Goal: Transaction & Acquisition: Download file/media

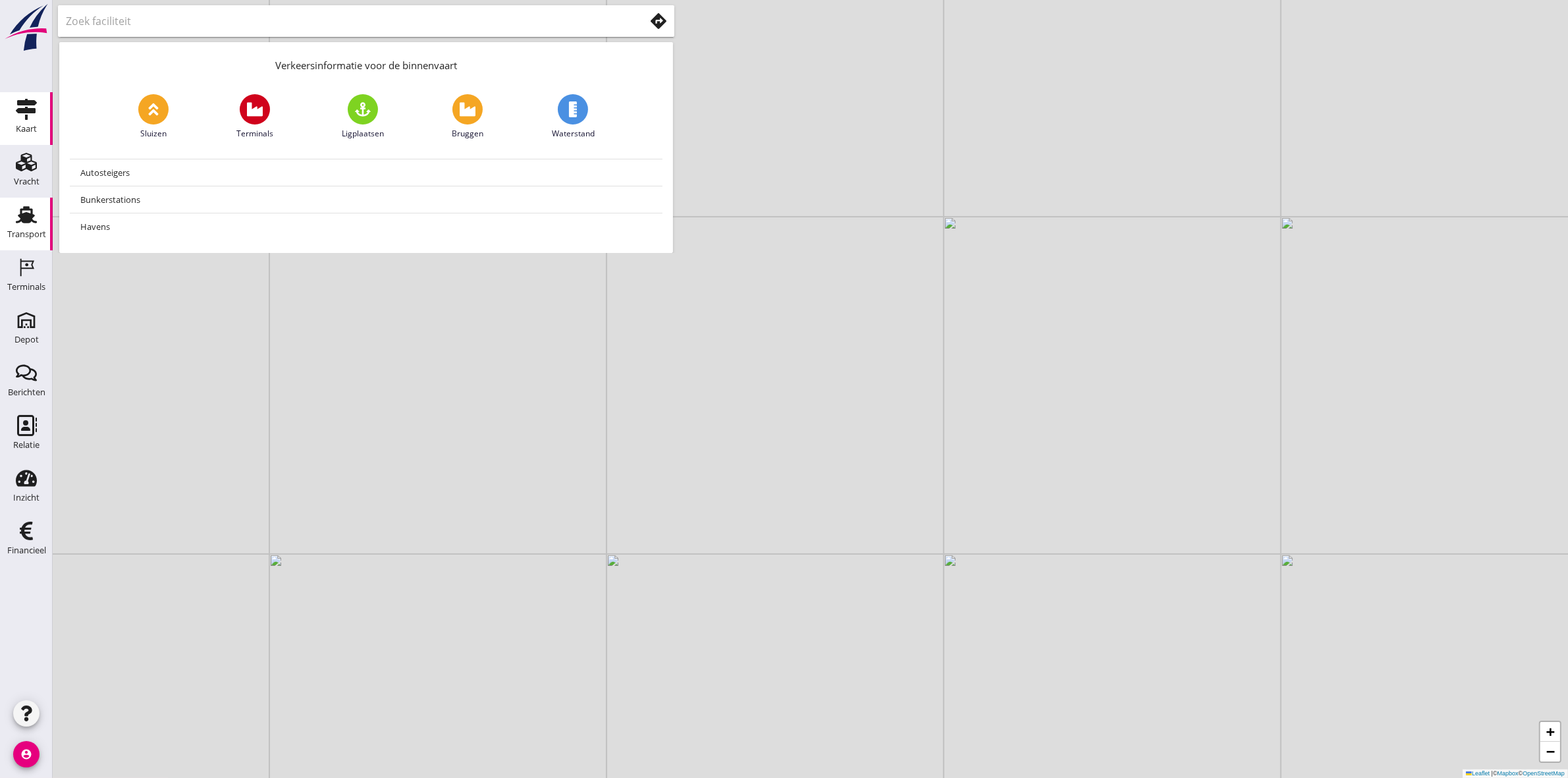
click at [34, 226] on div "Transport" at bounding box center [26, 234] width 39 height 19
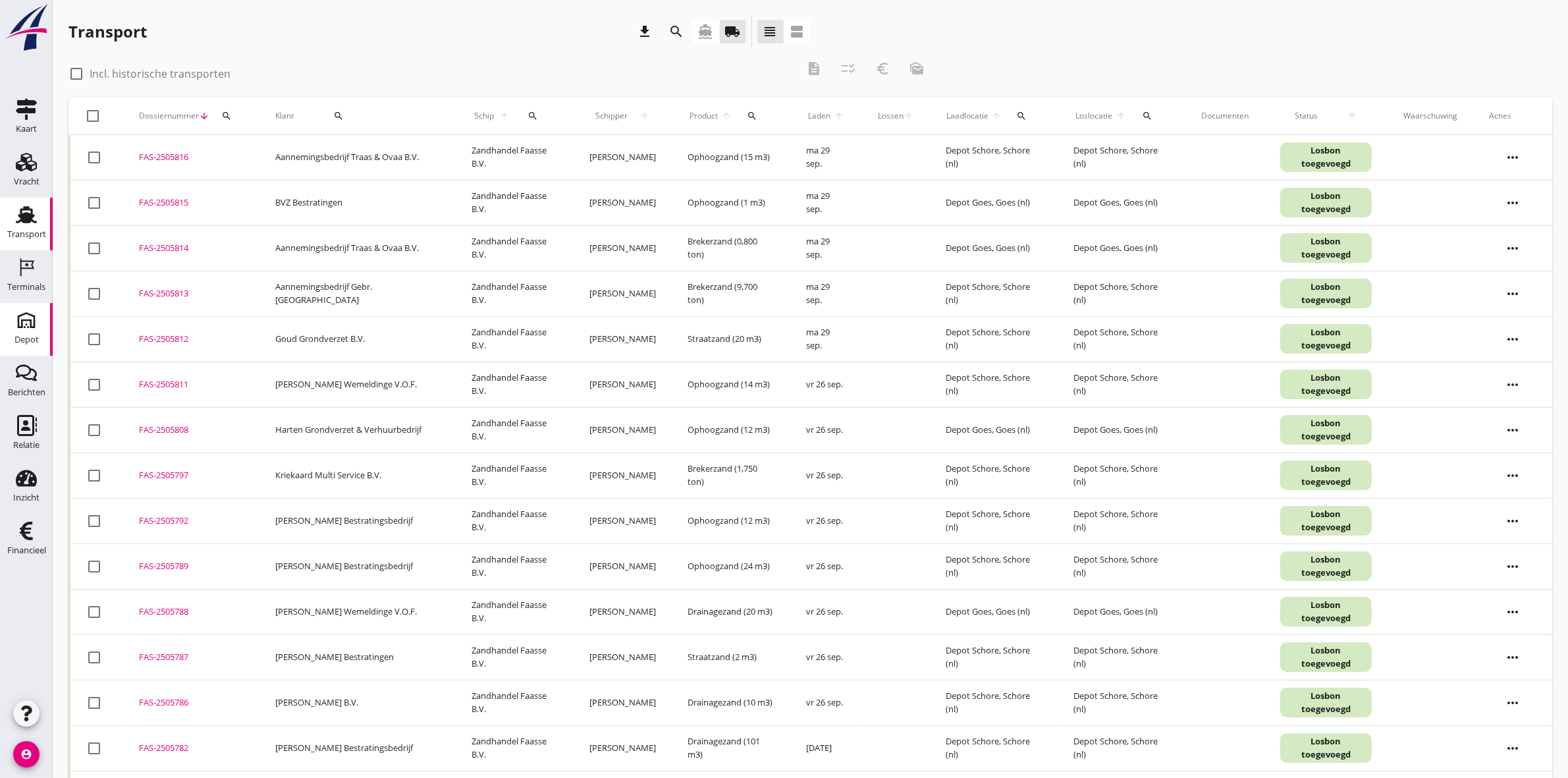
click at [31, 339] on div "Depot" at bounding box center [27, 339] width 25 height 9
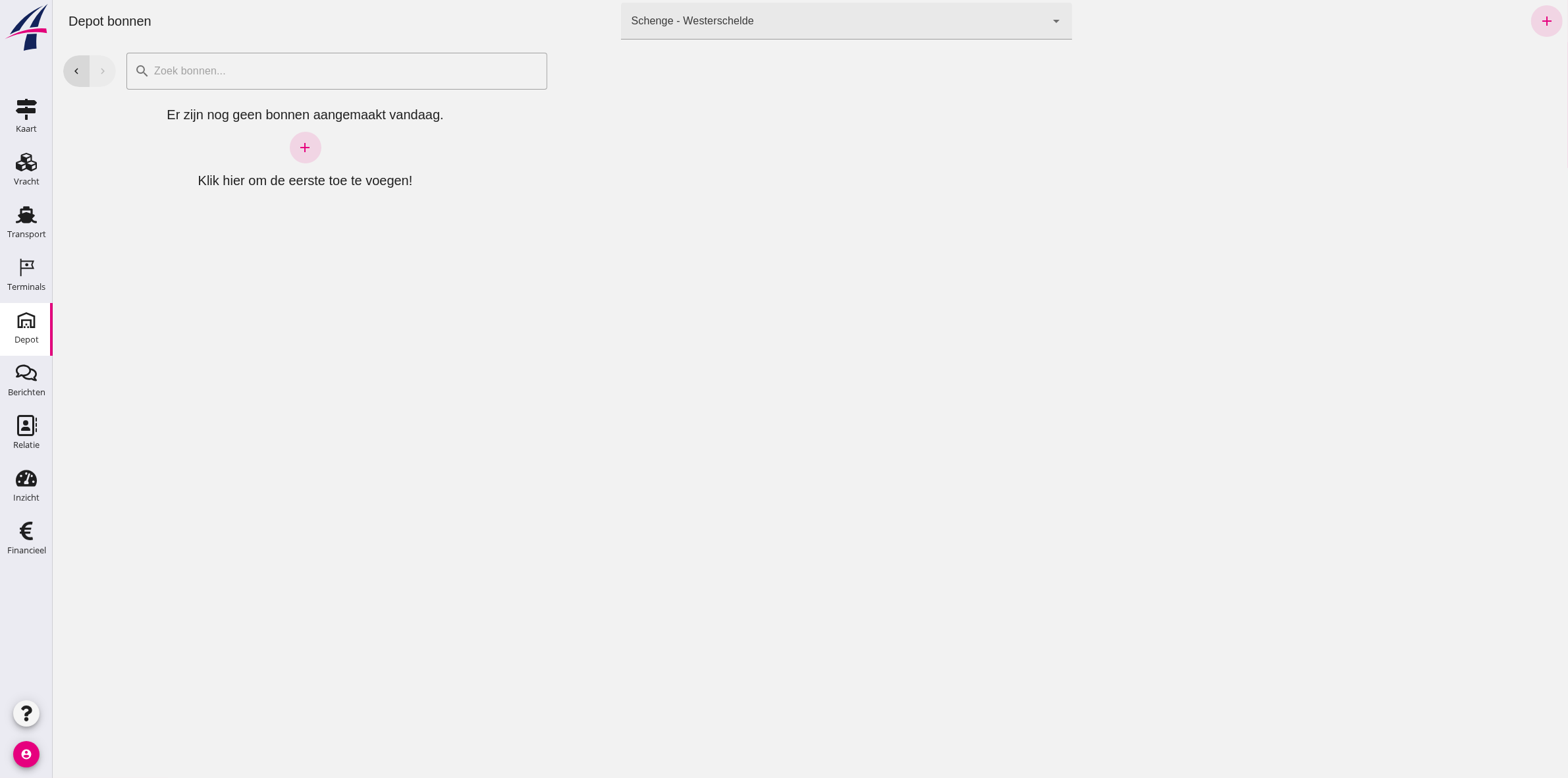
click at [728, 24] on div "Schenge - Westerschelde" at bounding box center [692, 21] width 123 height 16
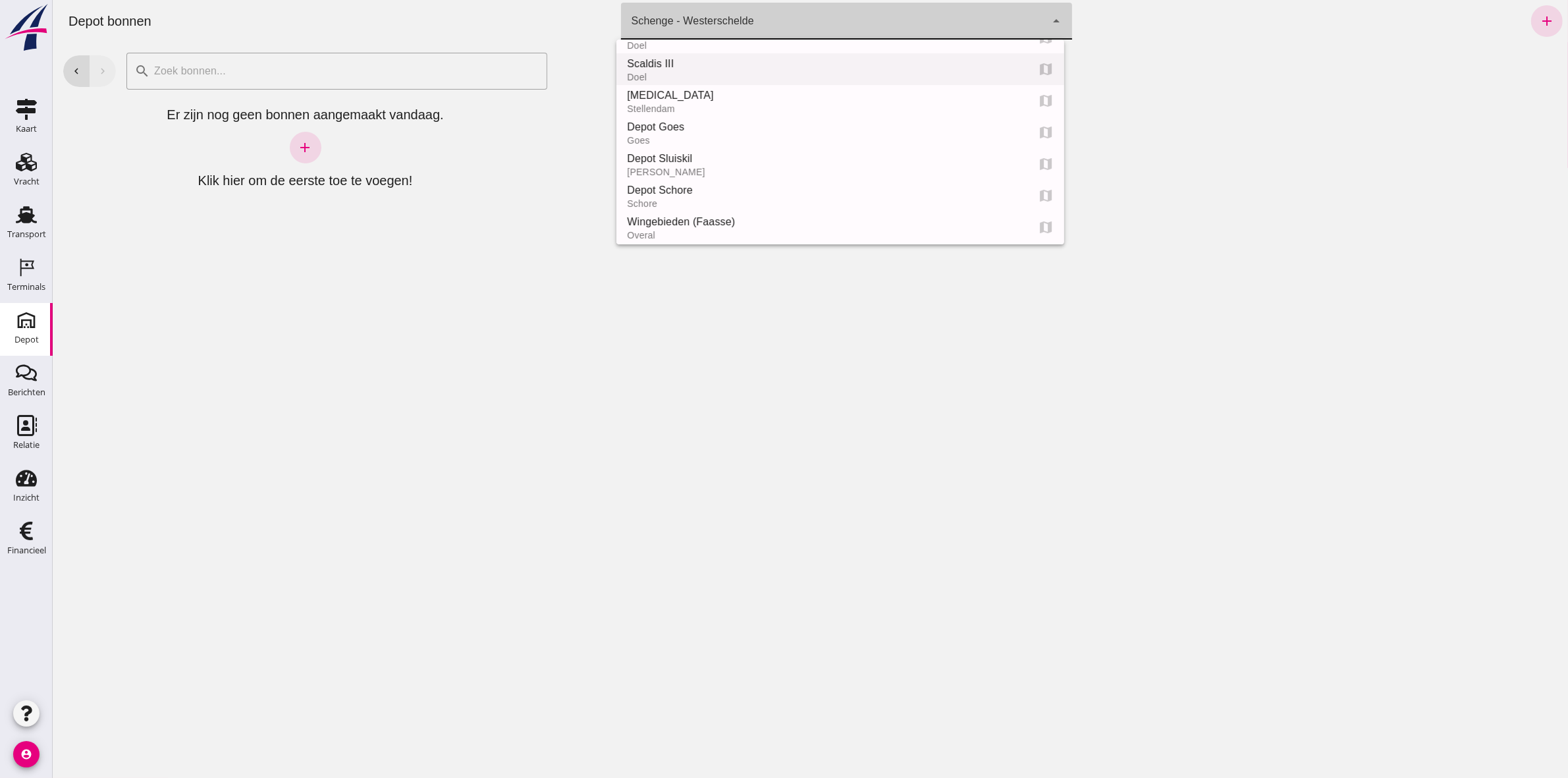
scroll to position [82, 0]
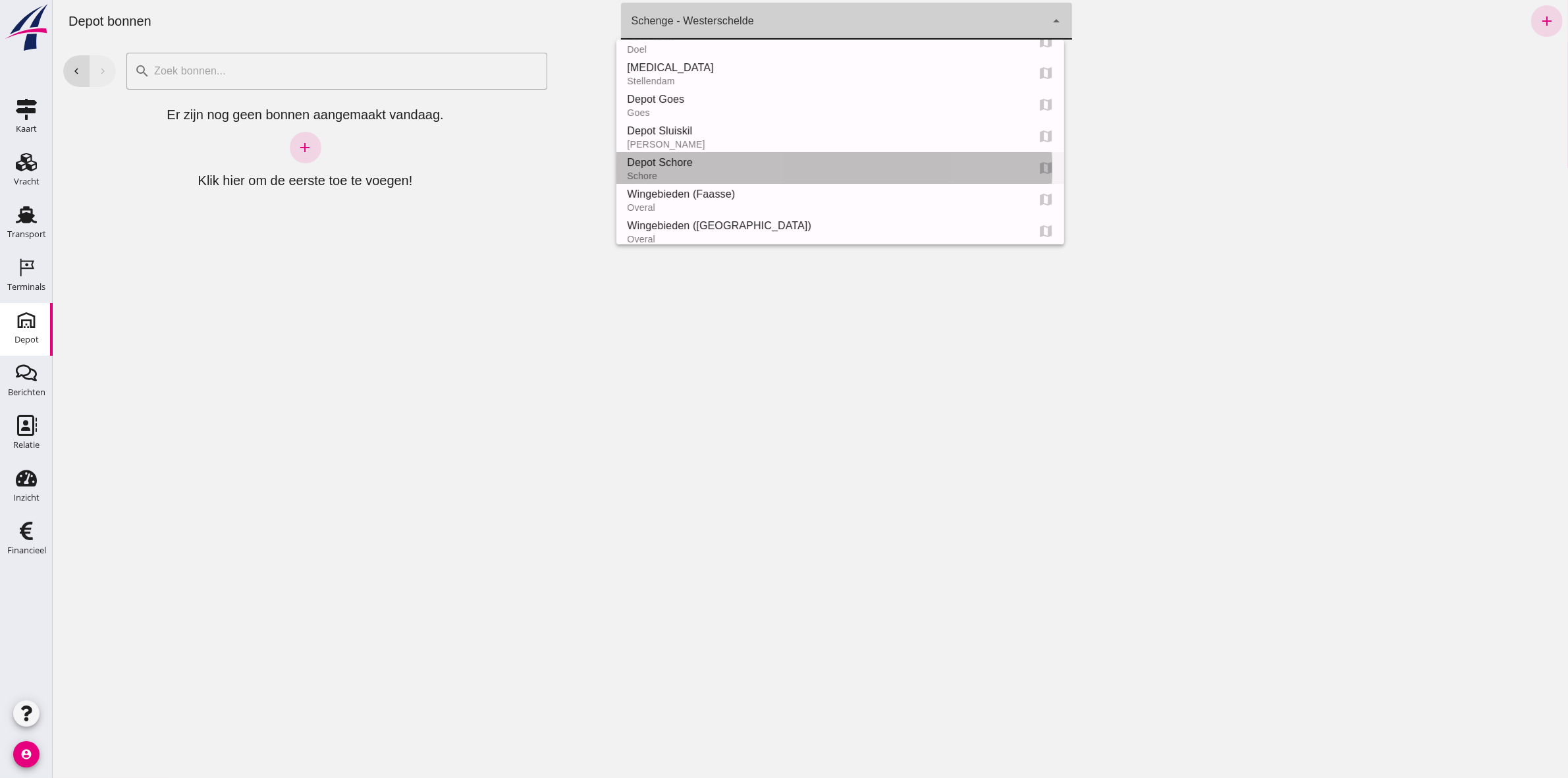
click at [740, 163] on div "Depot Schore" at bounding box center [822, 163] width 390 height 16
type input "da4e762a-ddf1-4556-b2ca-bcf6277de398"
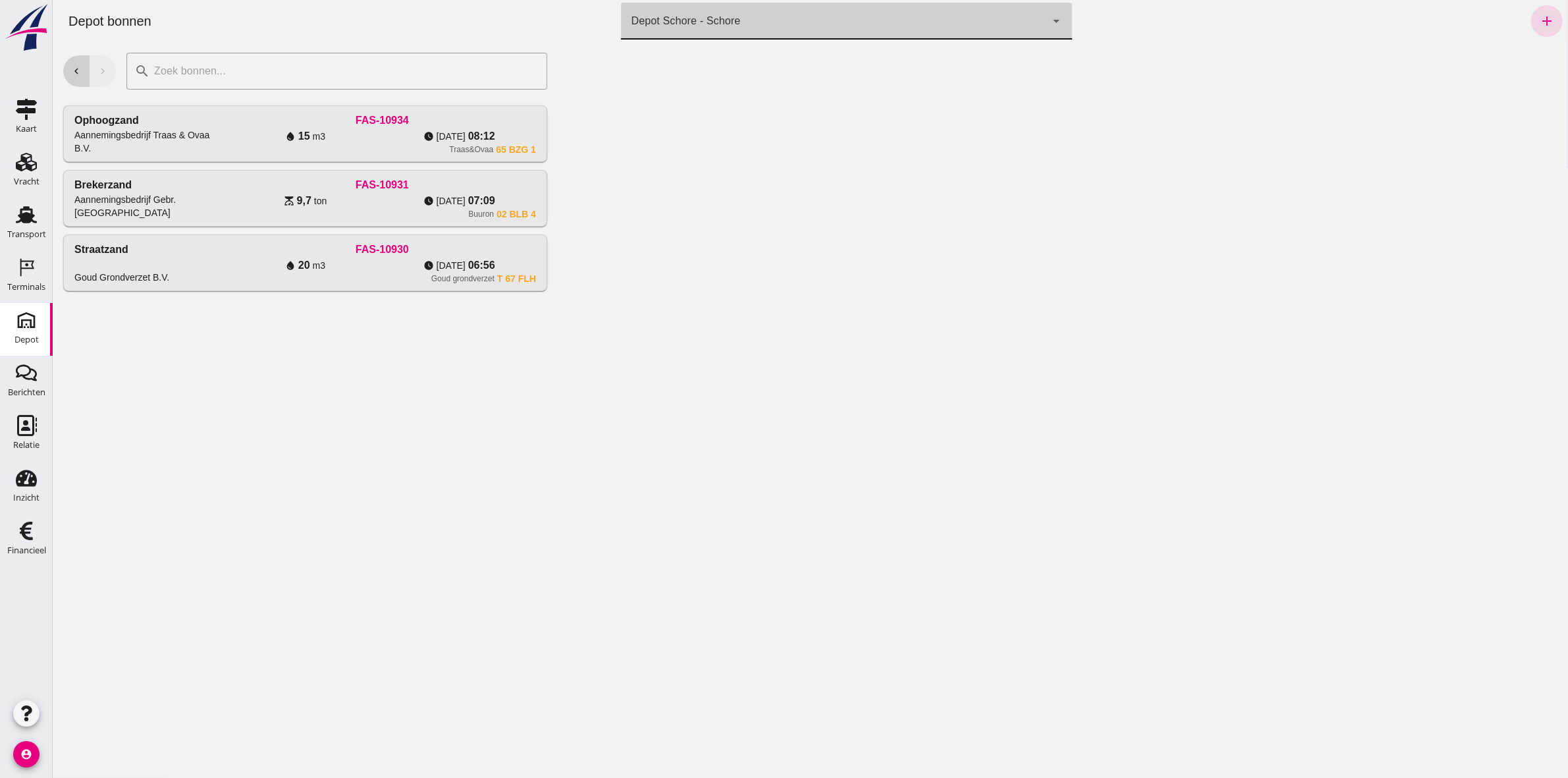
click at [70, 74] on icon "chevron_left" at bounding box center [76, 71] width 12 height 12
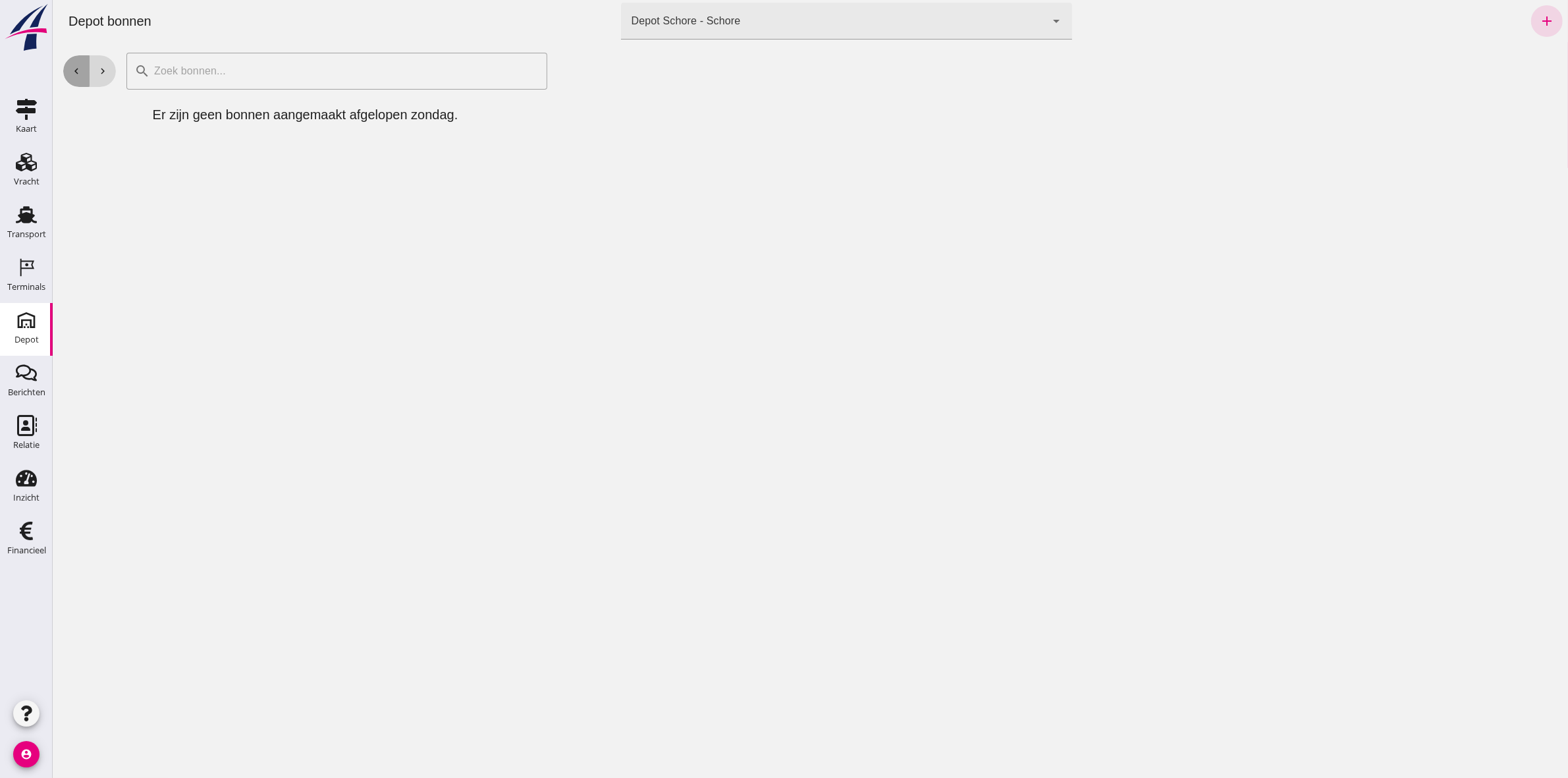
click at [70, 74] on icon "chevron_left" at bounding box center [76, 71] width 12 height 12
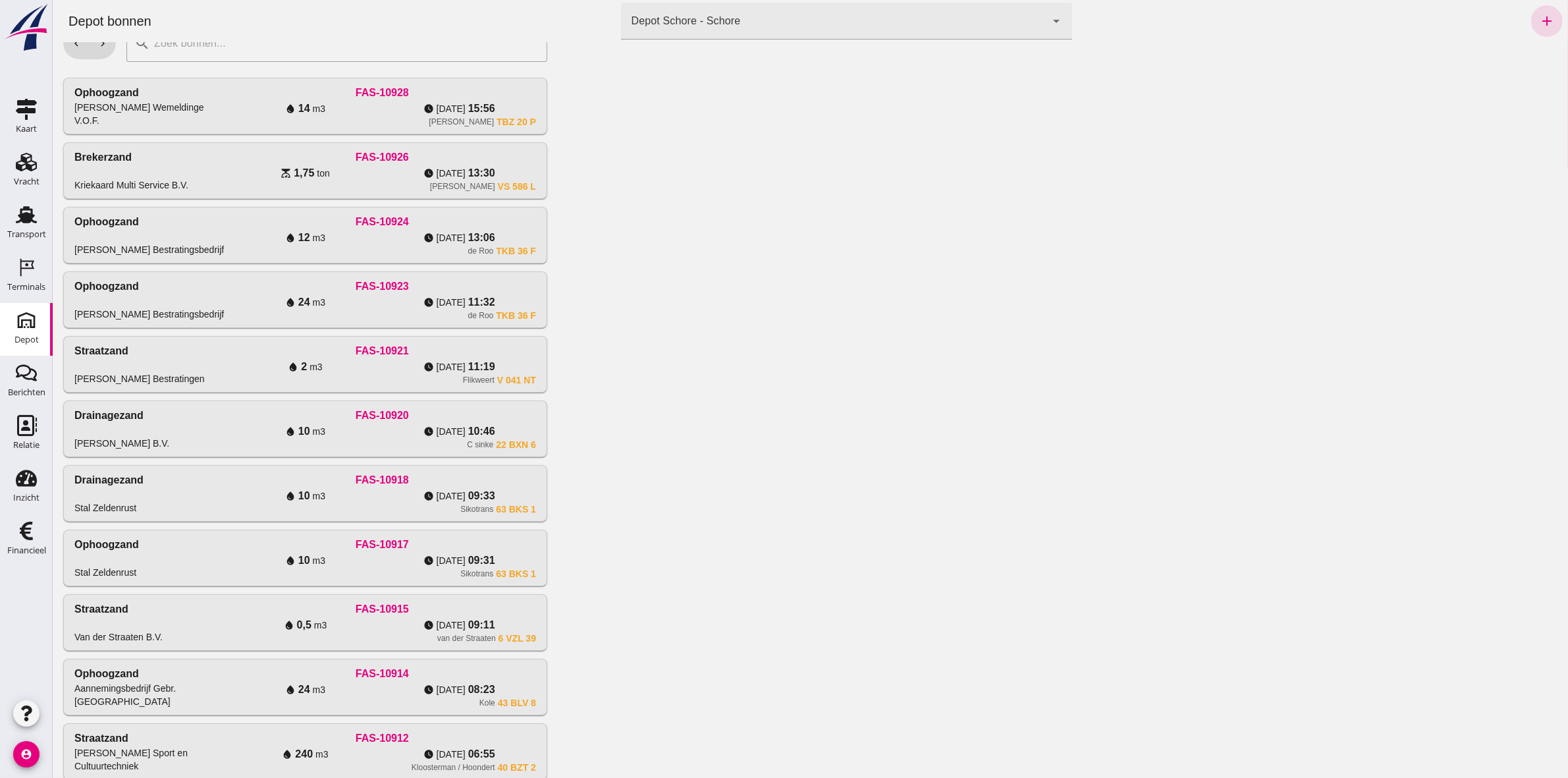
scroll to position [70, 0]
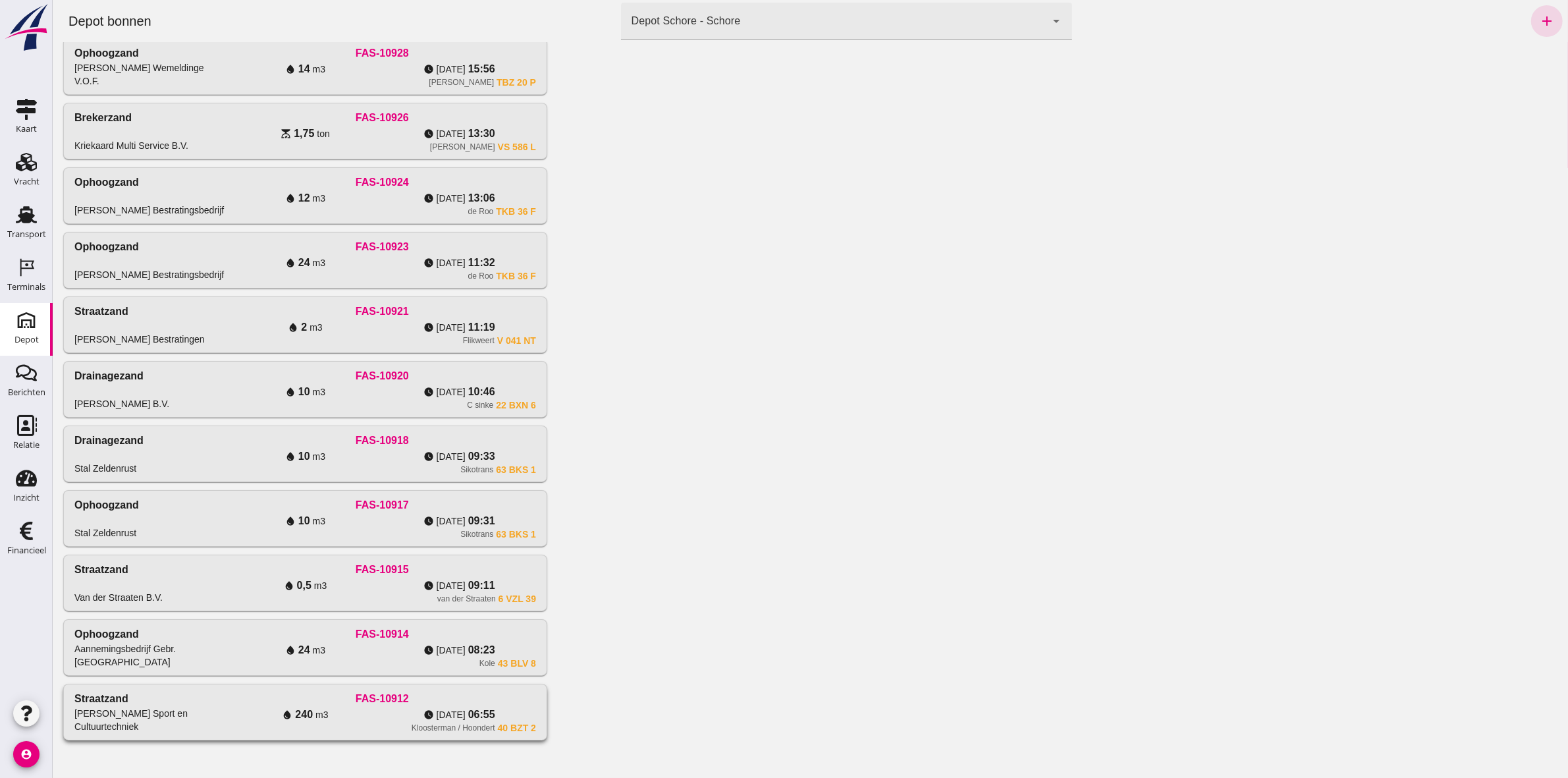
click at [178, 704] on div "Straatzand Van Kessel Sport en Cultuurtechniek" at bounding box center [151, 712] width 154 height 43
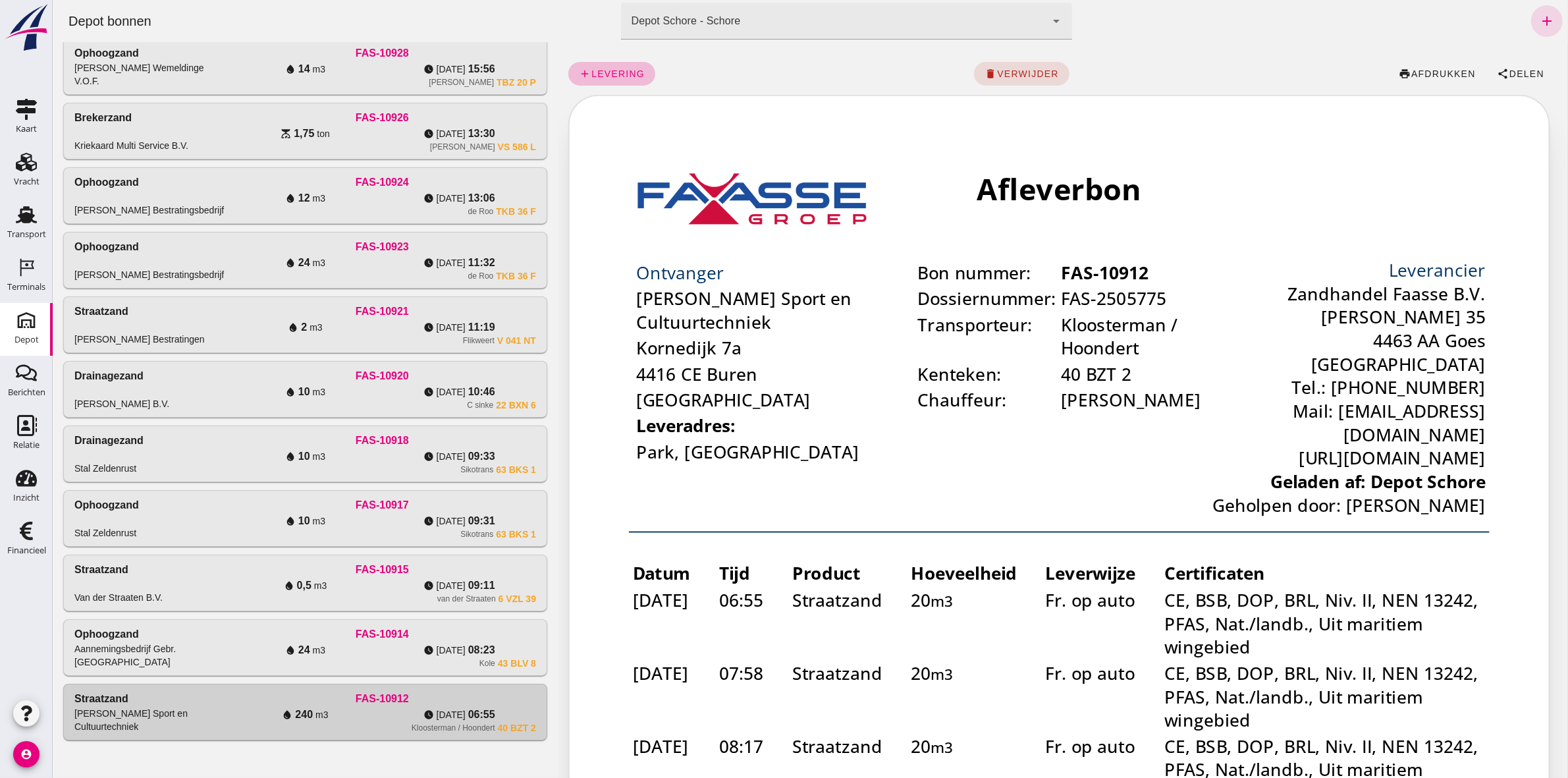
scroll to position [0, 0]
click at [1509, 76] on span "Delen" at bounding box center [1526, 73] width 36 height 11
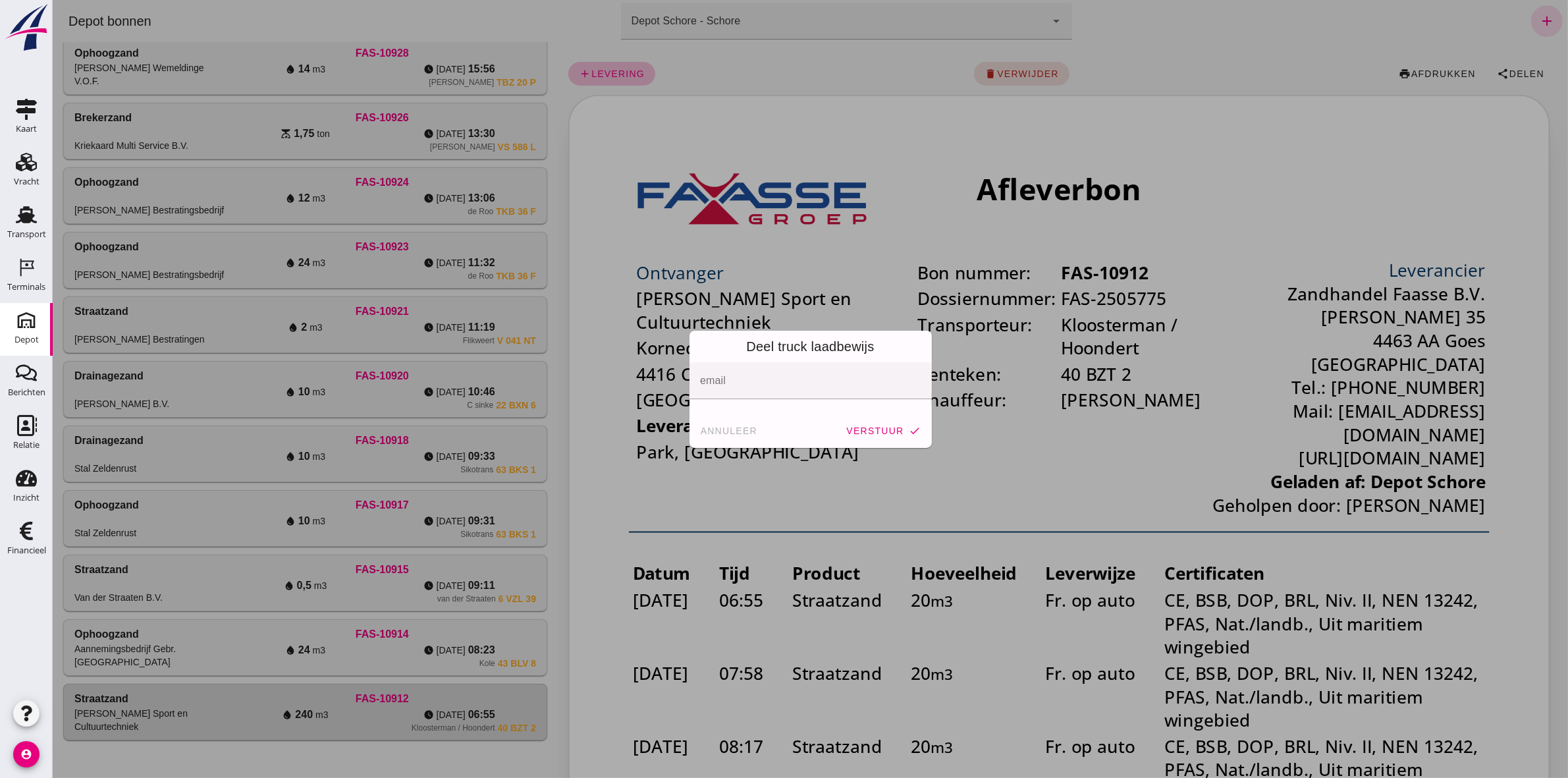
drag, startPoint x: 724, startPoint y: 430, endPoint x: 706, endPoint y: 438, distance: 19.7
click at [722, 431] on span "annuleer" at bounding box center [729, 430] width 58 height 11
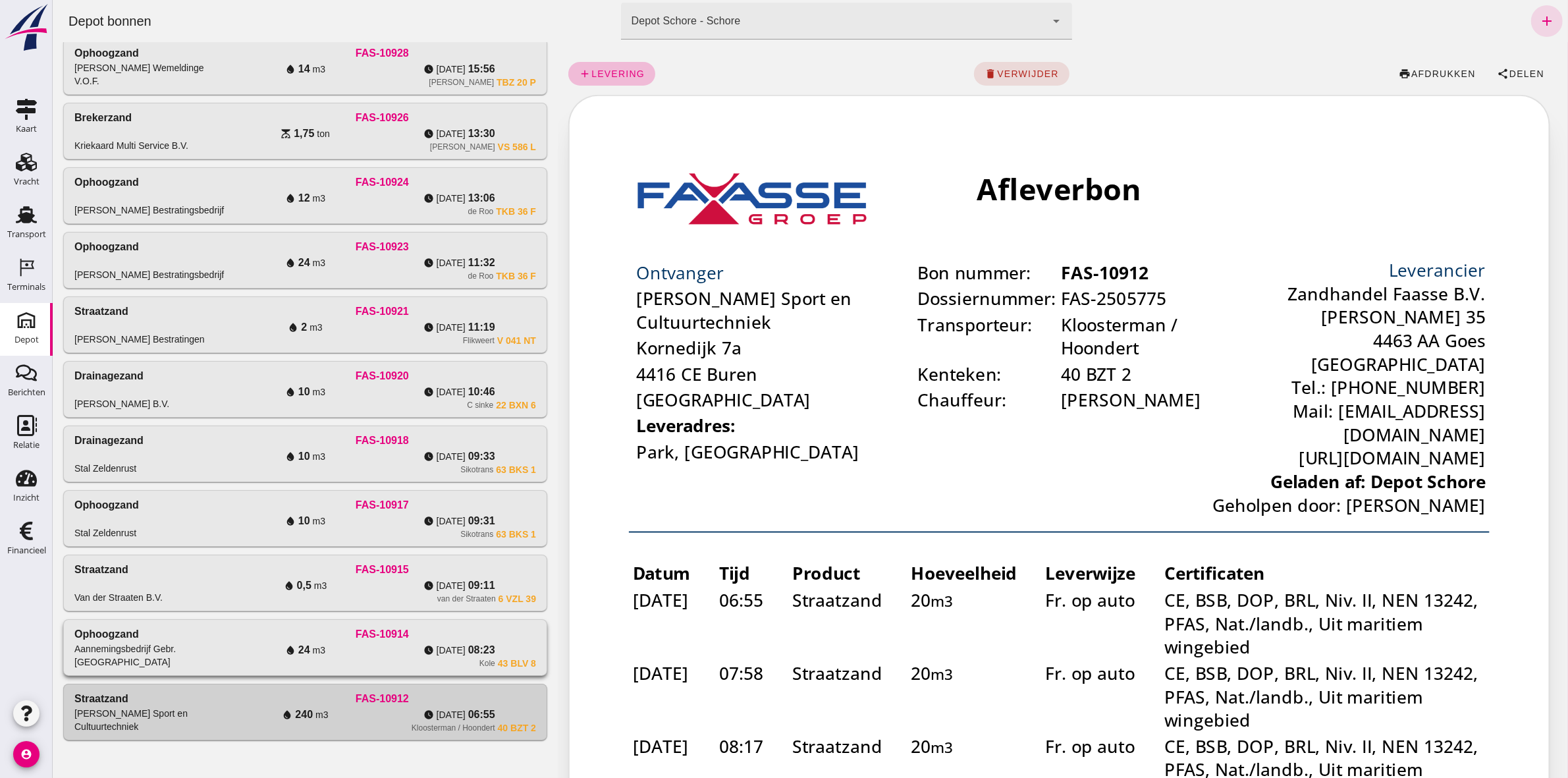
click at [177, 648] on div "Ophoogzand Aannemingsbedrijf Gebr. [GEOGRAPHIC_DATA]" at bounding box center [151, 648] width 154 height 43
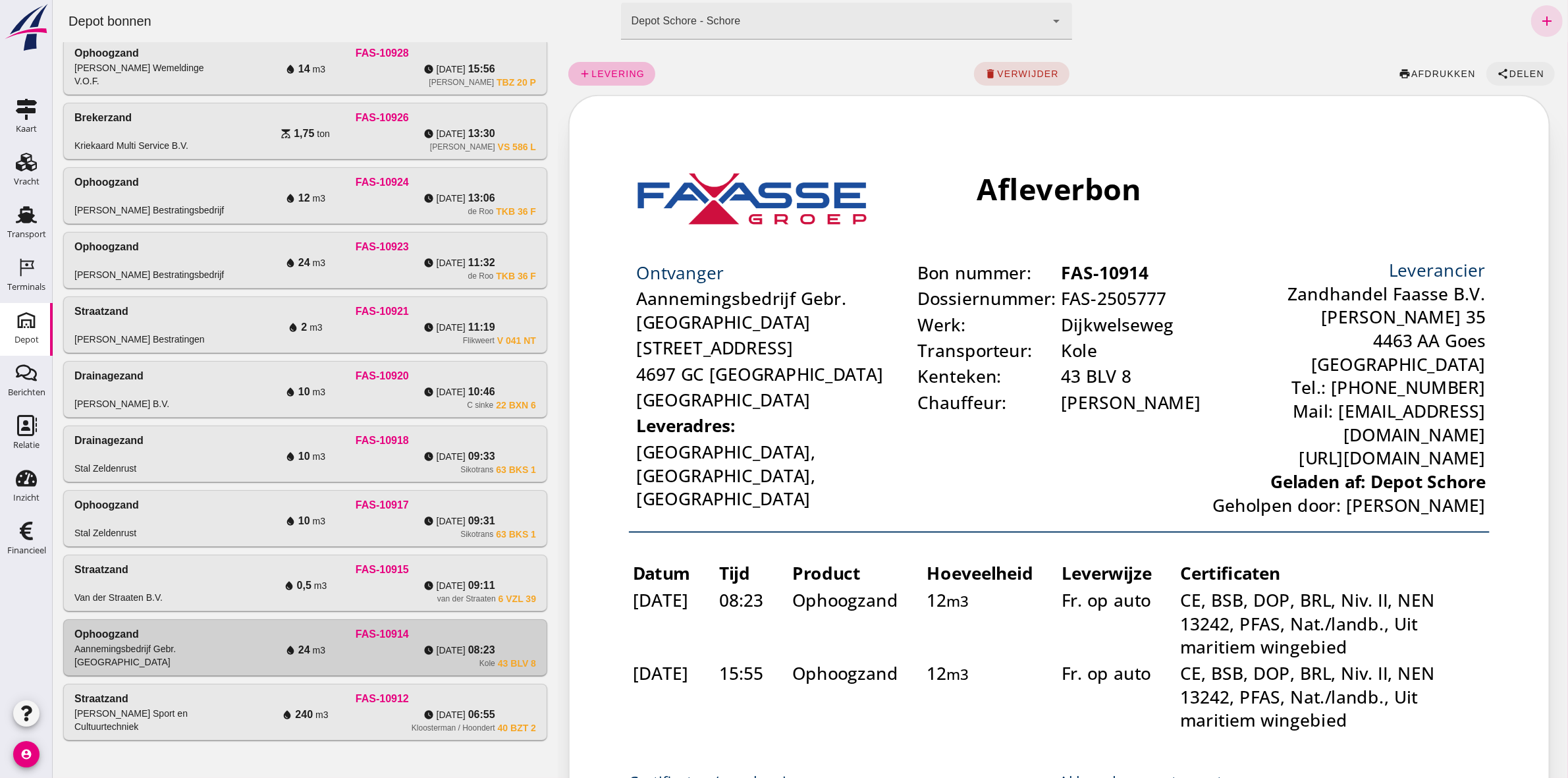
click at [1497, 73] on icon "share" at bounding box center [1503, 74] width 12 height 12
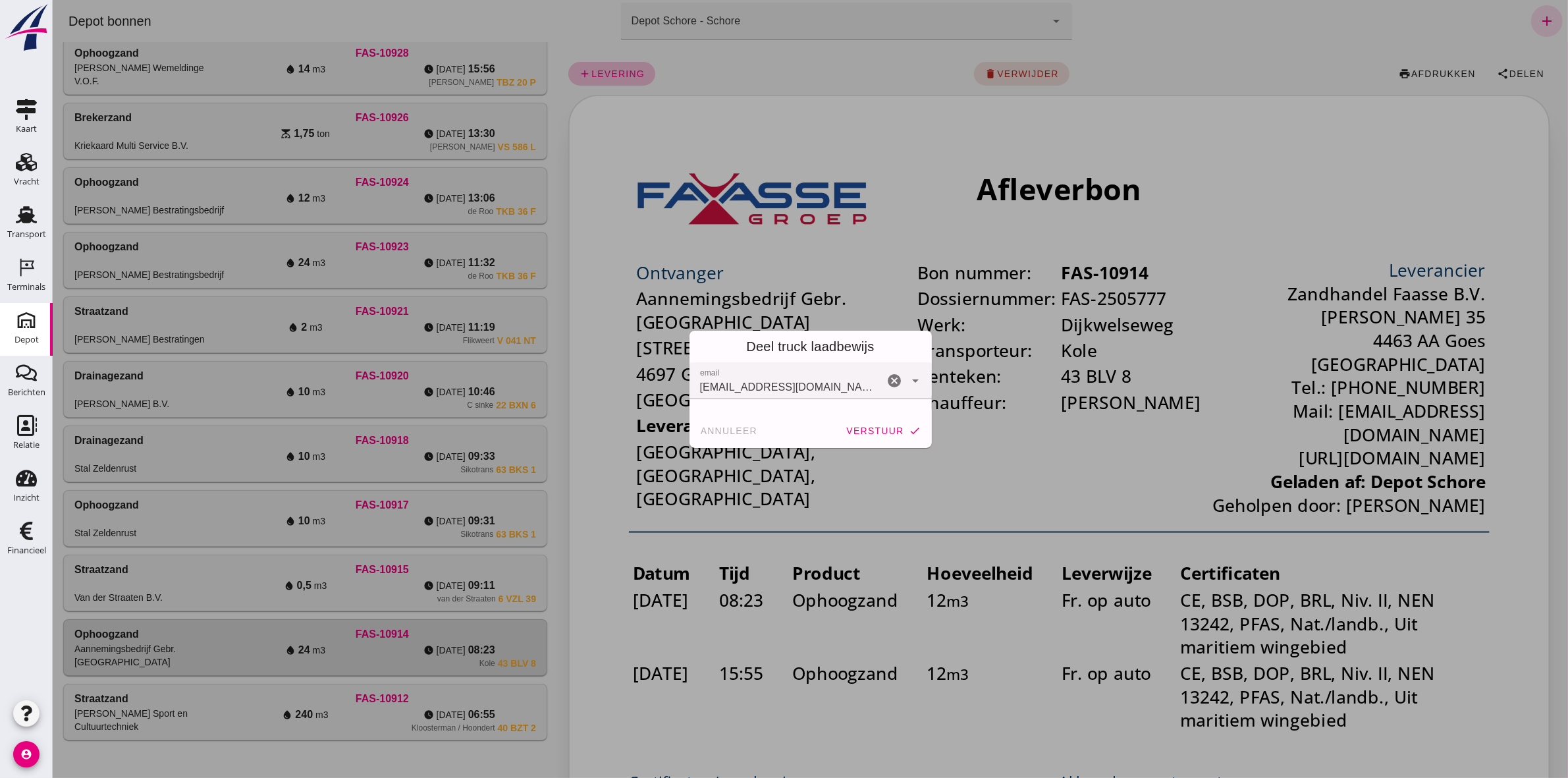
click at [894, 430] on span "verstuur" at bounding box center [874, 430] width 58 height 11
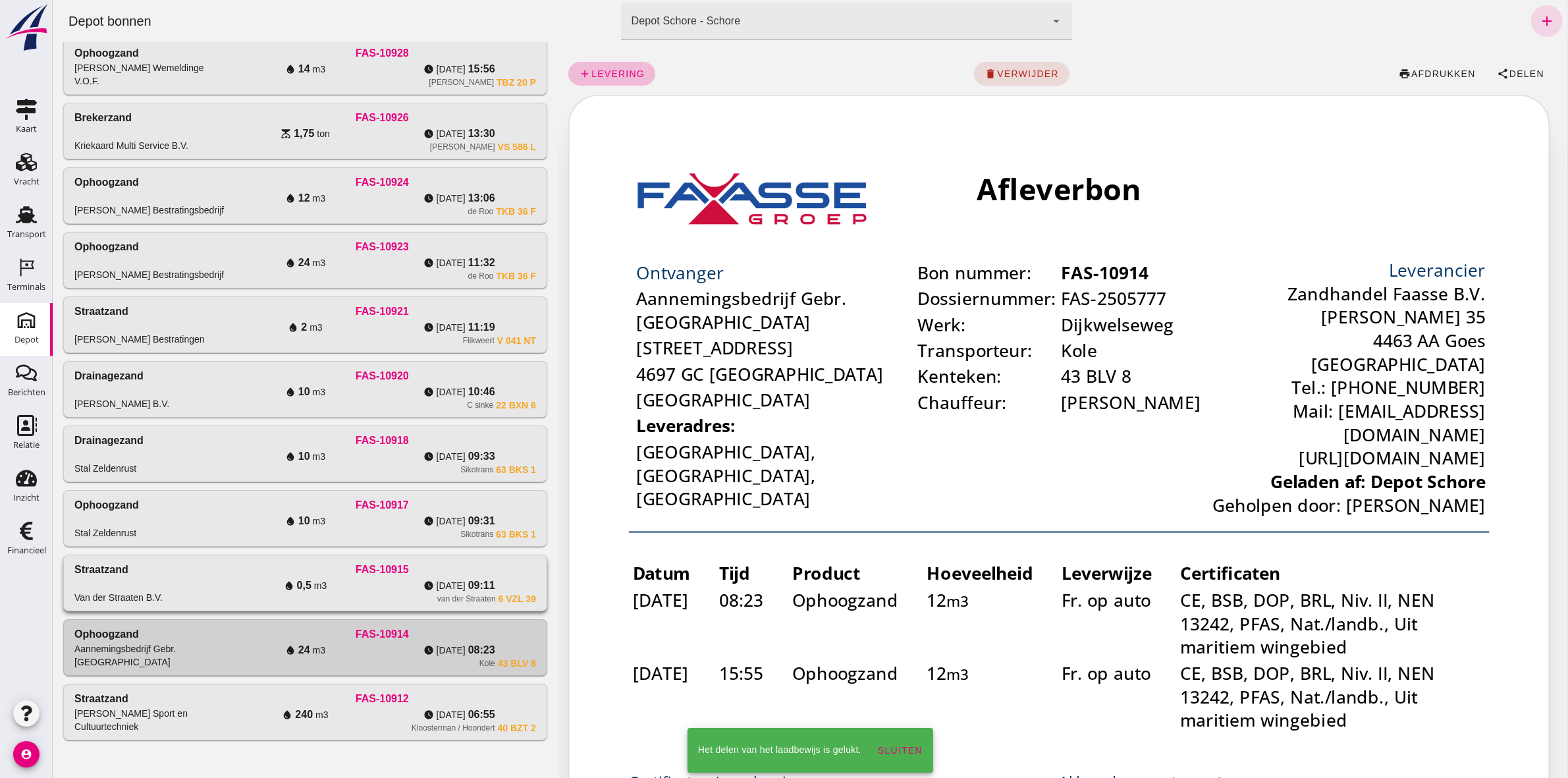
drag, startPoint x: 154, startPoint y: 597, endPoint x: 309, endPoint y: 575, distance: 156.6
click at [154, 597] on div "Van der Straaten B.V." at bounding box center [118, 597] width 88 height 13
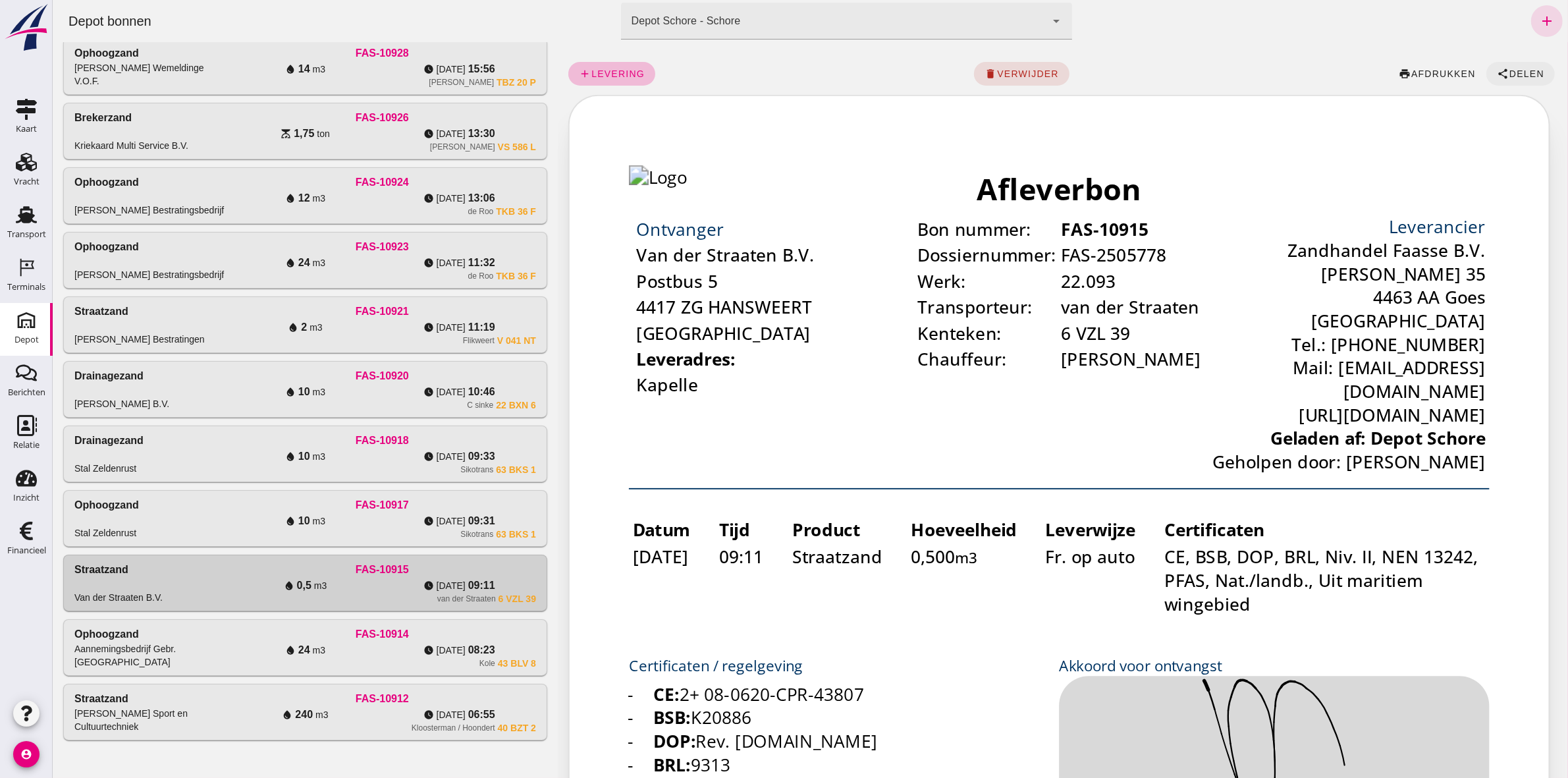
click at [1509, 74] on span "Delen" at bounding box center [1526, 73] width 36 height 11
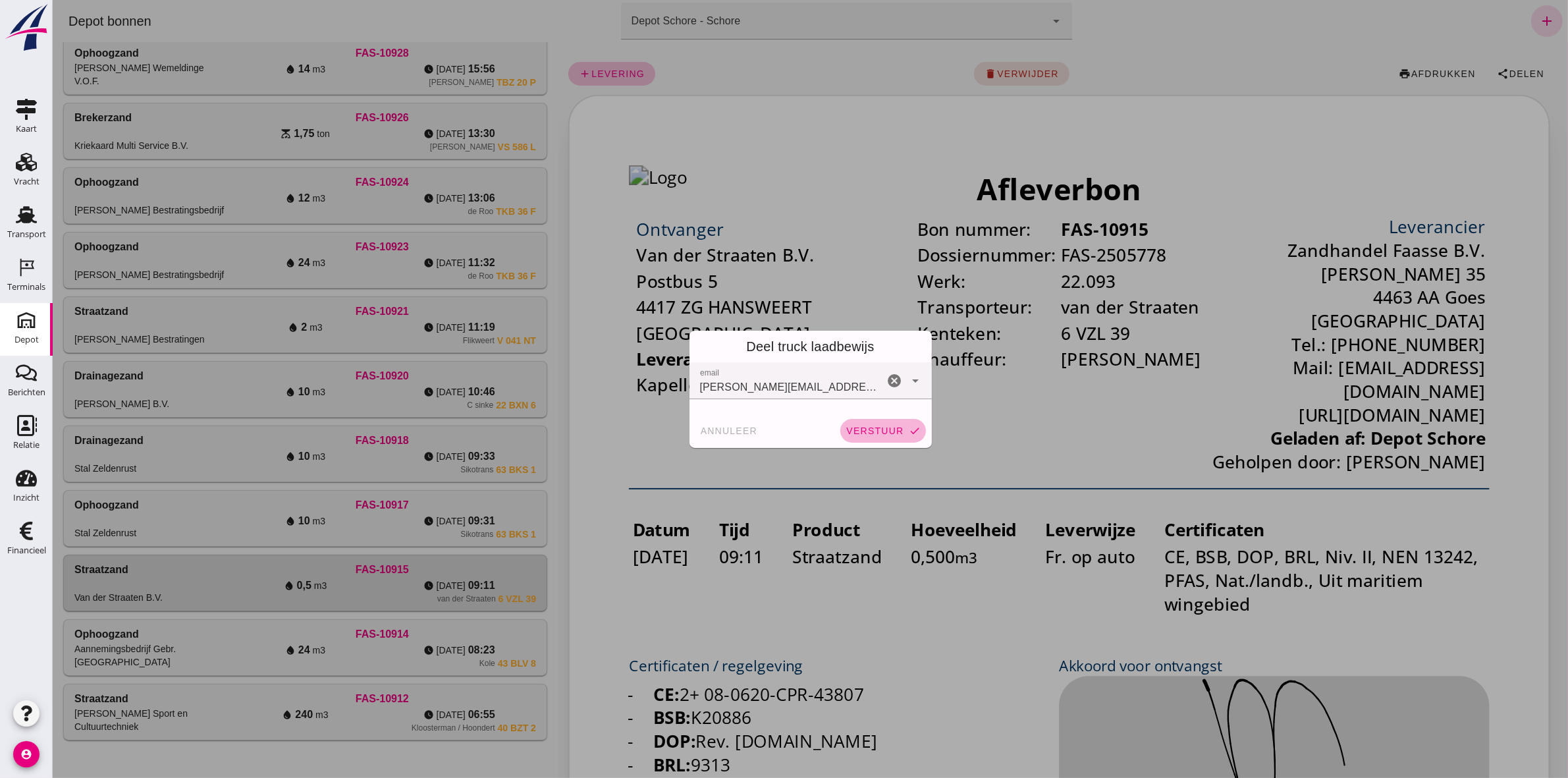
click at [869, 421] on button "verstuur check" at bounding box center [882, 431] width 86 height 24
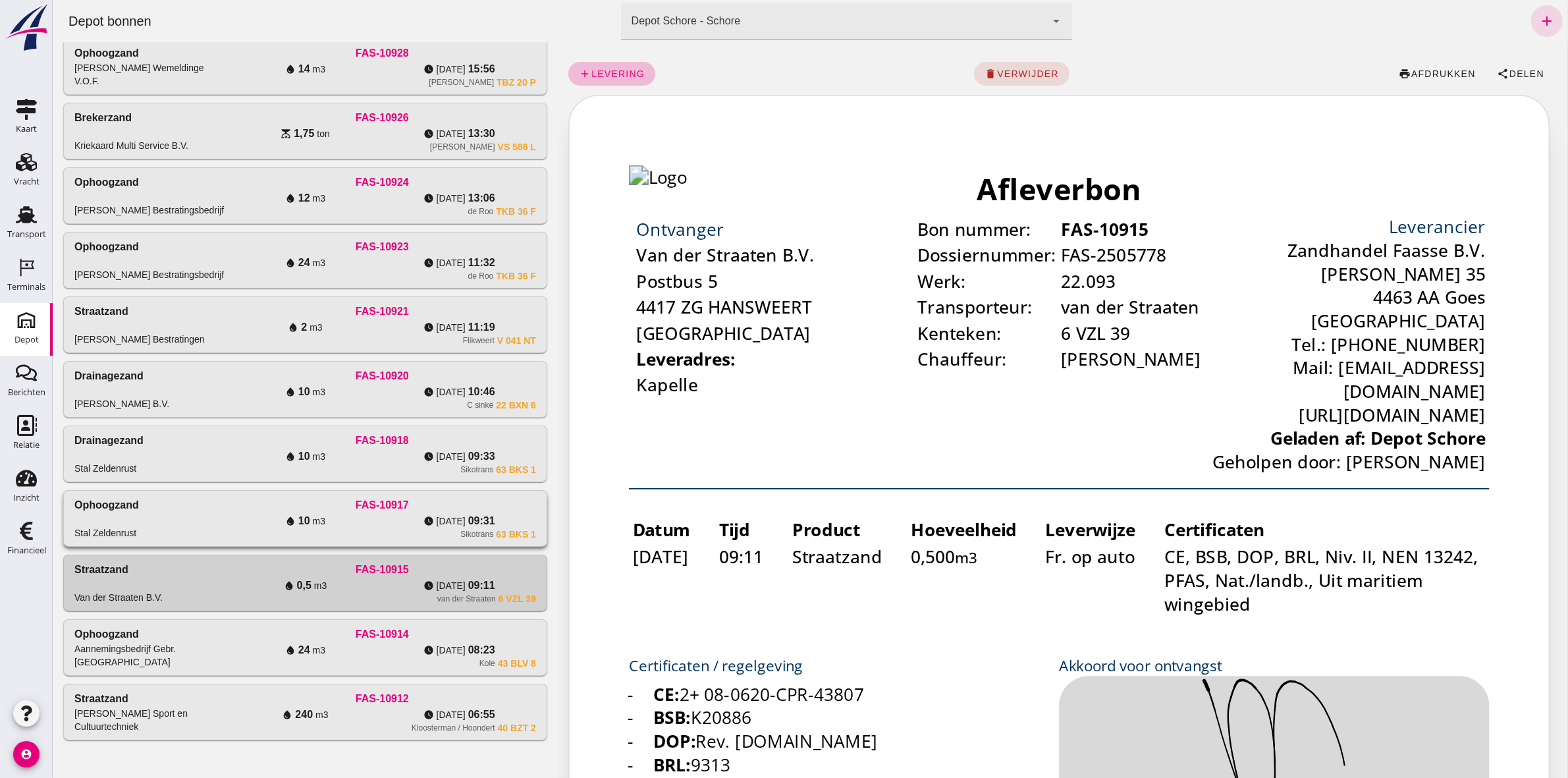
click at [207, 512] on div "Ophoogzand Stal Zeldenrust" at bounding box center [151, 518] width 154 height 43
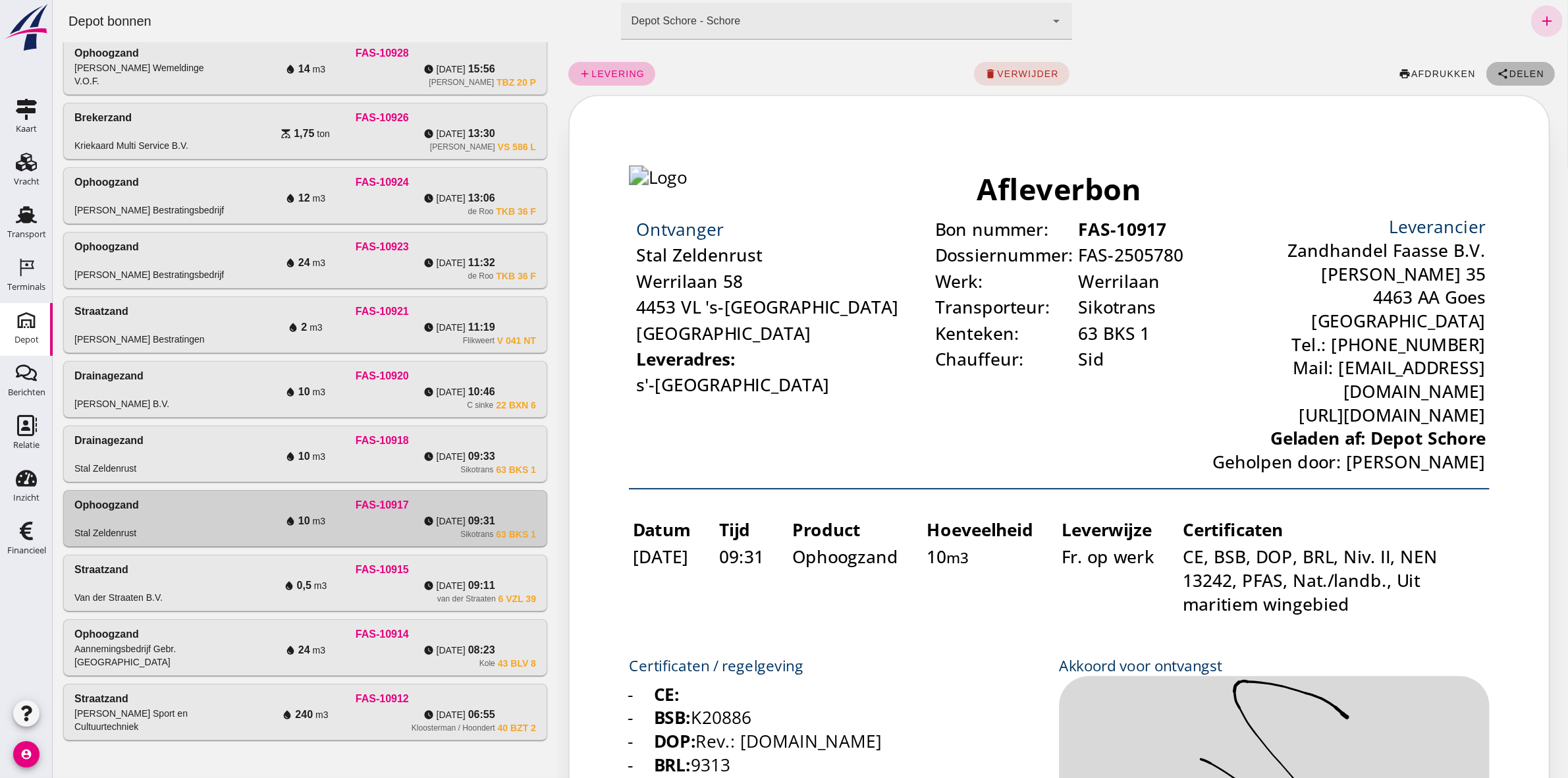
click at [1509, 77] on span "Delen" at bounding box center [1526, 73] width 36 height 11
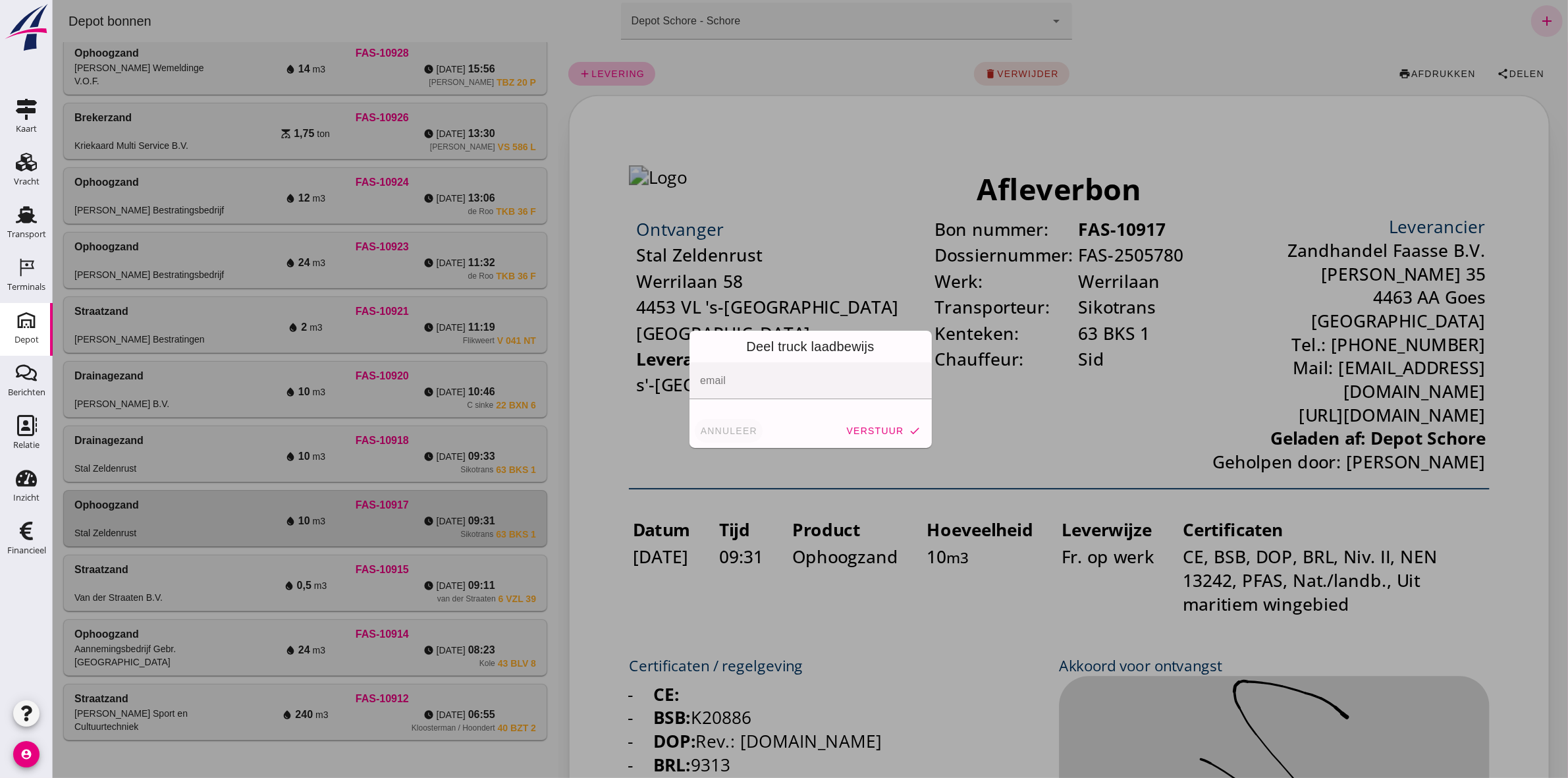
click at [724, 423] on button "annuleer" at bounding box center [728, 431] width 68 height 24
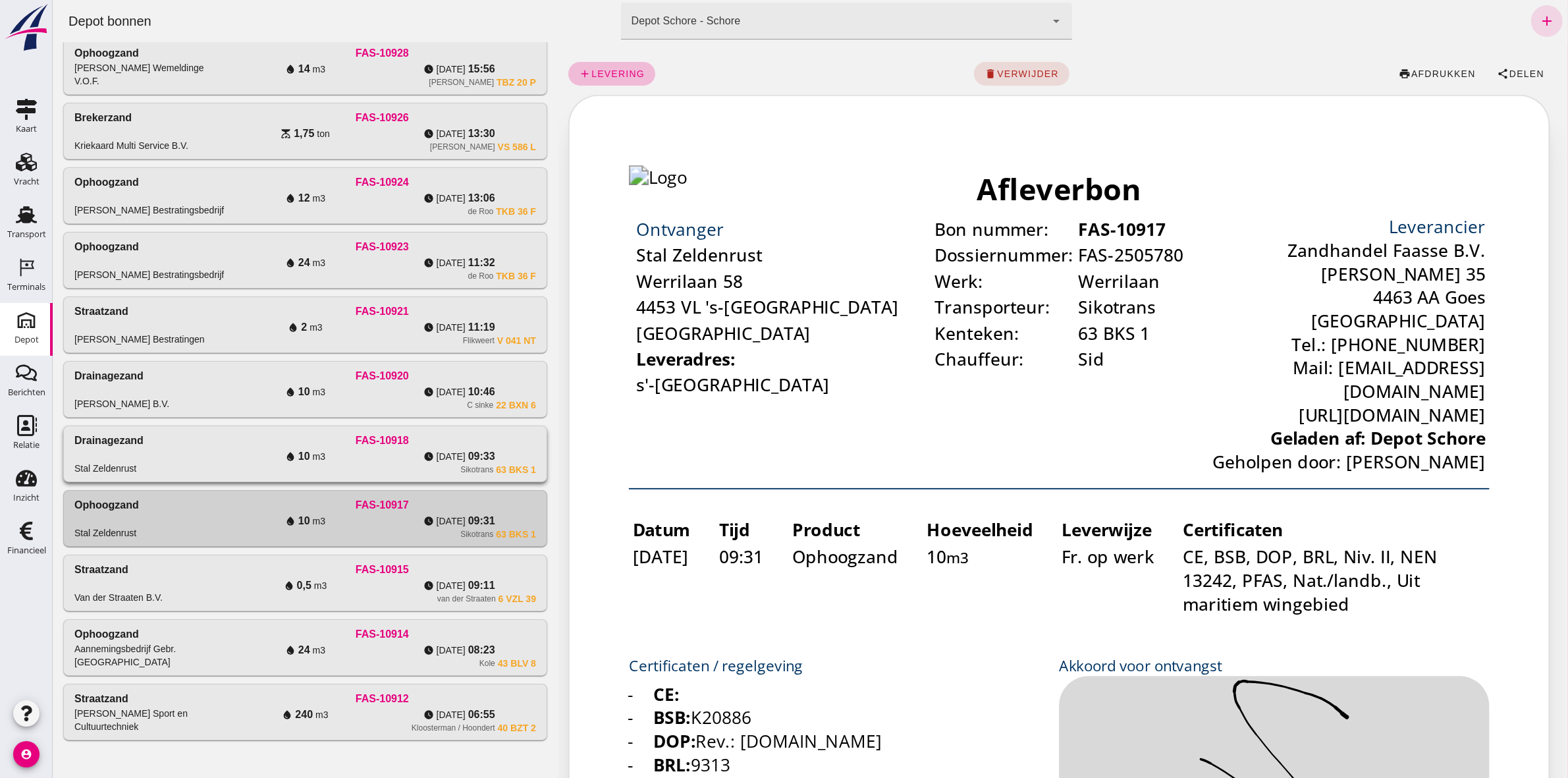
click at [231, 443] on div "FAS-10918" at bounding box center [382, 441] width 307 height 16
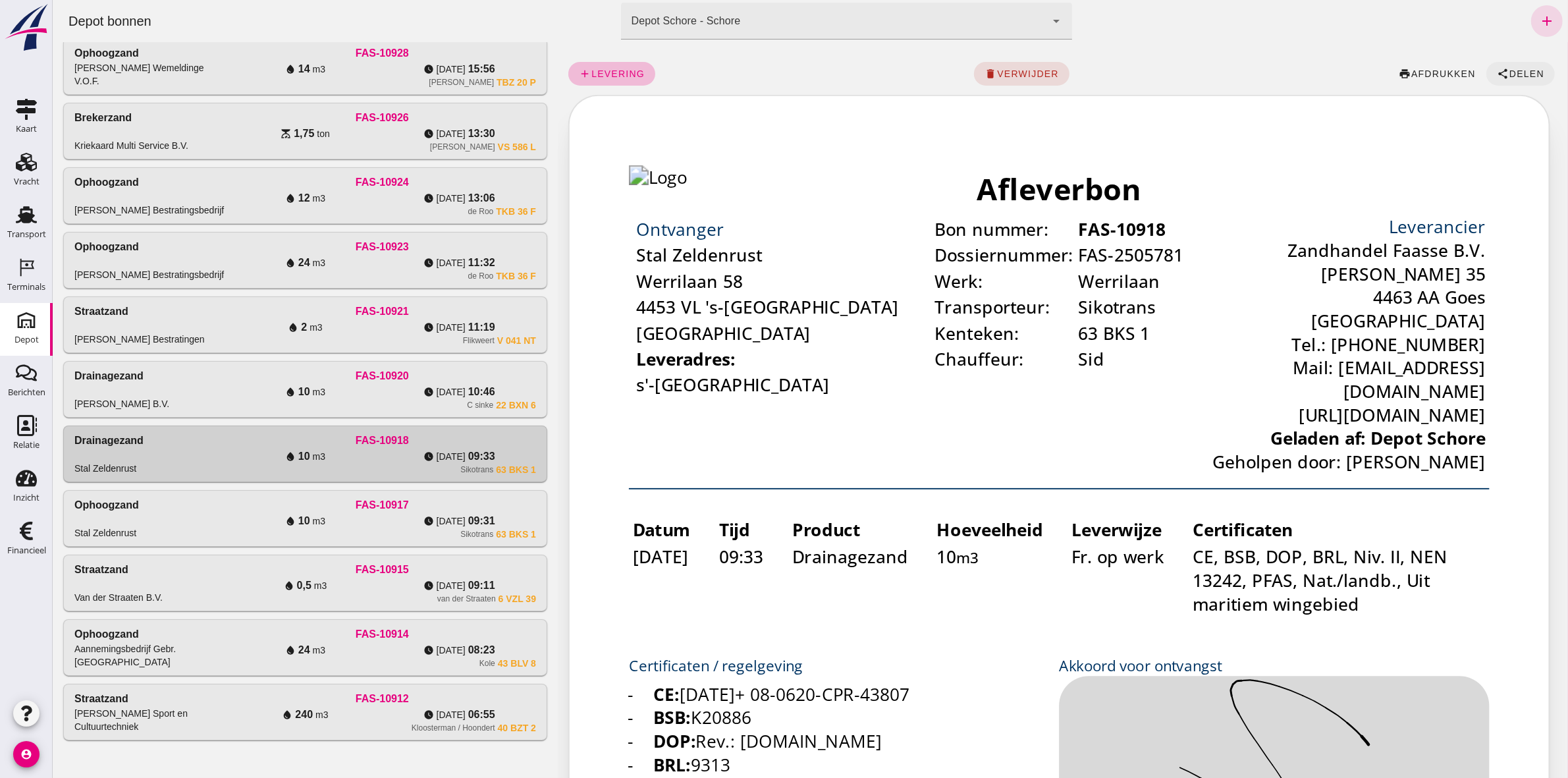
click at [1509, 72] on span "Delen" at bounding box center [1526, 73] width 36 height 11
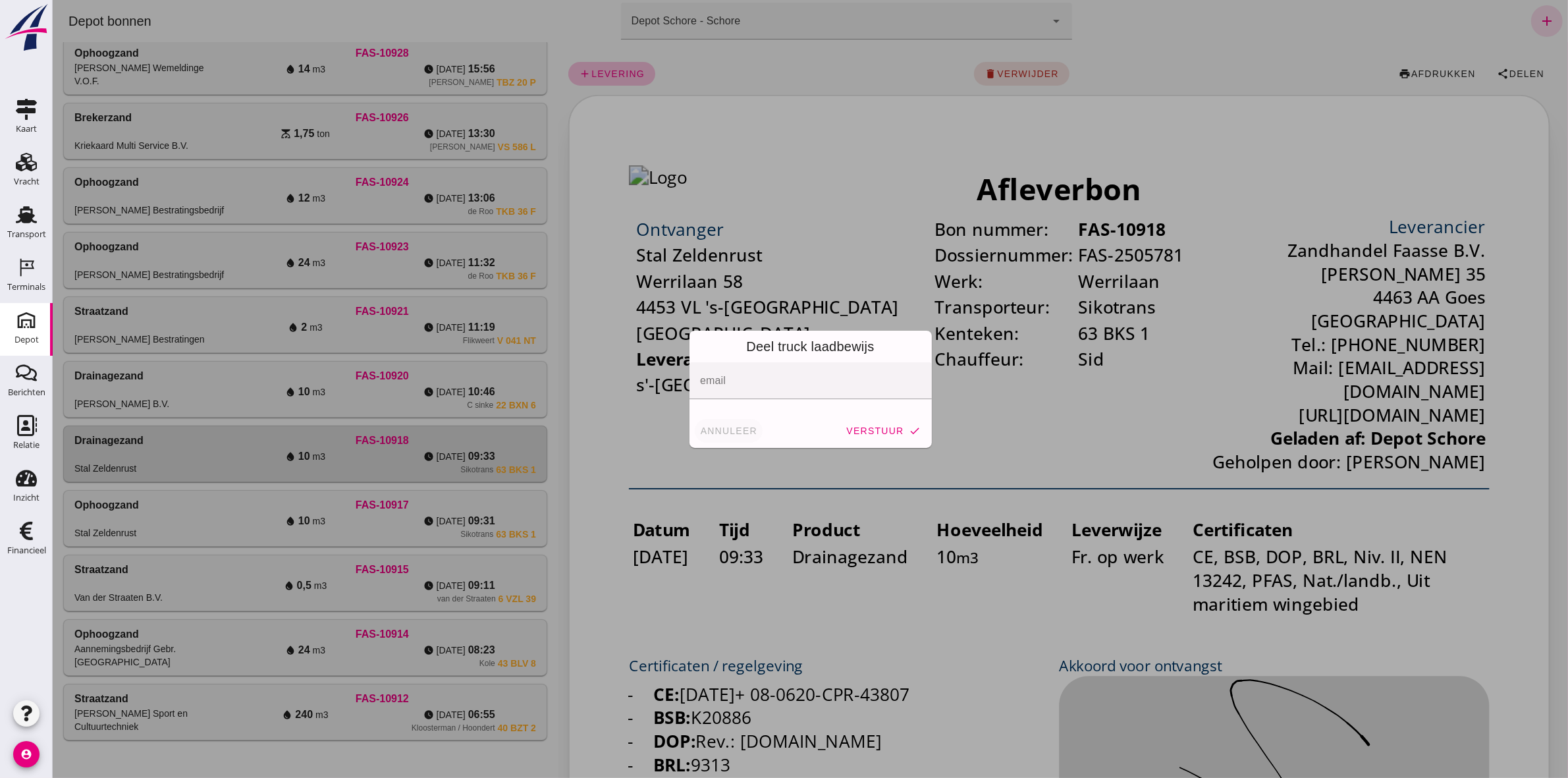
click at [747, 436] on button "annuleer" at bounding box center [728, 431] width 68 height 24
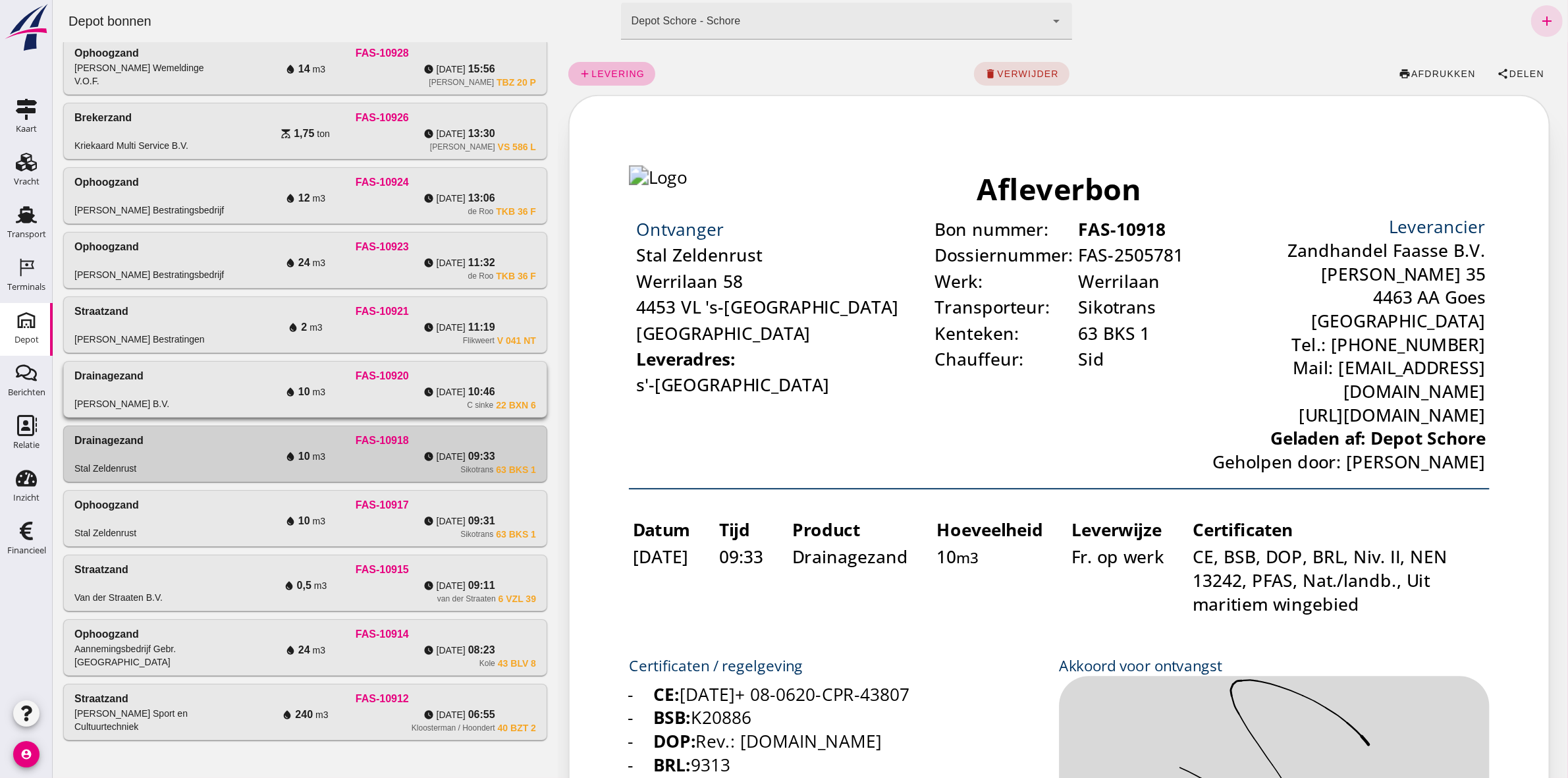
click at [223, 393] on div "Drainagezand [PERSON_NAME] B.V." at bounding box center [151, 389] width 154 height 43
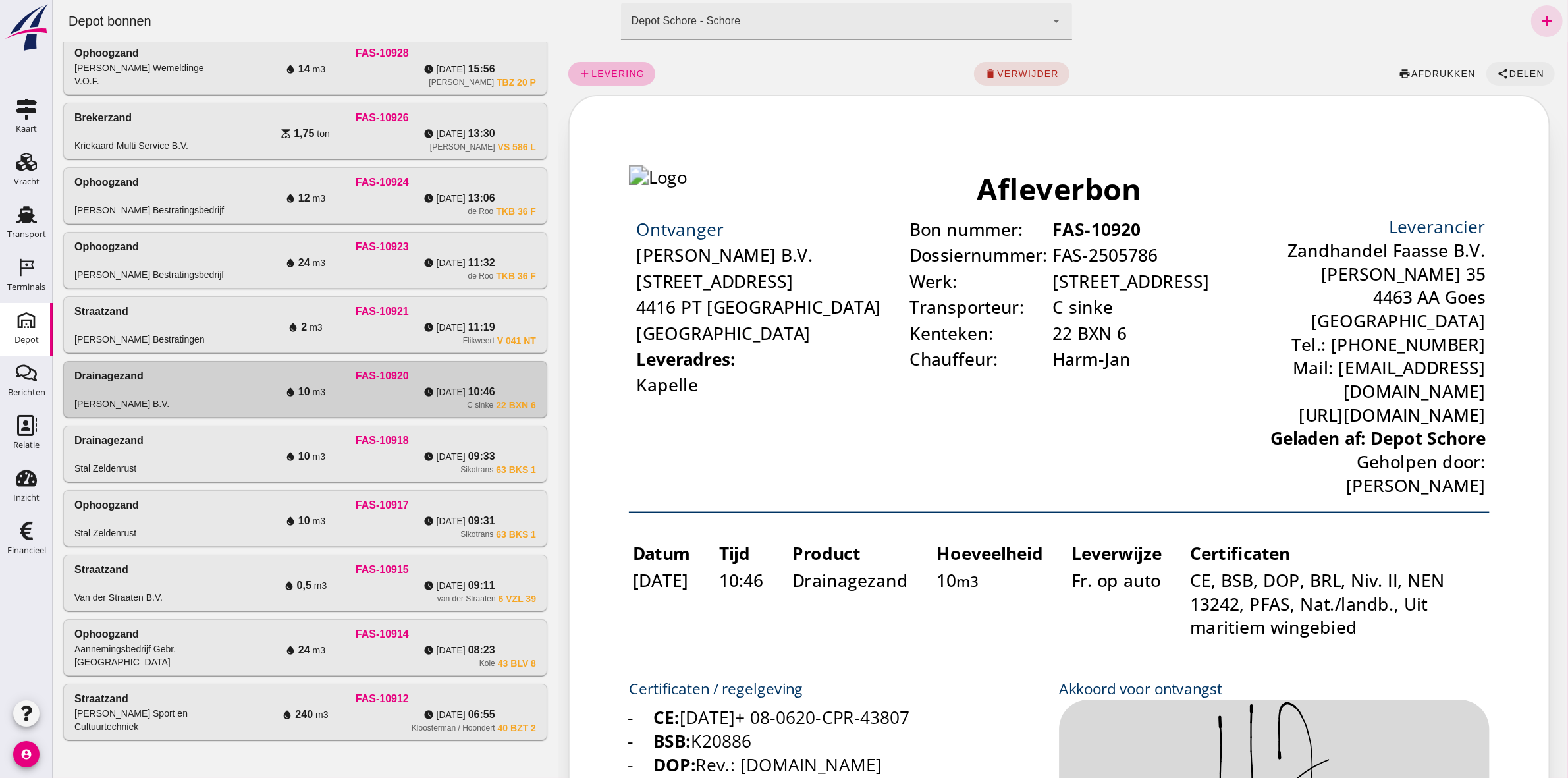
click at [1521, 71] on span "Delen" at bounding box center [1526, 73] width 36 height 11
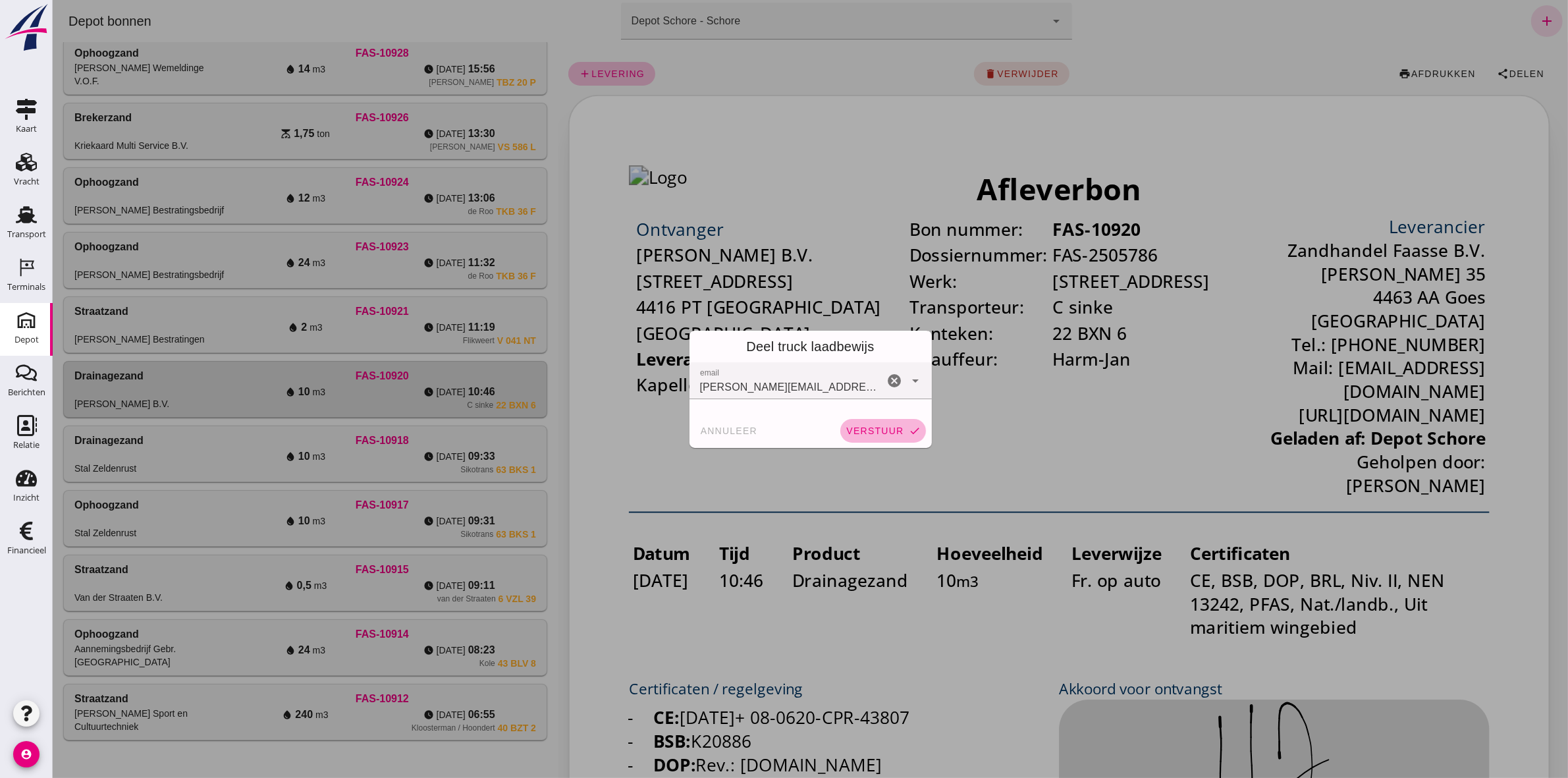
click at [875, 429] on span "verstuur" at bounding box center [874, 430] width 58 height 11
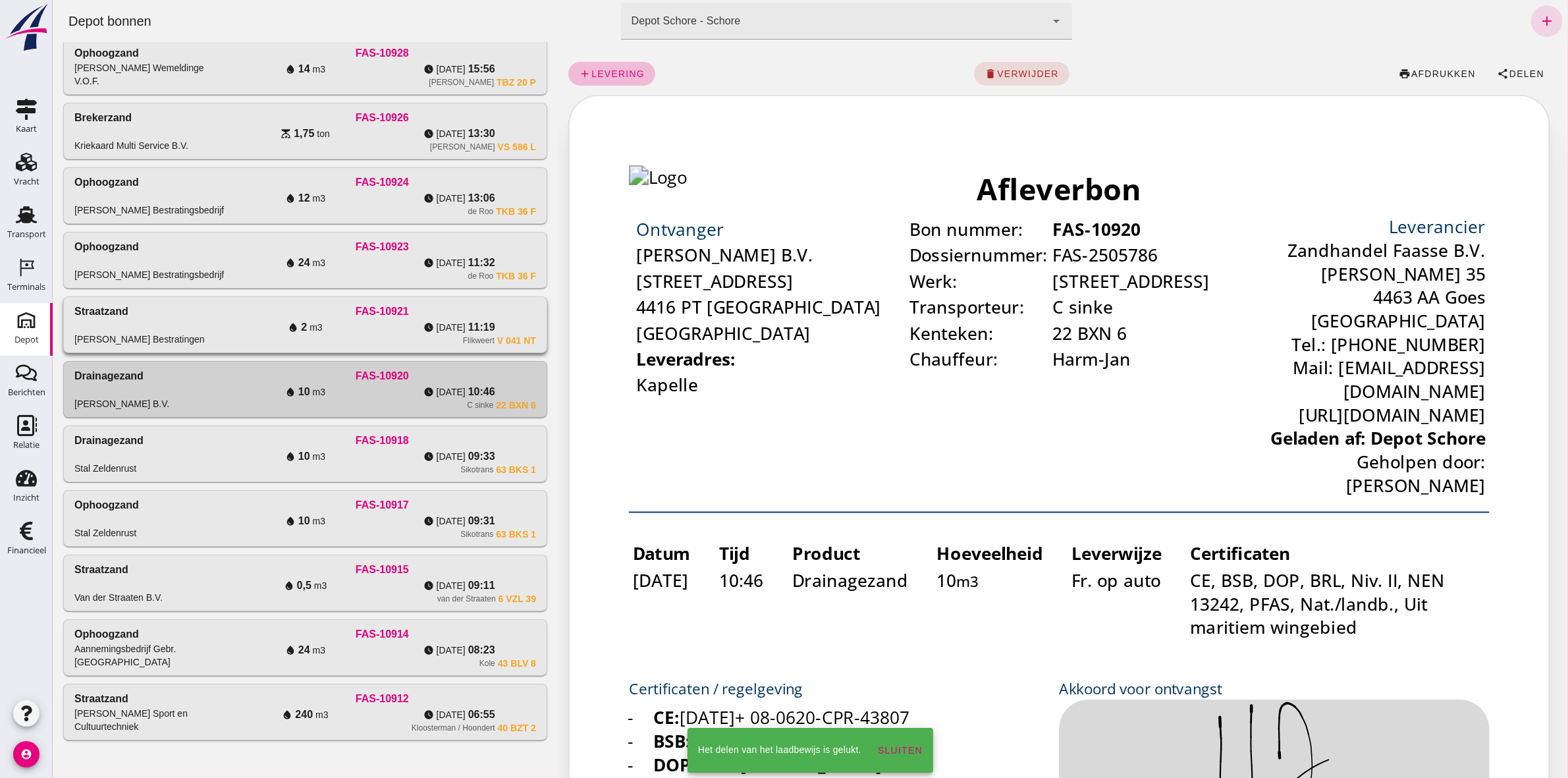
click at [352, 342] on div "Flikweert V 041 NT" at bounding box center [382, 340] width 307 height 11
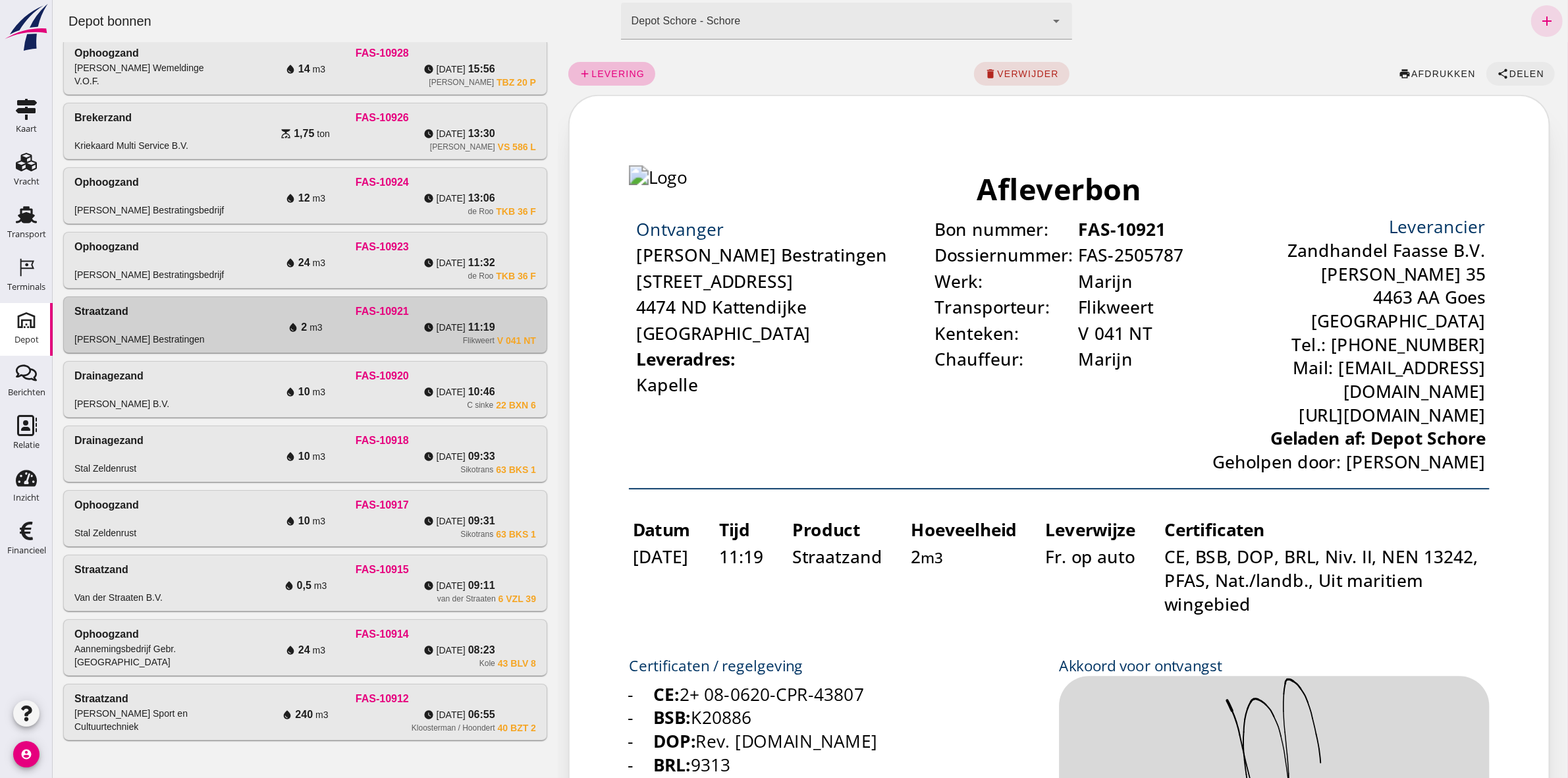
click at [1522, 77] on span "Delen" at bounding box center [1526, 73] width 36 height 11
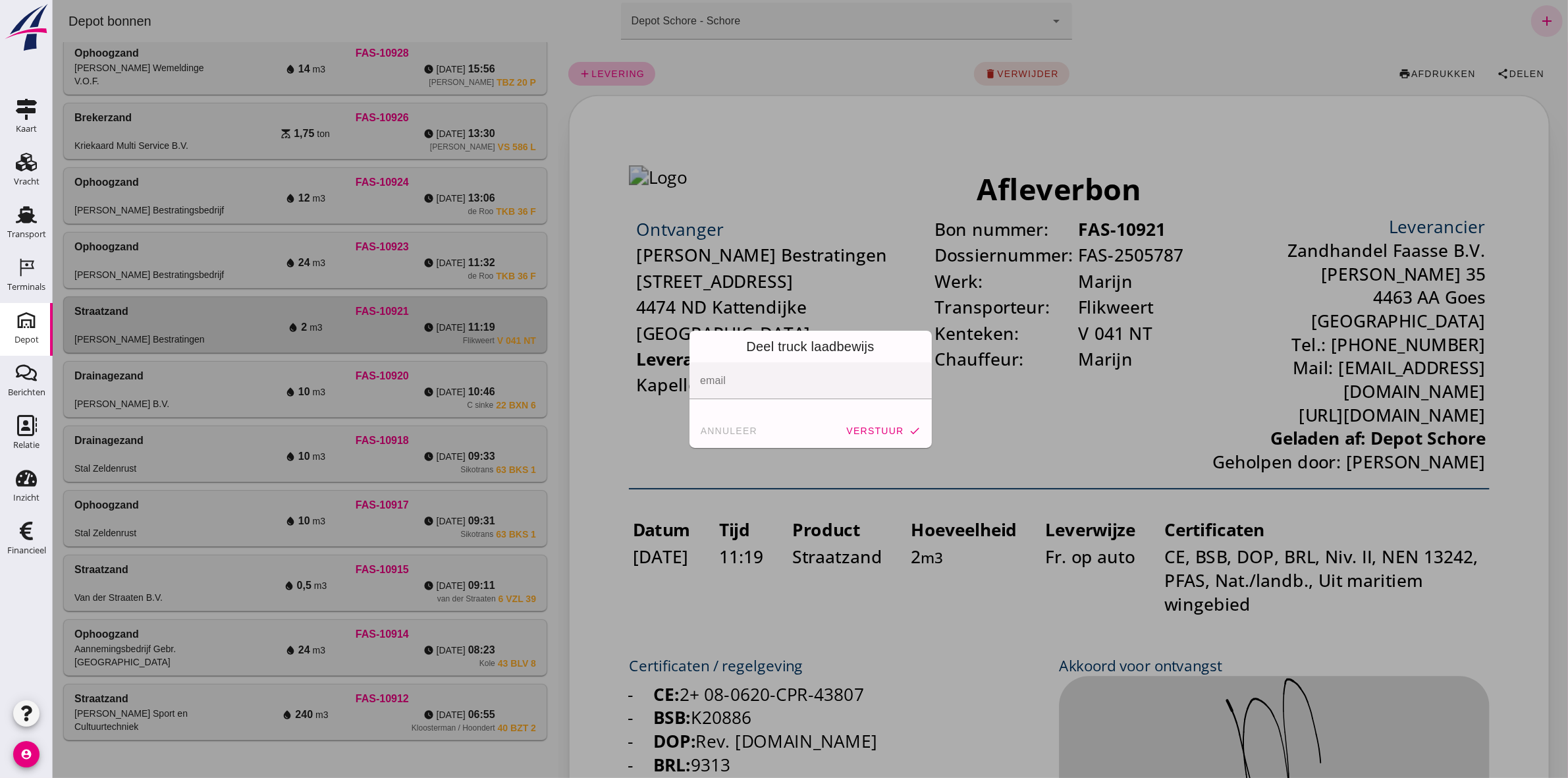
click at [710, 428] on span "annuleer" at bounding box center [729, 430] width 58 height 11
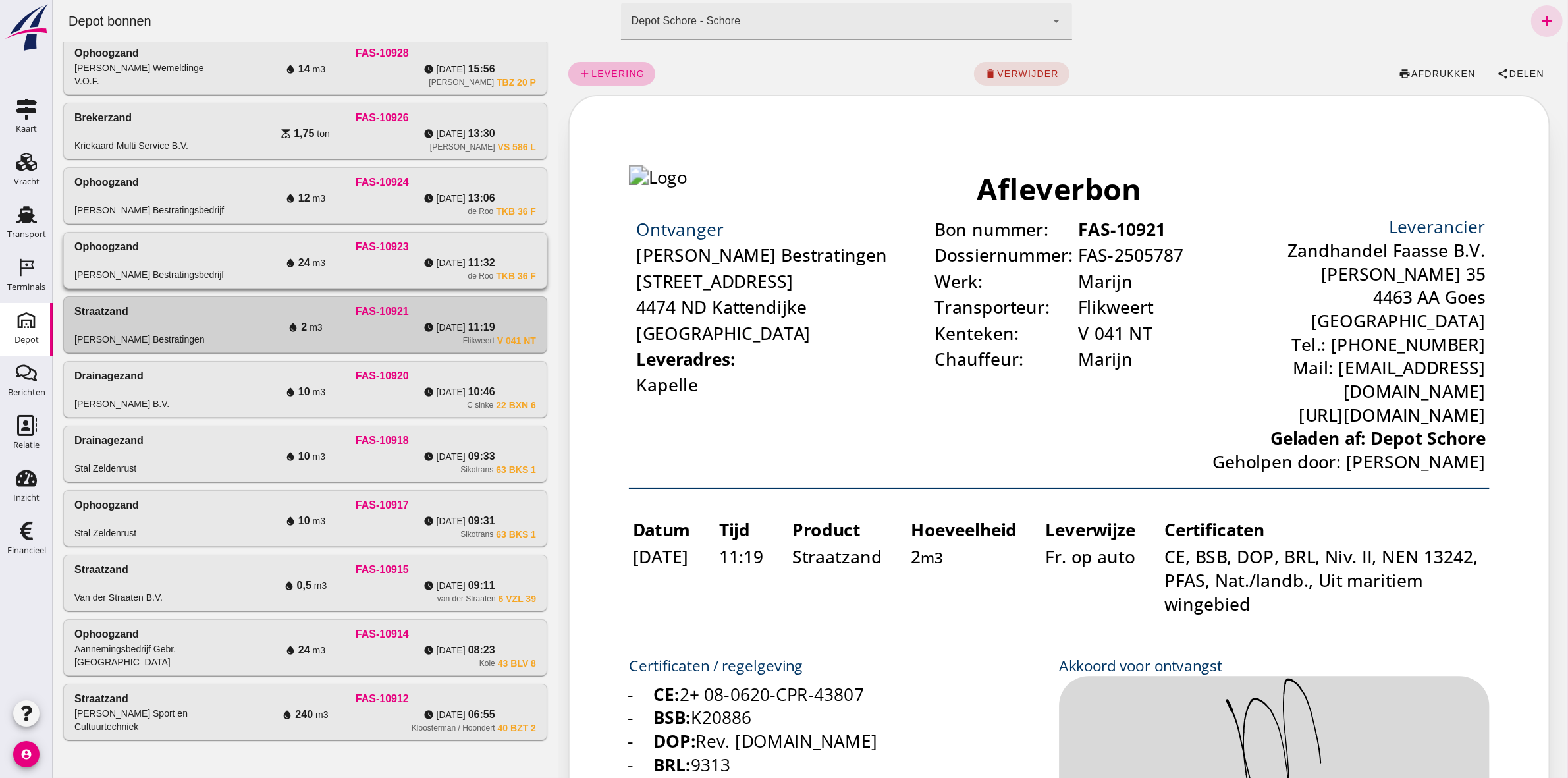
click at [377, 274] on div "de Roo TKB 36 F" at bounding box center [382, 276] width 307 height 11
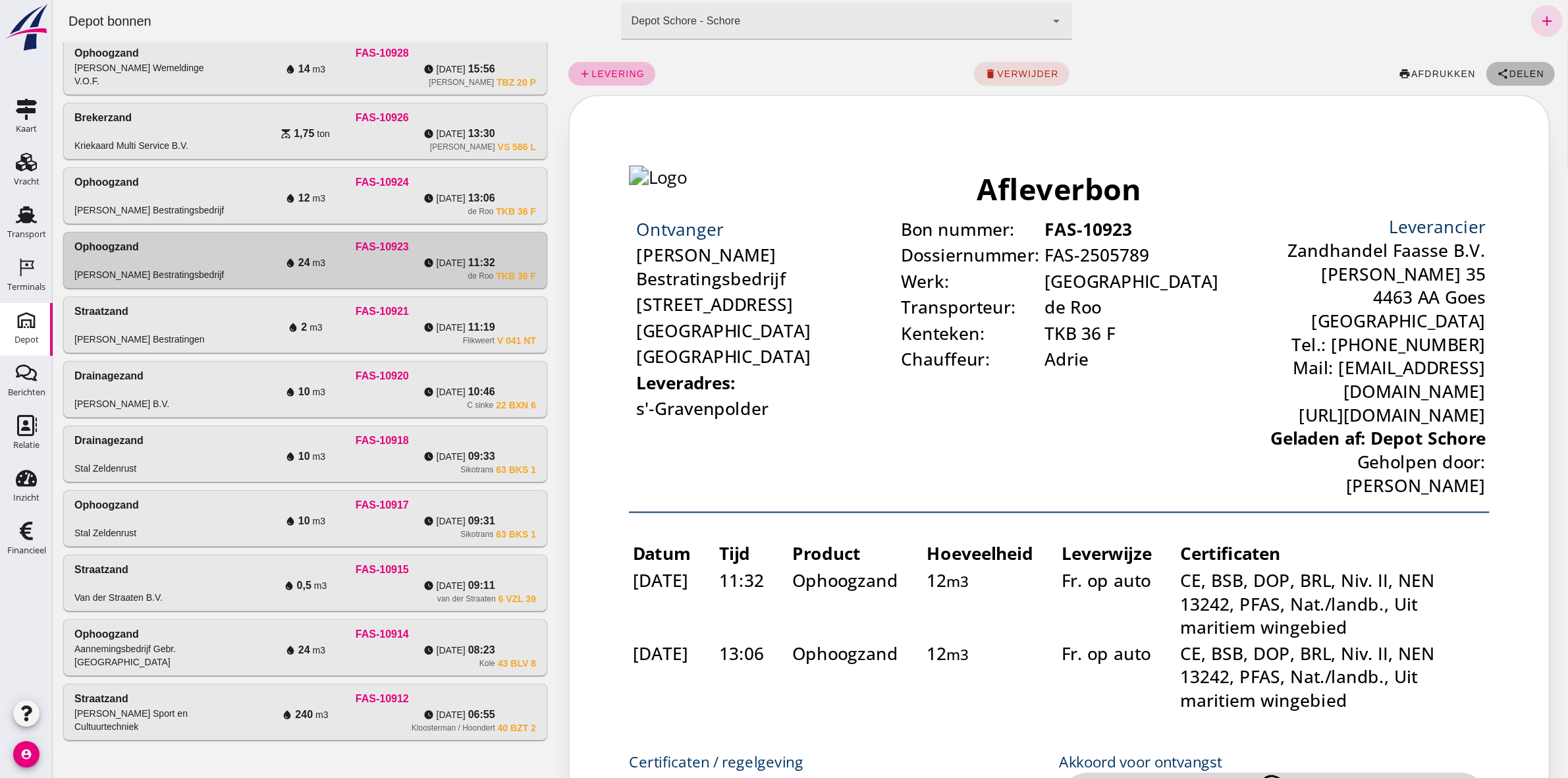
click at [1497, 68] on icon "share" at bounding box center [1503, 74] width 12 height 12
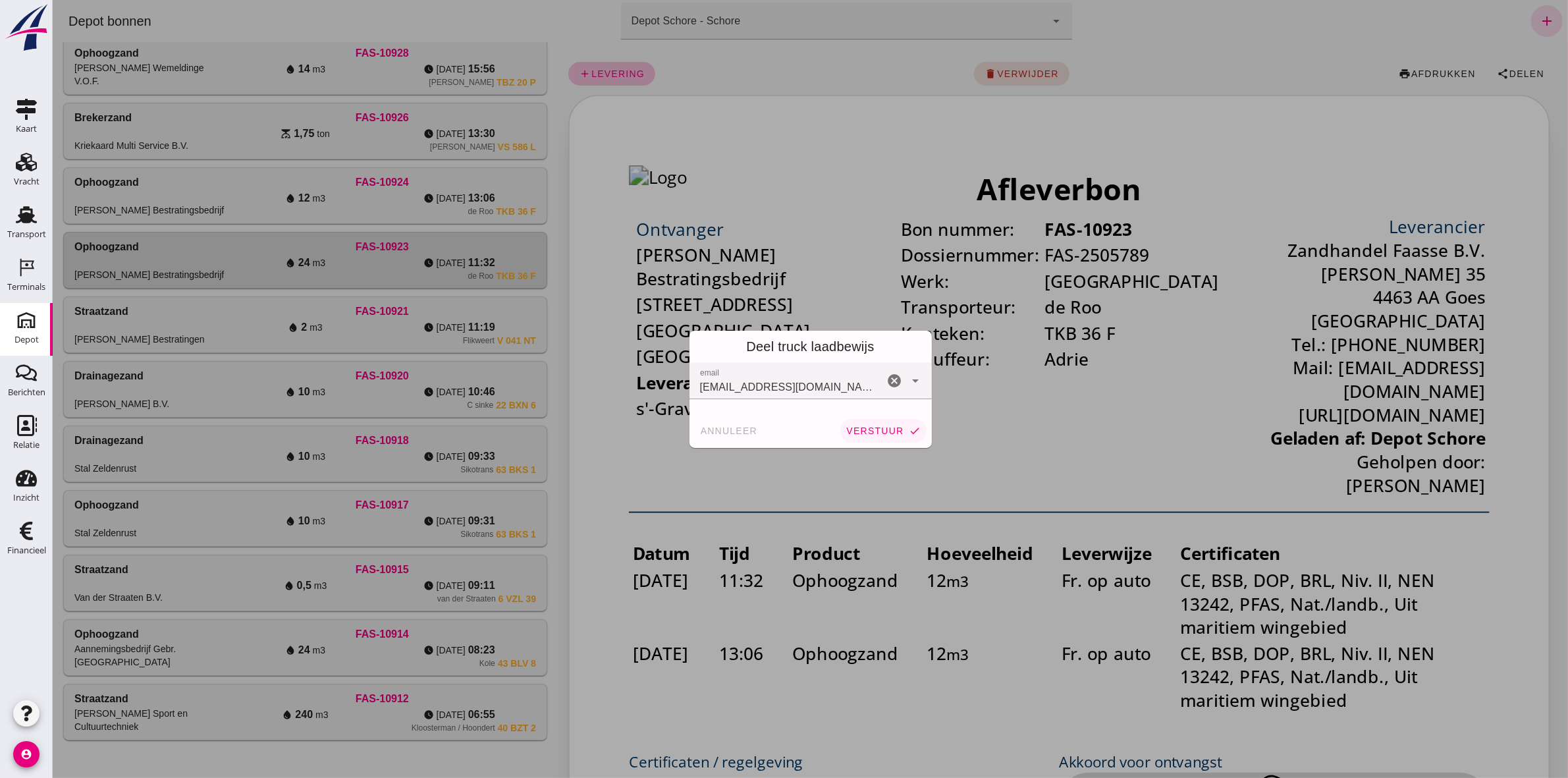
click at [847, 435] on button "verstuur check" at bounding box center [882, 431] width 86 height 24
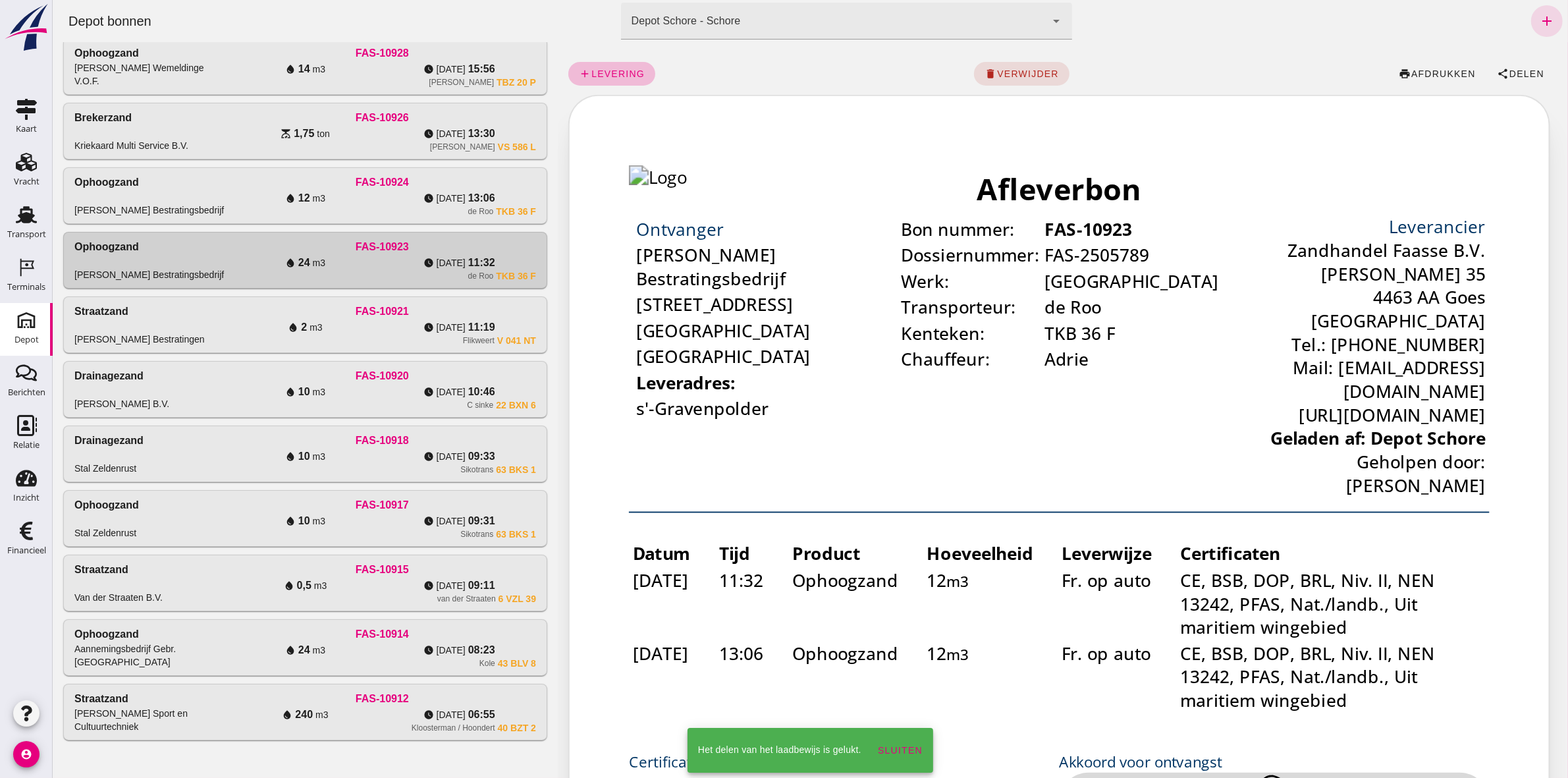
click at [372, 195] on div "water_drop 12 m3" at bounding box center [305, 199] width 154 height 16
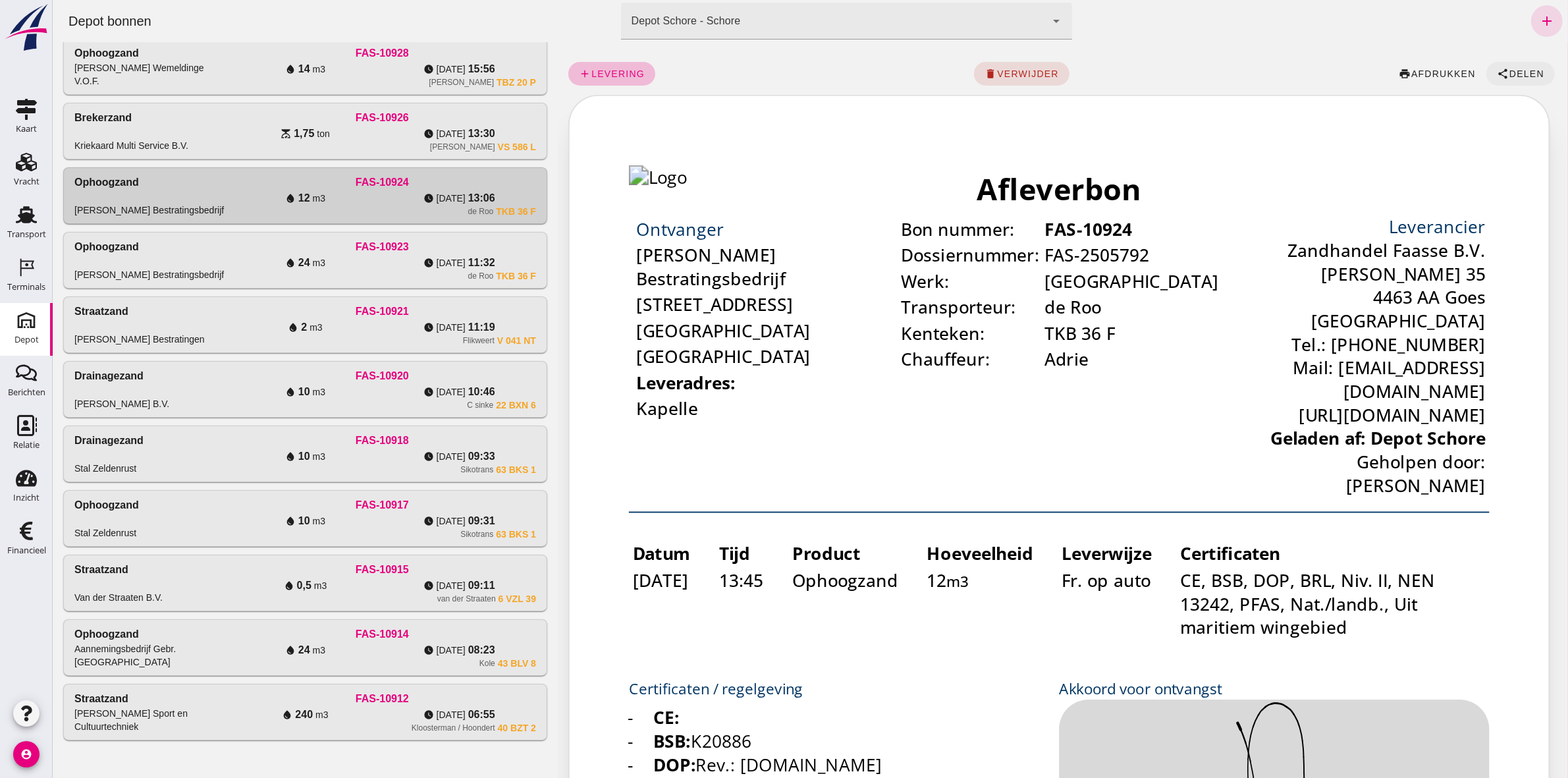
click at [1524, 80] on button "share Delen" at bounding box center [1520, 74] width 68 height 24
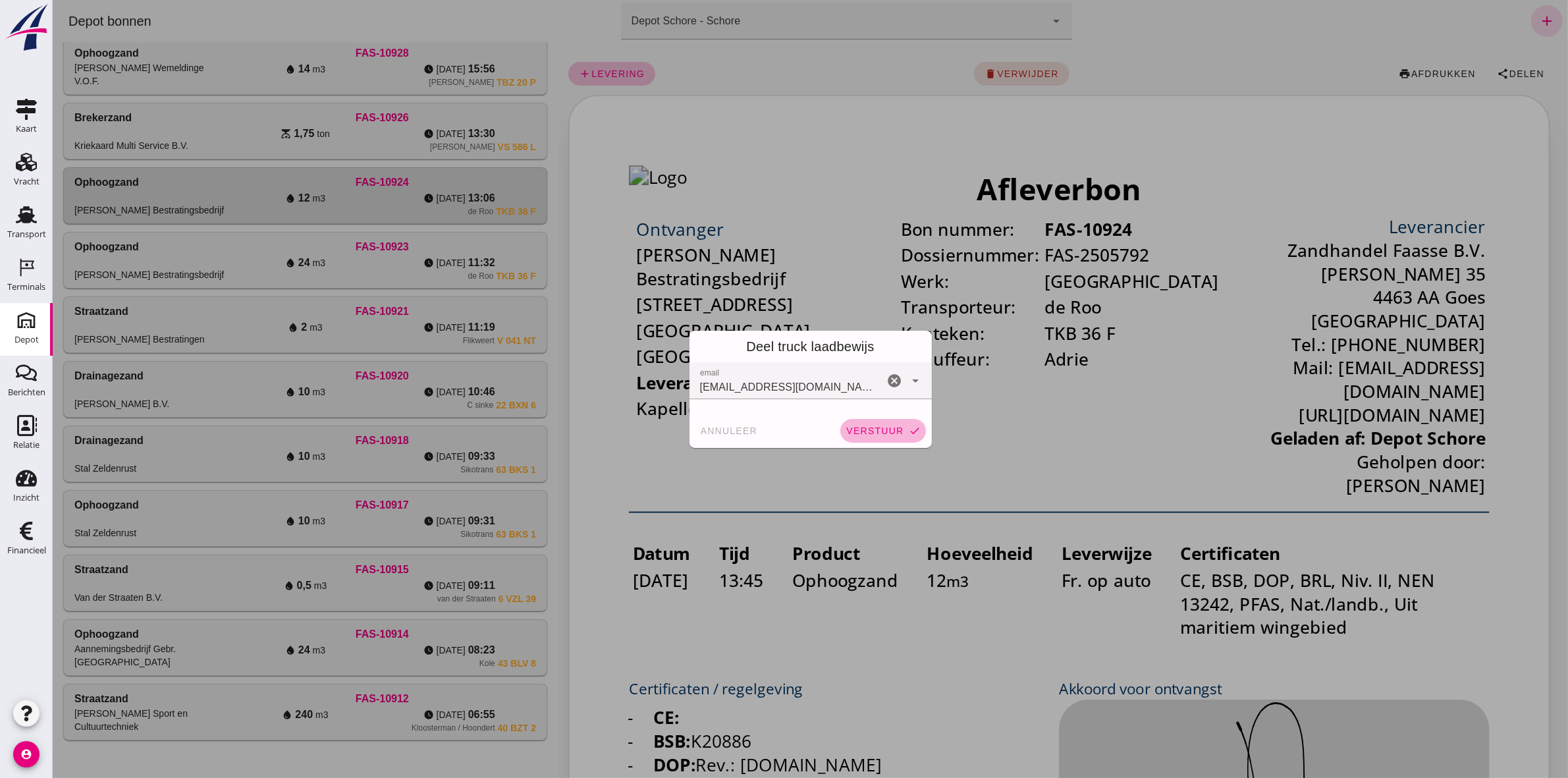
click at [865, 429] on span "verstuur" at bounding box center [874, 430] width 58 height 11
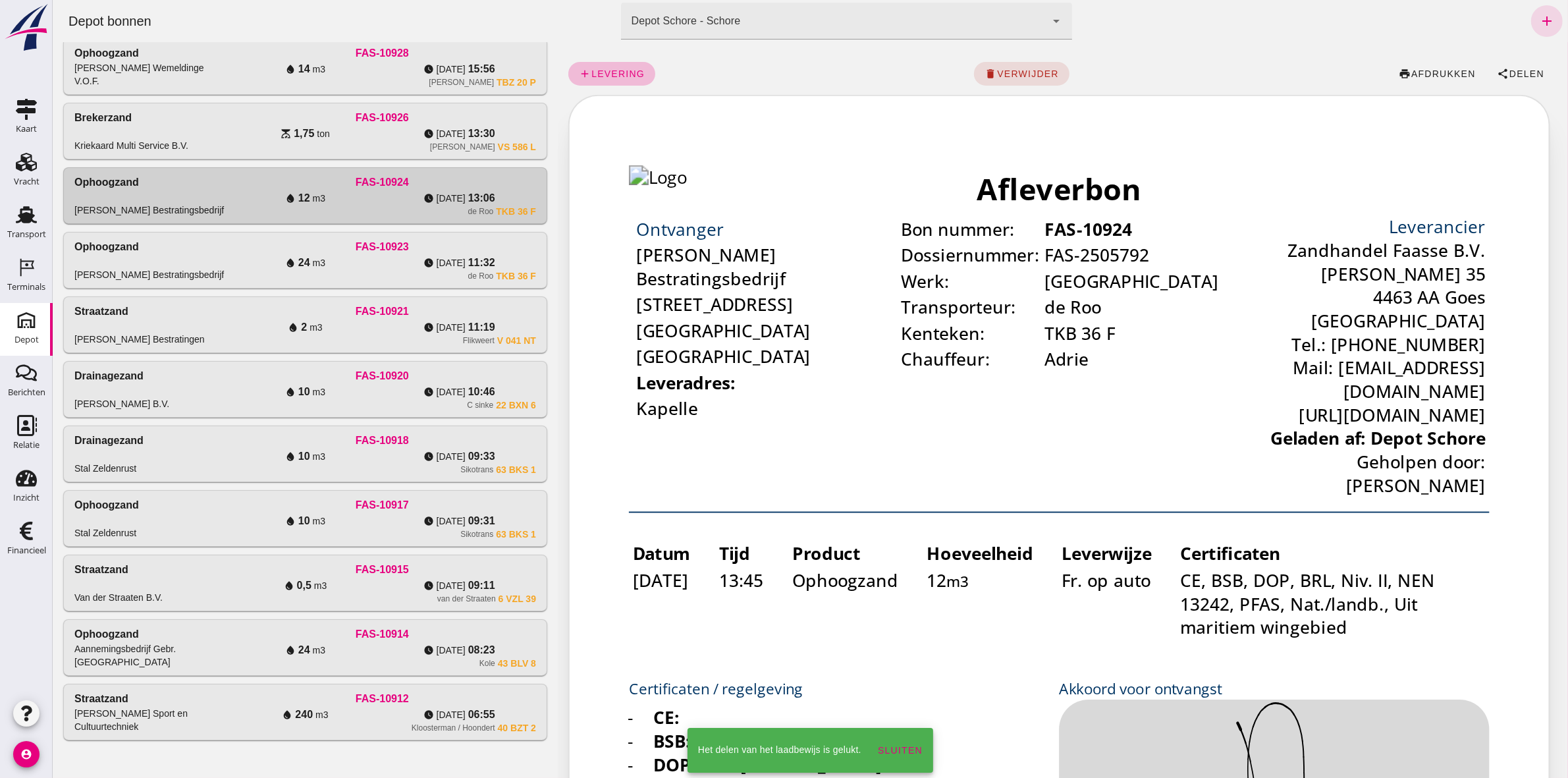
click at [364, 146] on div "[PERSON_NAME] VS 586 L" at bounding box center [382, 146] width 307 height 11
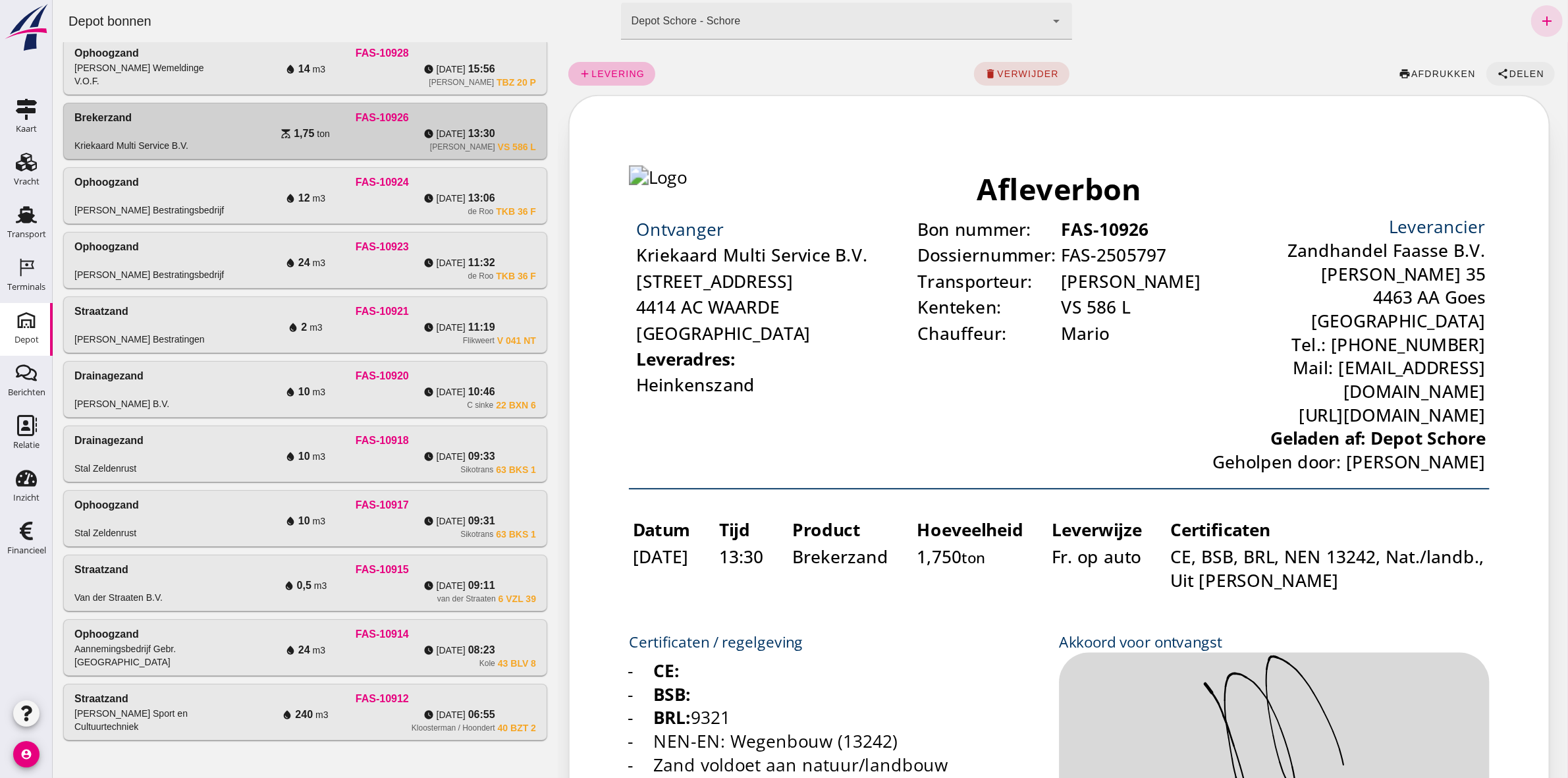
click at [1509, 73] on span "Delen" at bounding box center [1526, 73] width 36 height 11
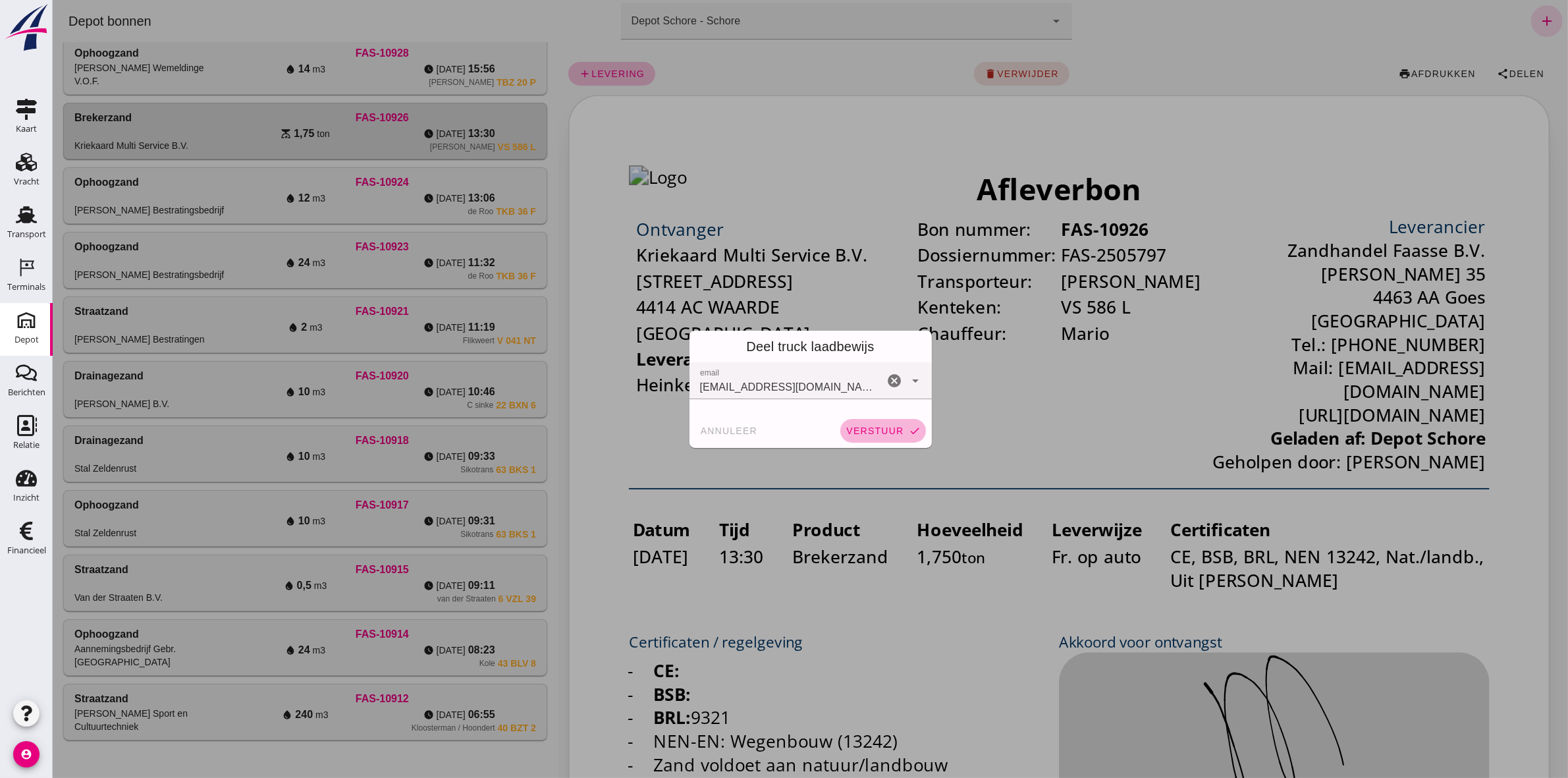
click at [847, 423] on button "verstuur check" at bounding box center [882, 431] width 86 height 24
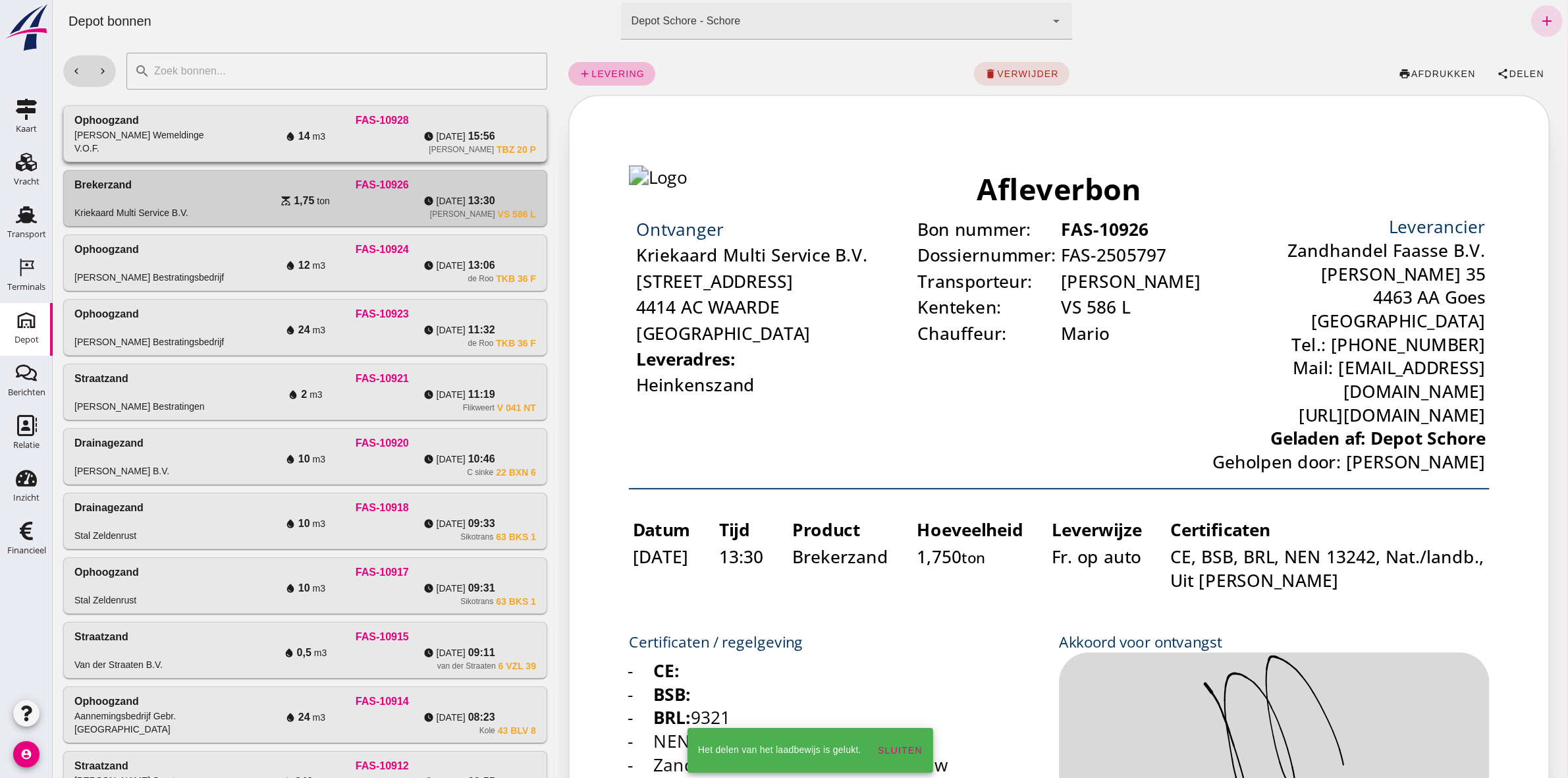
click at [284, 121] on div "FAS-10928" at bounding box center [382, 121] width 307 height 16
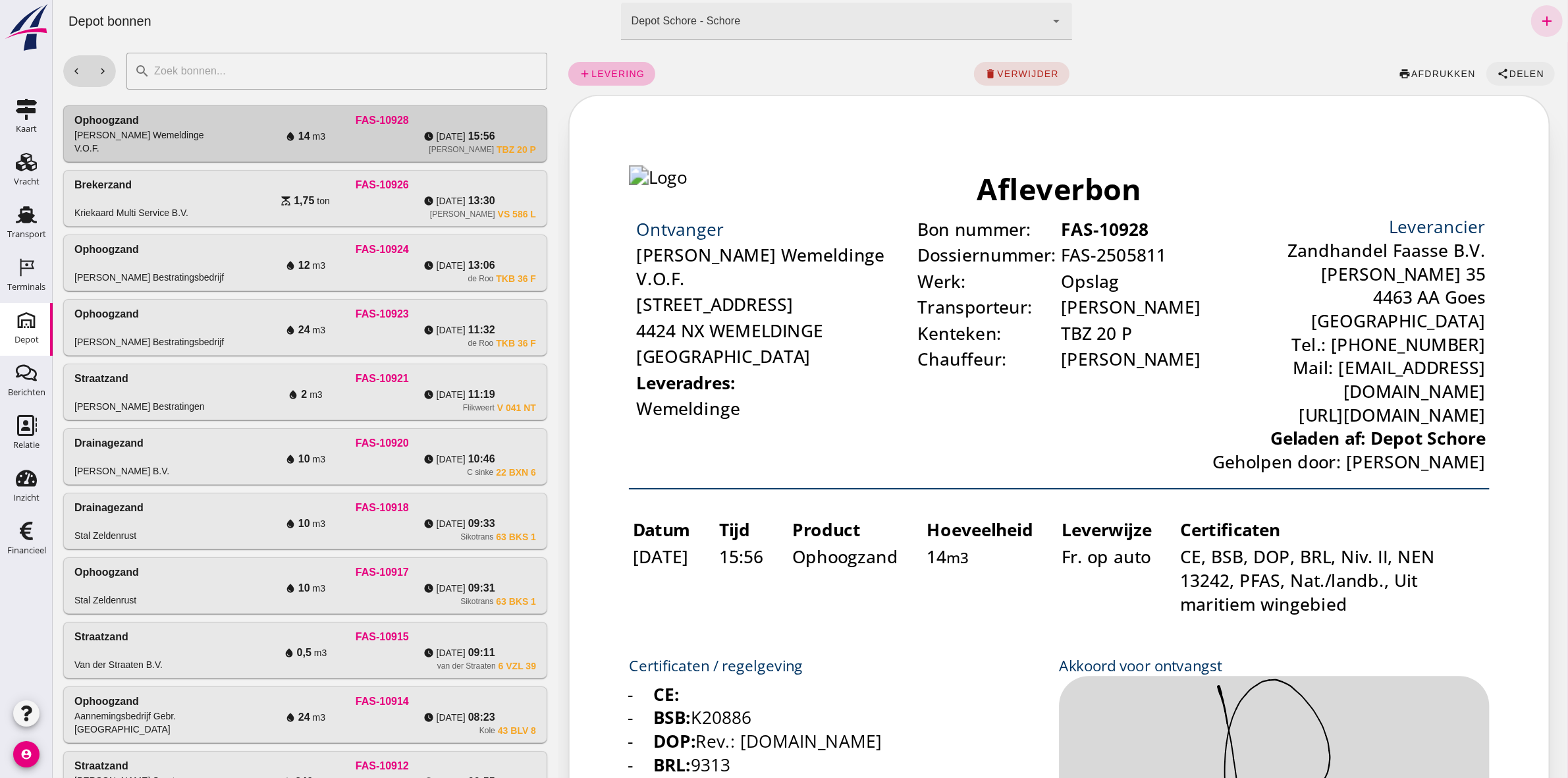
click at [1491, 66] on button "share Delen" at bounding box center [1520, 74] width 68 height 24
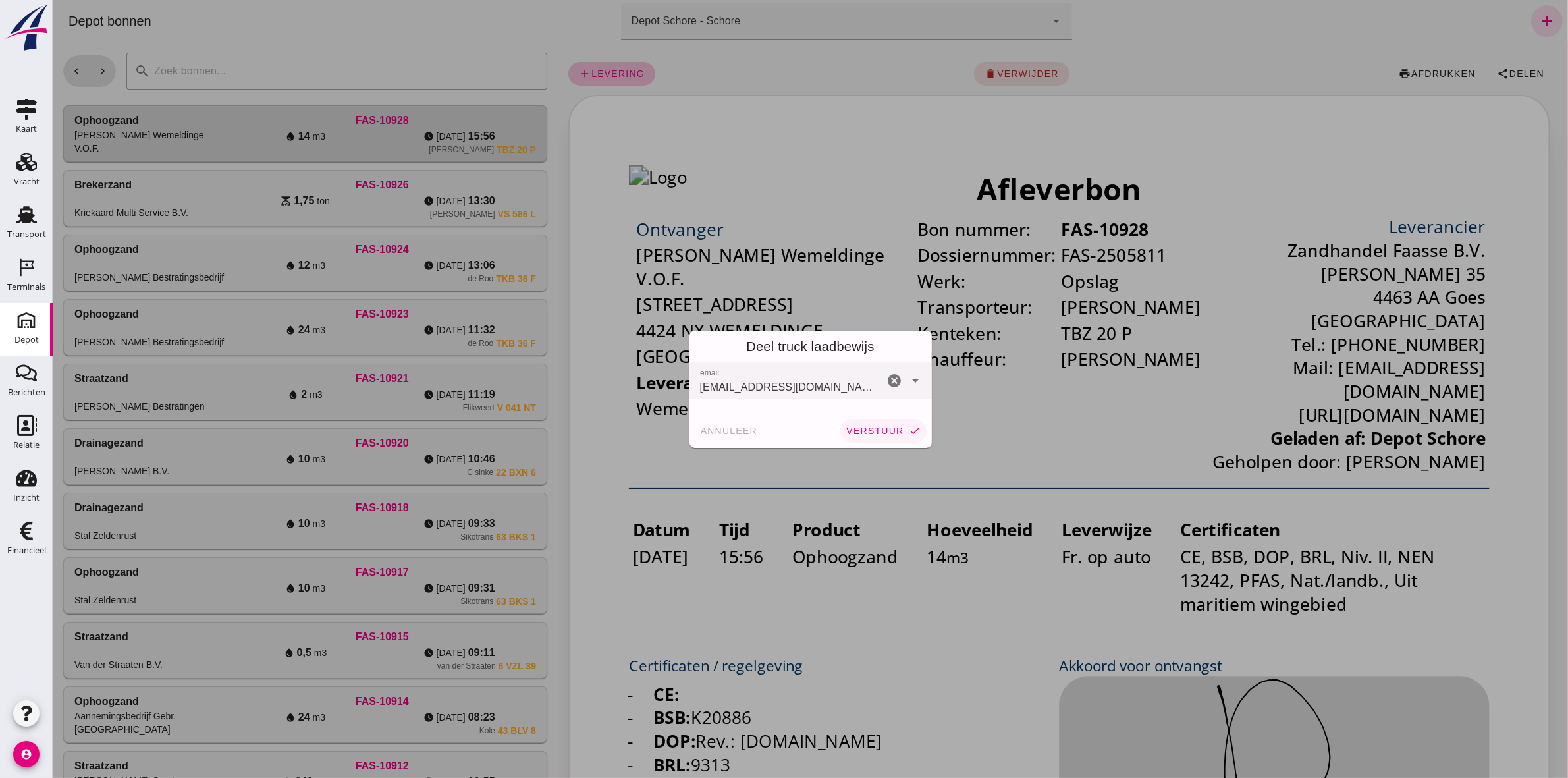
click at [846, 429] on span "verstuur" at bounding box center [874, 430] width 58 height 11
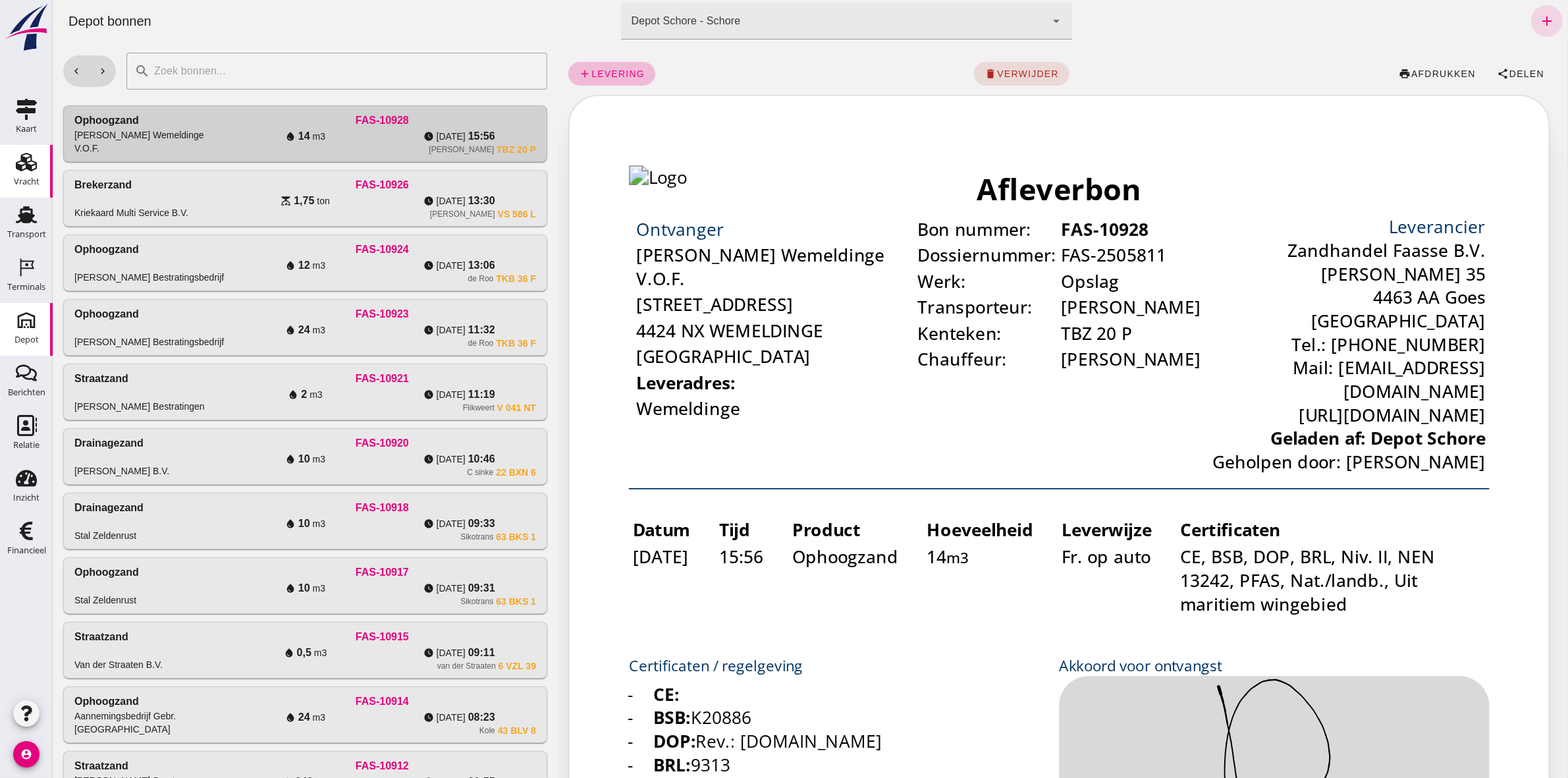
click at [39, 166] on div "Vracht" at bounding box center [27, 161] width 32 height 21
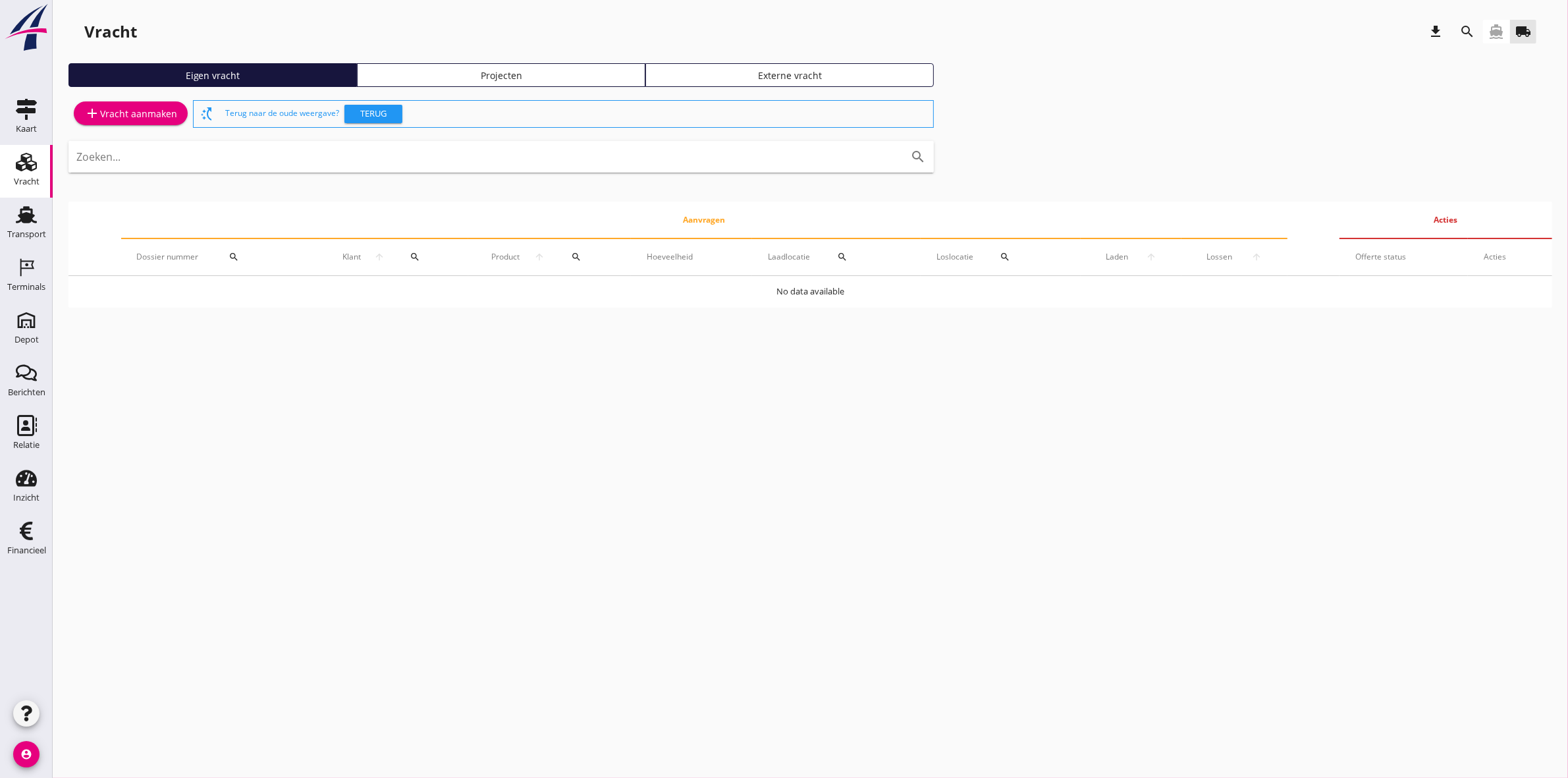
drag, startPoint x: 538, startPoint y: 80, endPoint x: 525, endPoint y: 77, distance: 13.3
click at [538, 80] on div "Projecten" at bounding box center [501, 75] width 277 height 14
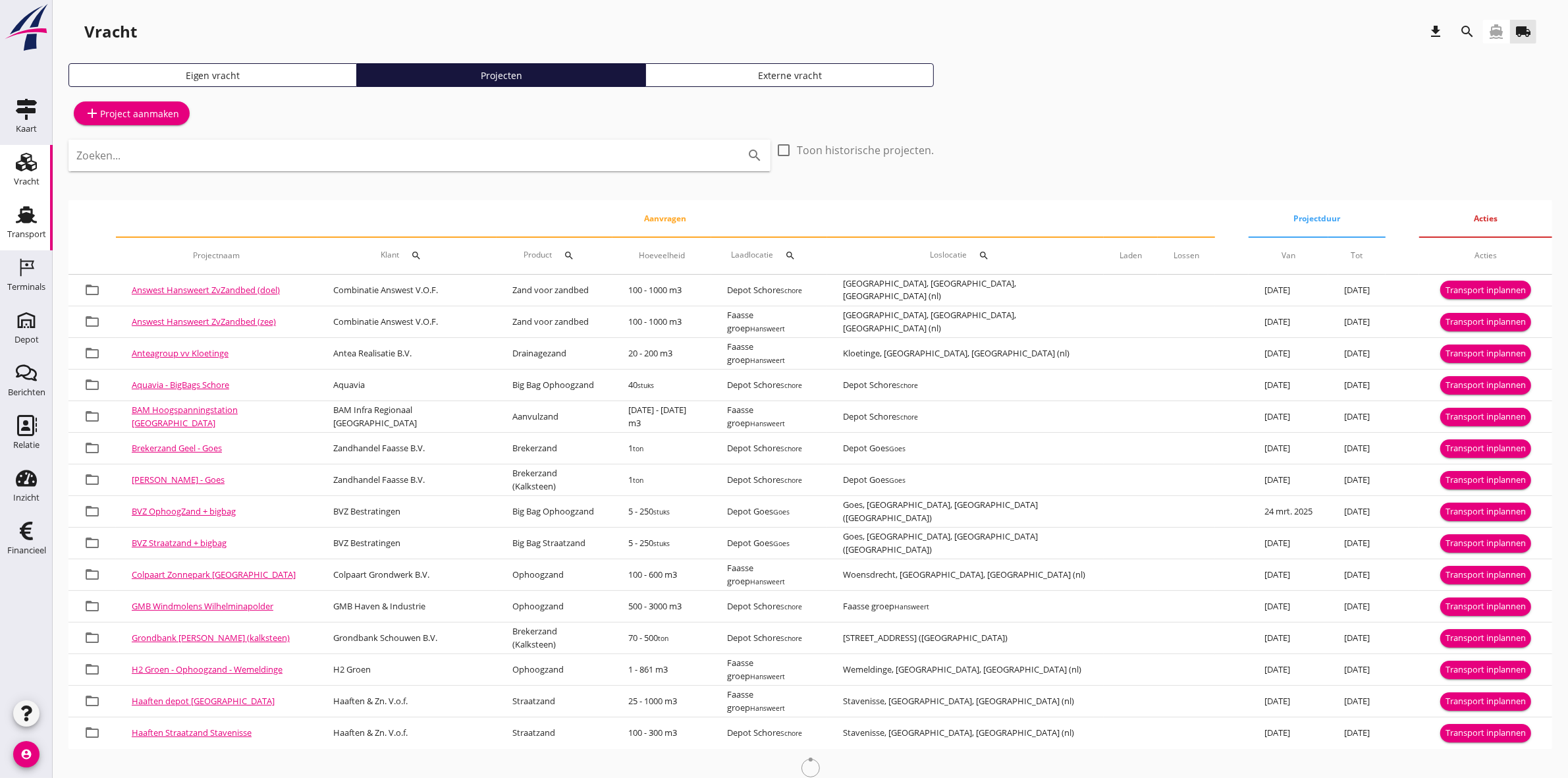
click at [25, 232] on div "Transport" at bounding box center [26, 234] width 39 height 9
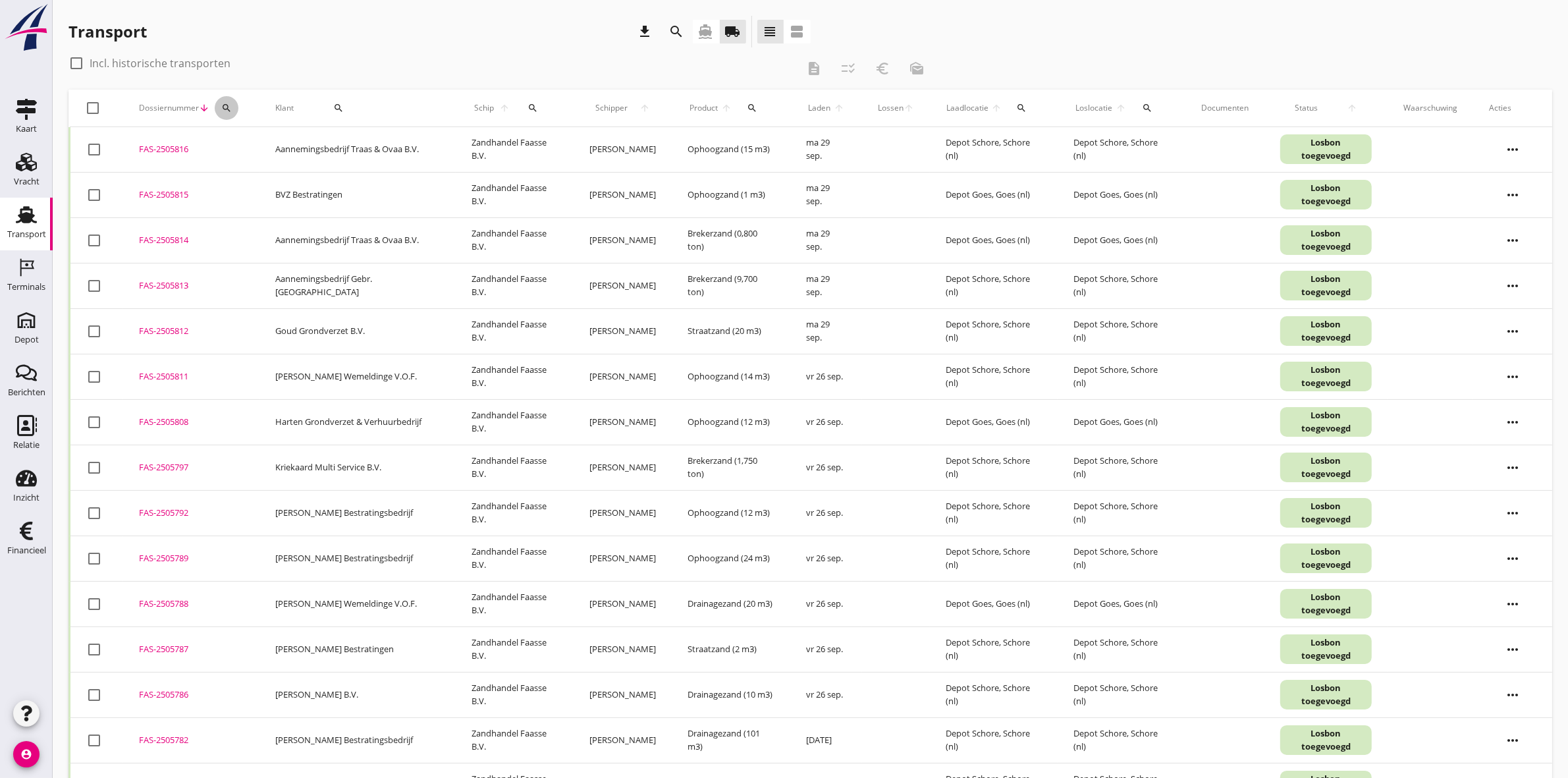
click at [222, 106] on icon "search" at bounding box center [226, 108] width 11 height 11
click at [249, 139] on input "Zoeken op dossiernummer..." at bounding box center [288, 145] width 137 height 21
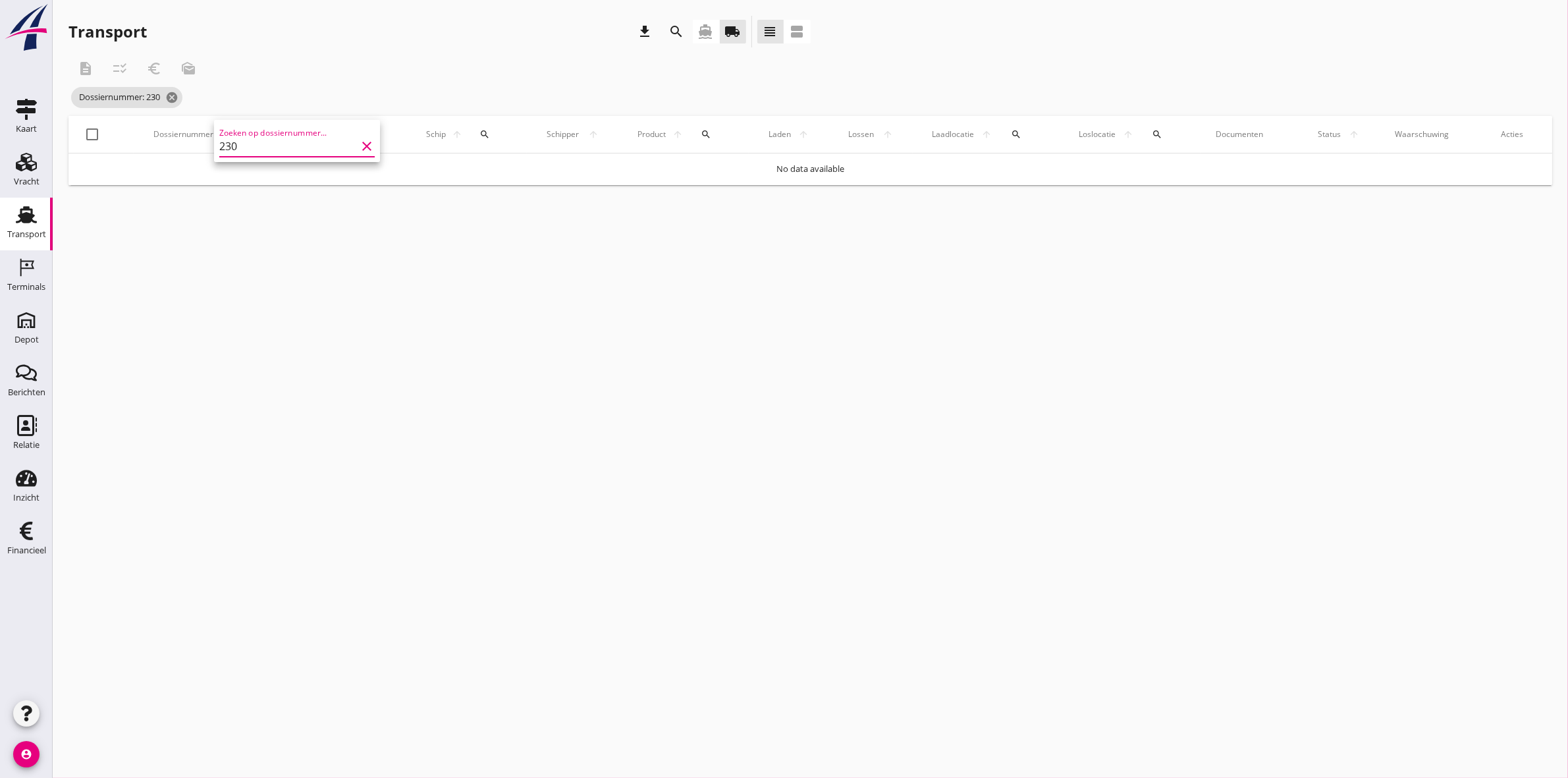
type input "2308"
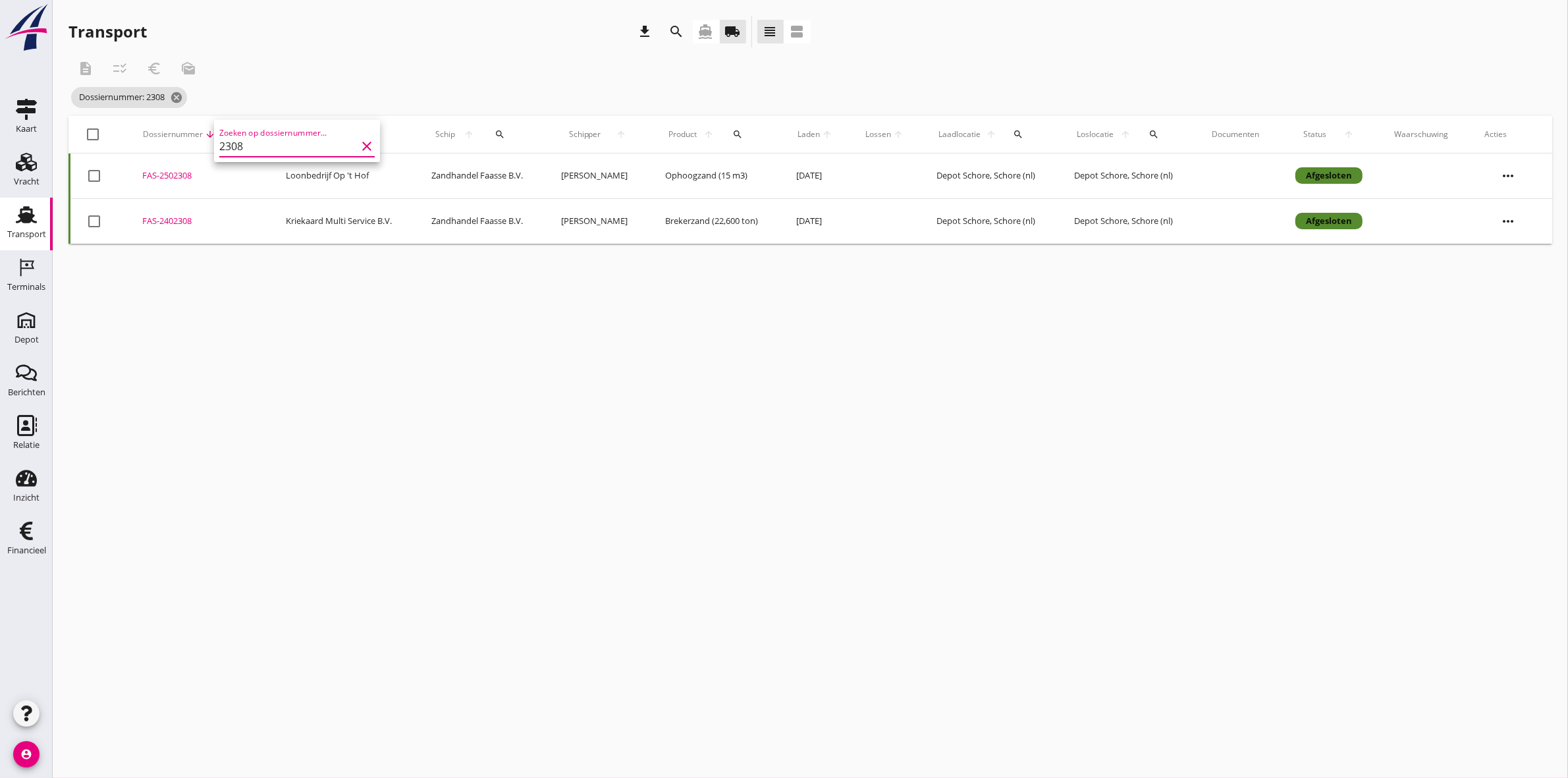
click at [359, 143] on icon "clear" at bounding box center [367, 146] width 16 height 16
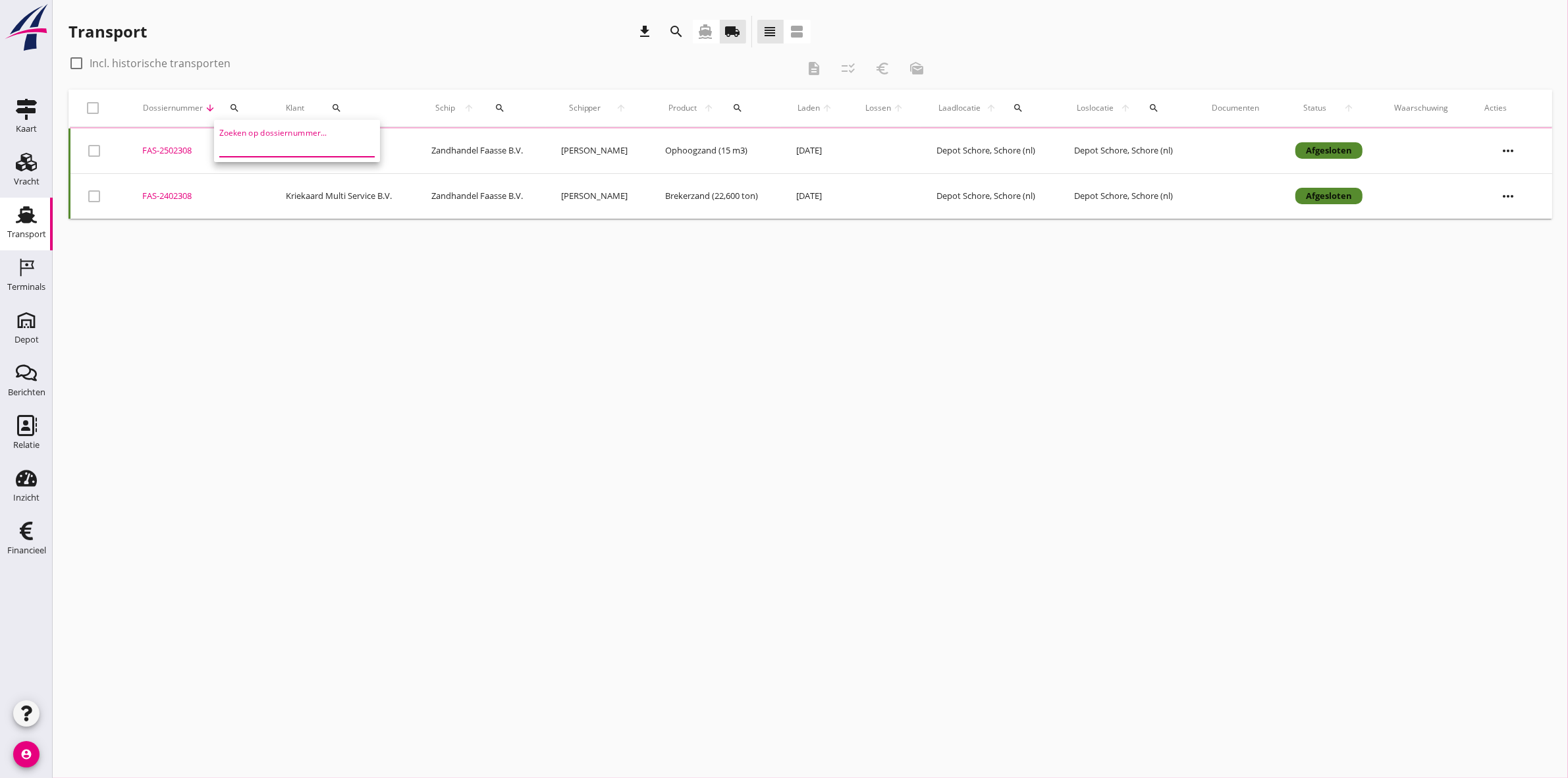
click at [339, 106] on div "search" at bounding box center [336, 108] width 54 height 11
click at [367, 145] on input "Zoeken op opdrachtgever..." at bounding box center [380, 145] width 137 height 21
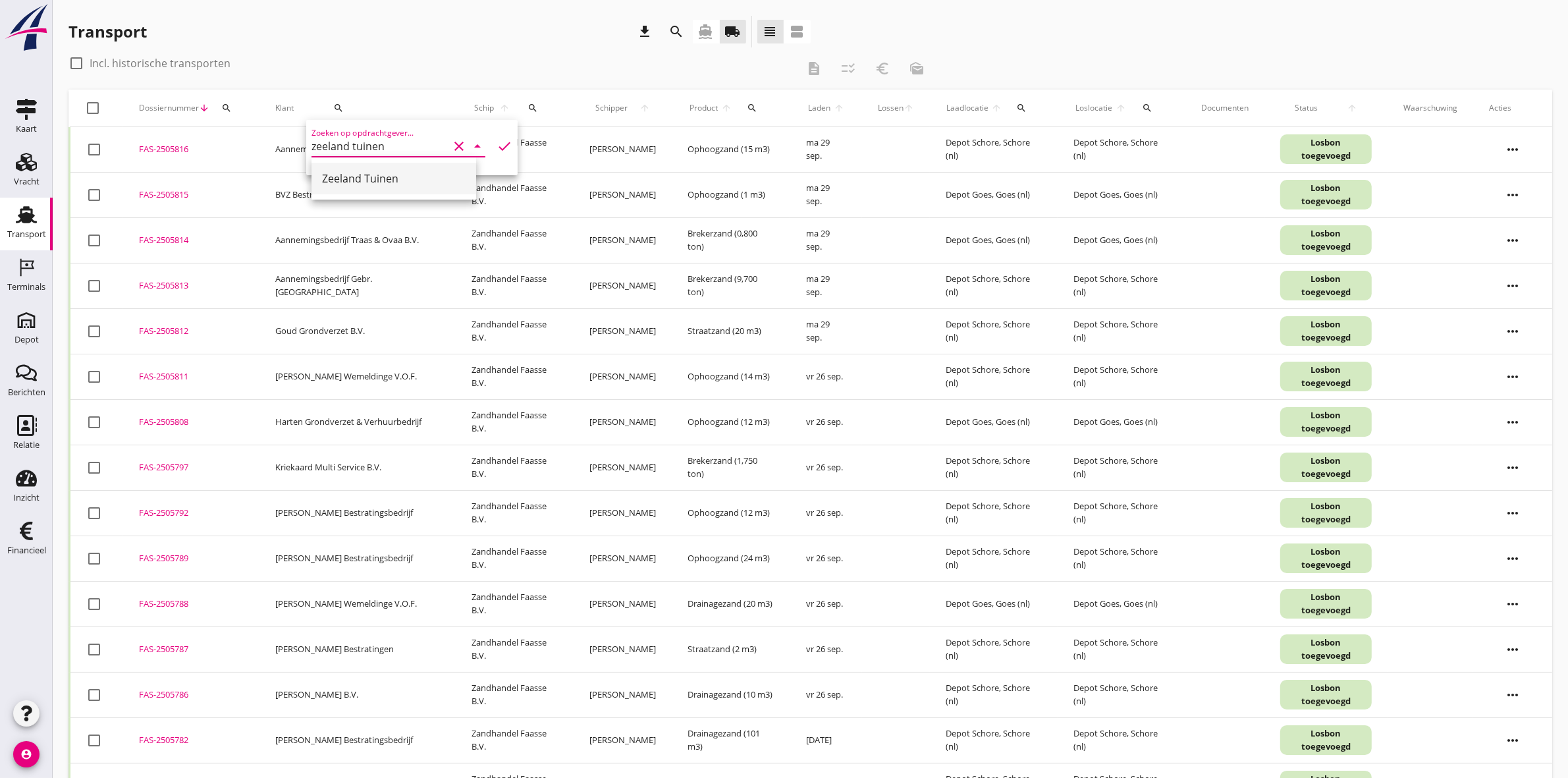
click at [356, 165] on div "Zeeland Tuinen" at bounding box center [393, 179] width 143 height 32
type input "Zeeland Tuinen"
click at [496, 142] on icon "check" at bounding box center [504, 146] width 16 height 16
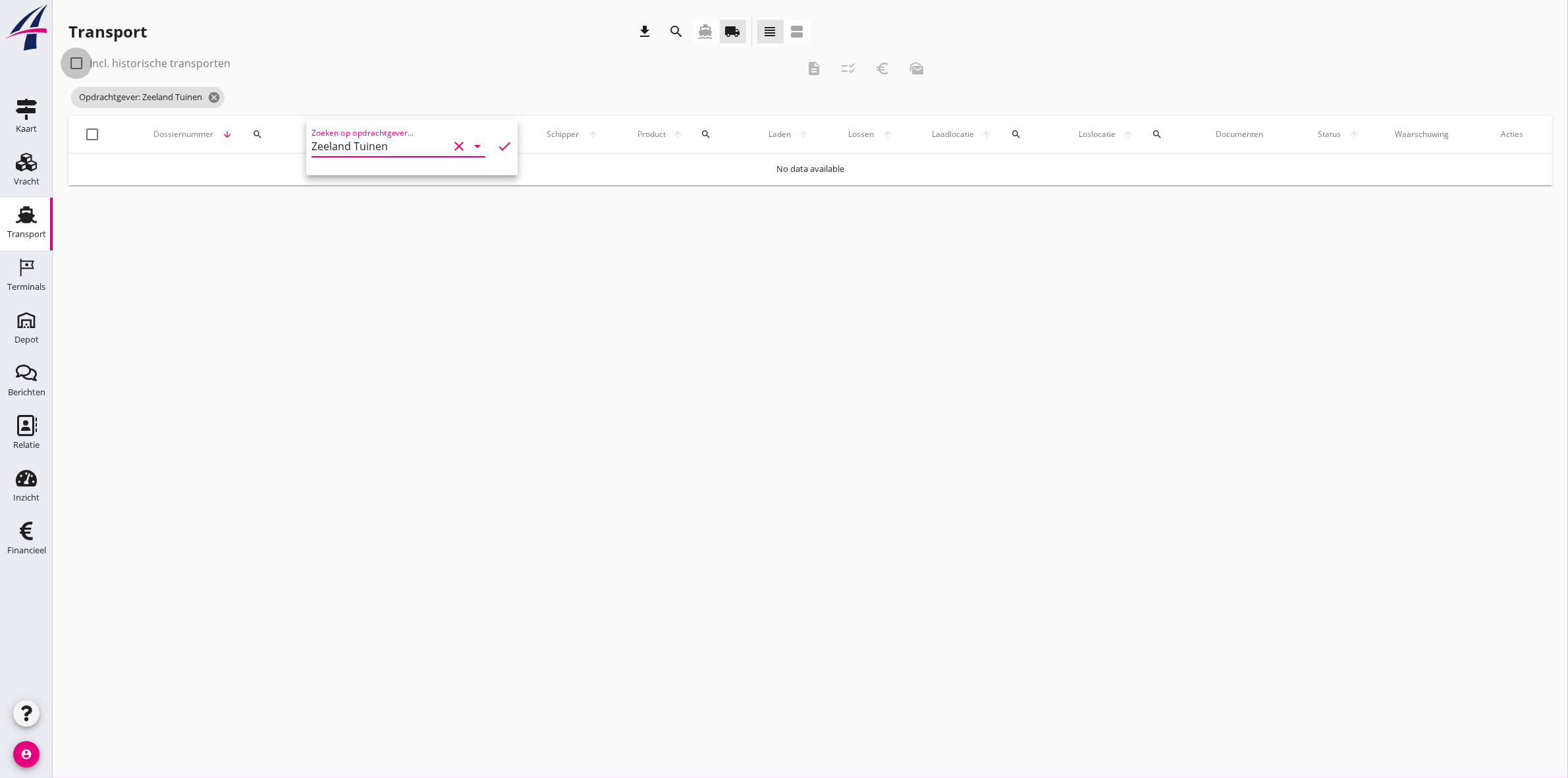
click at [81, 62] on div at bounding box center [76, 63] width 23 height 23
checkbox input "true"
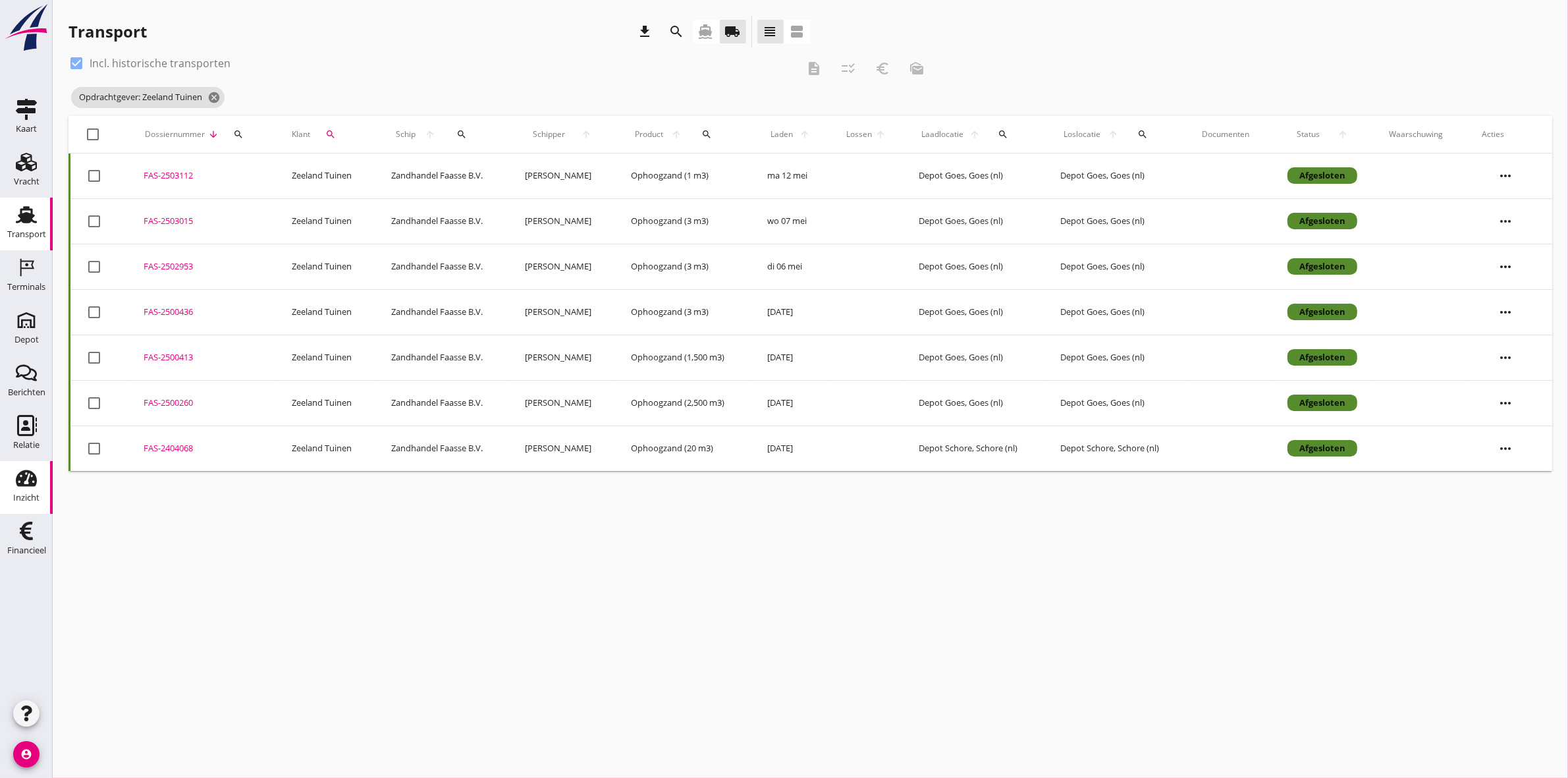
click at [35, 488] on div "Inzicht" at bounding box center [26, 497] width 27 height 19
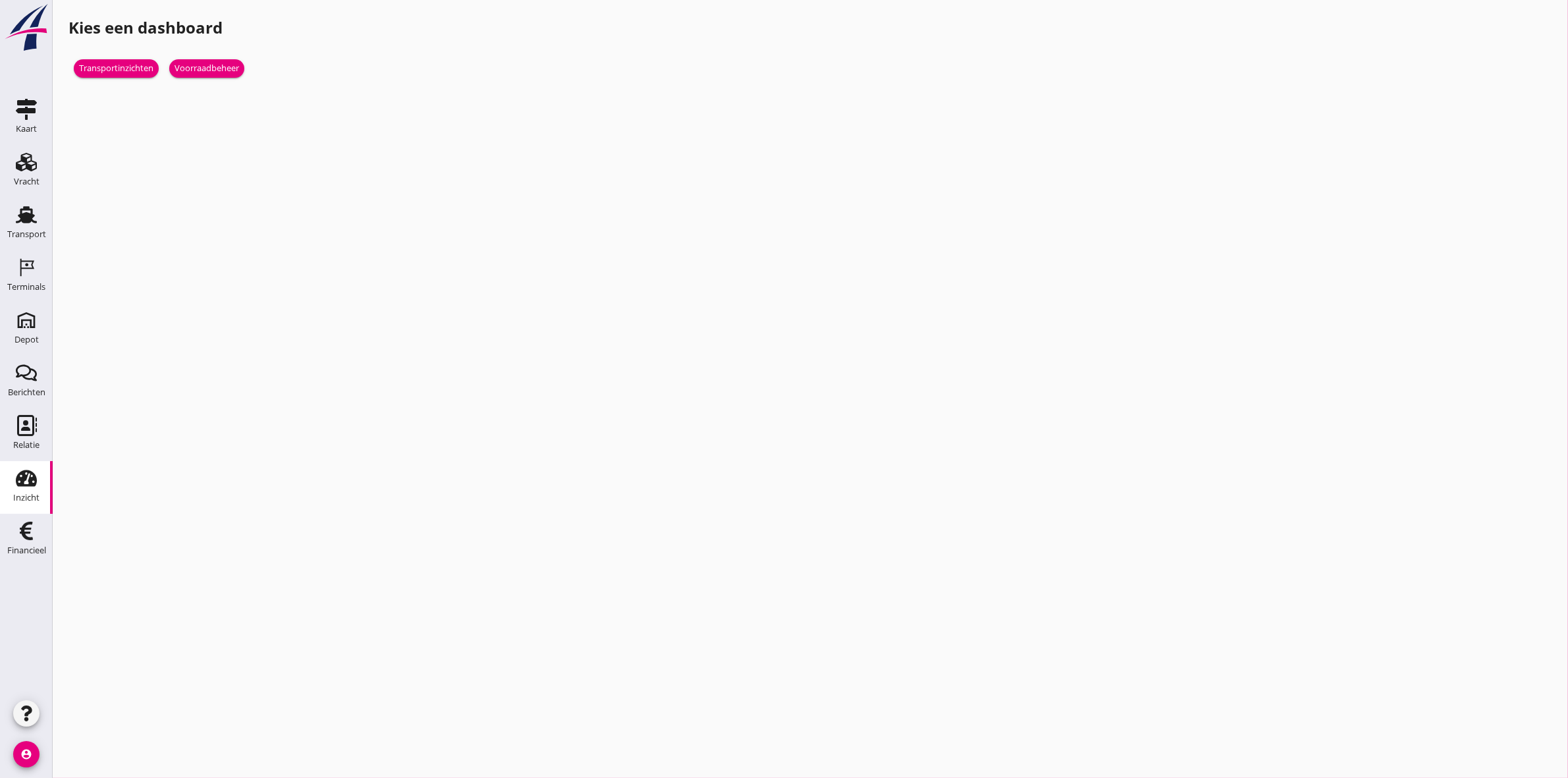
click at [117, 71] on div "Transportinzichten" at bounding box center [116, 68] width 74 height 13
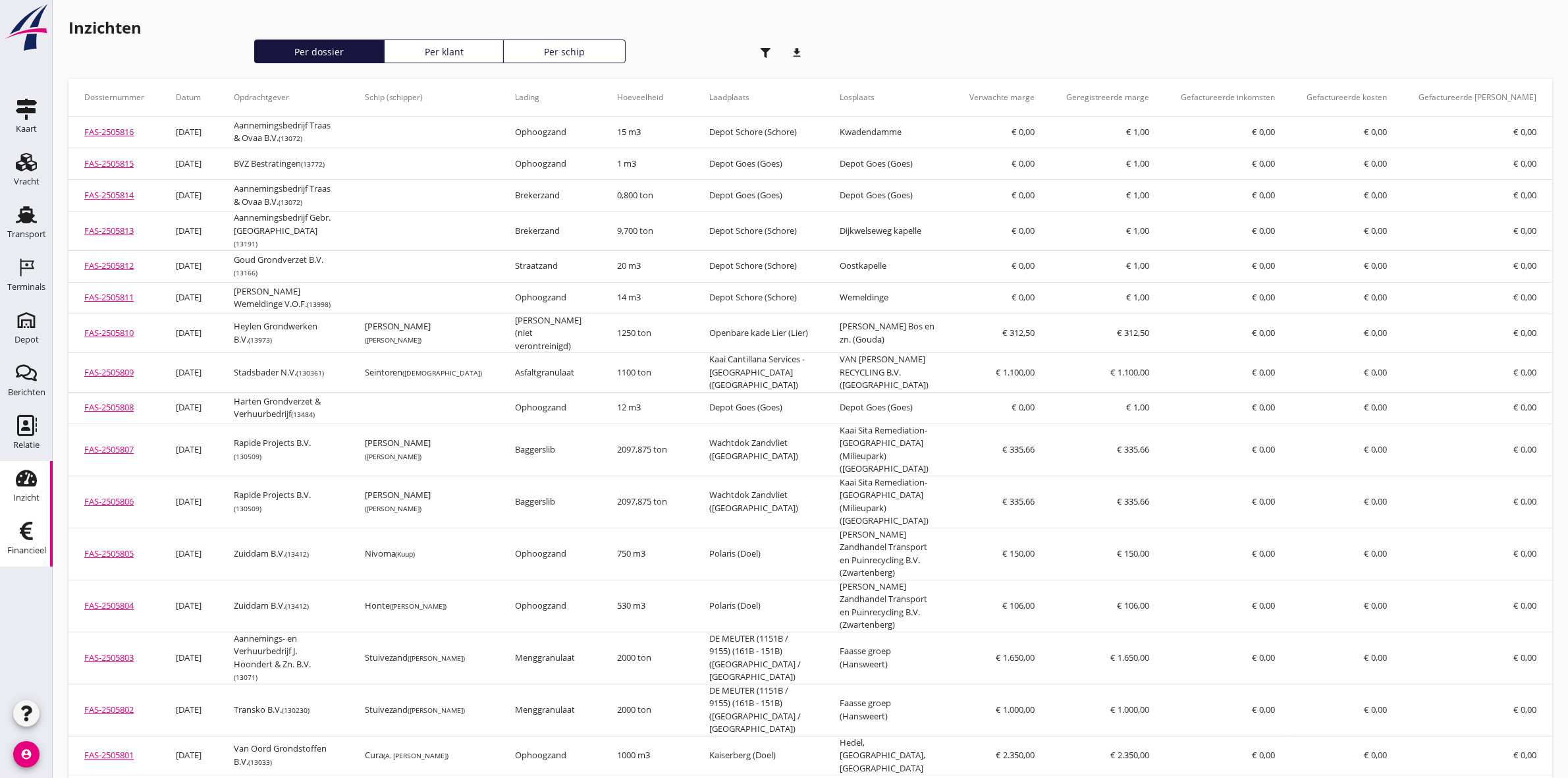
click at [35, 531] on icon "Financieel" at bounding box center [26, 530] width 21 height 21
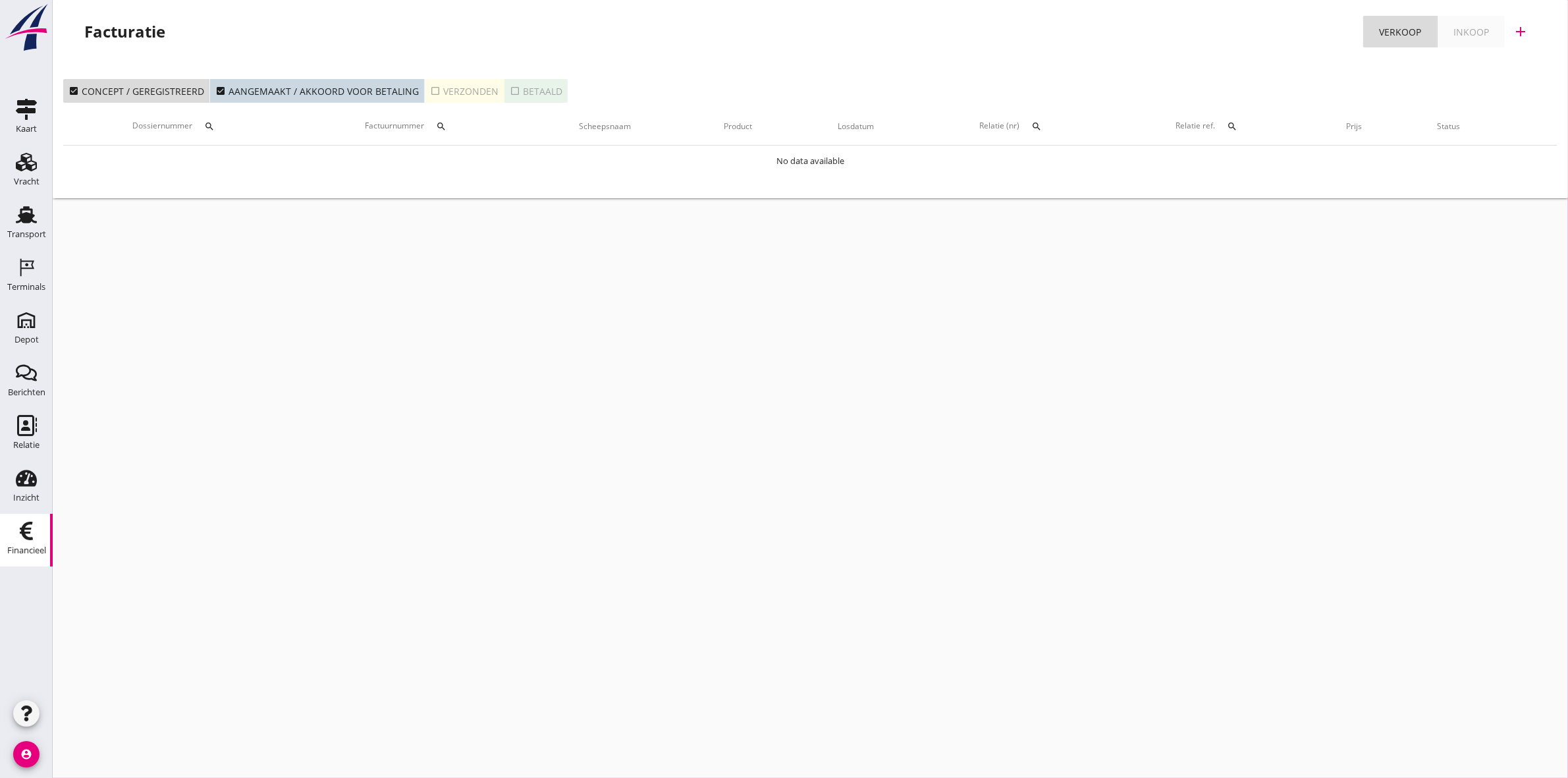
click at [458, 88] on div "check_box_outline_blank Verzonden" at bounding box center [464, 91] width 68 height 14
click at [445, 129] on icon "search" at bounding box center [441, 127] width 11 height 11
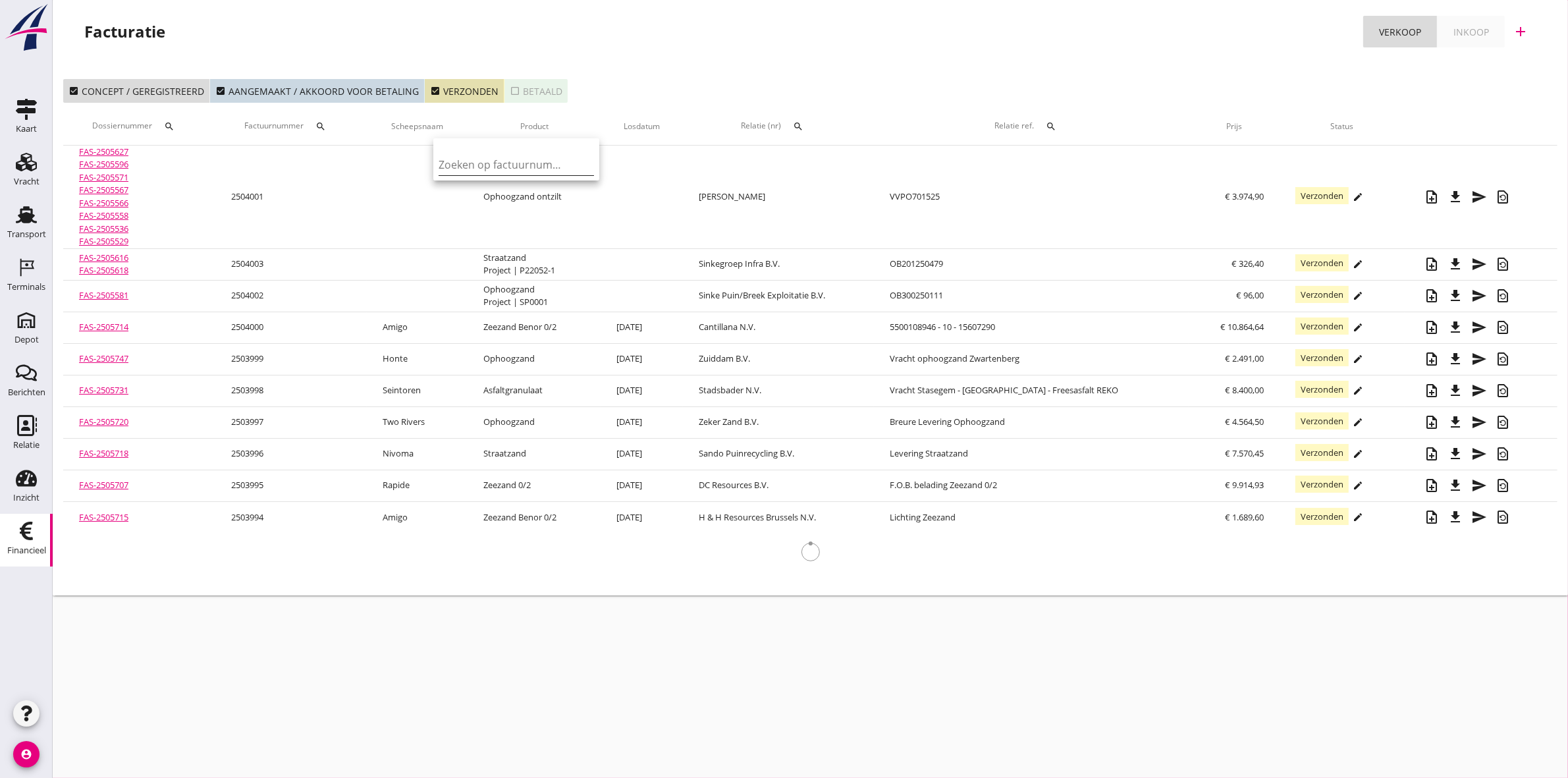
click at [498, 159] on input "Zoeken op factuurnummer..." at bounding box center [507, 164] width 137 height 21
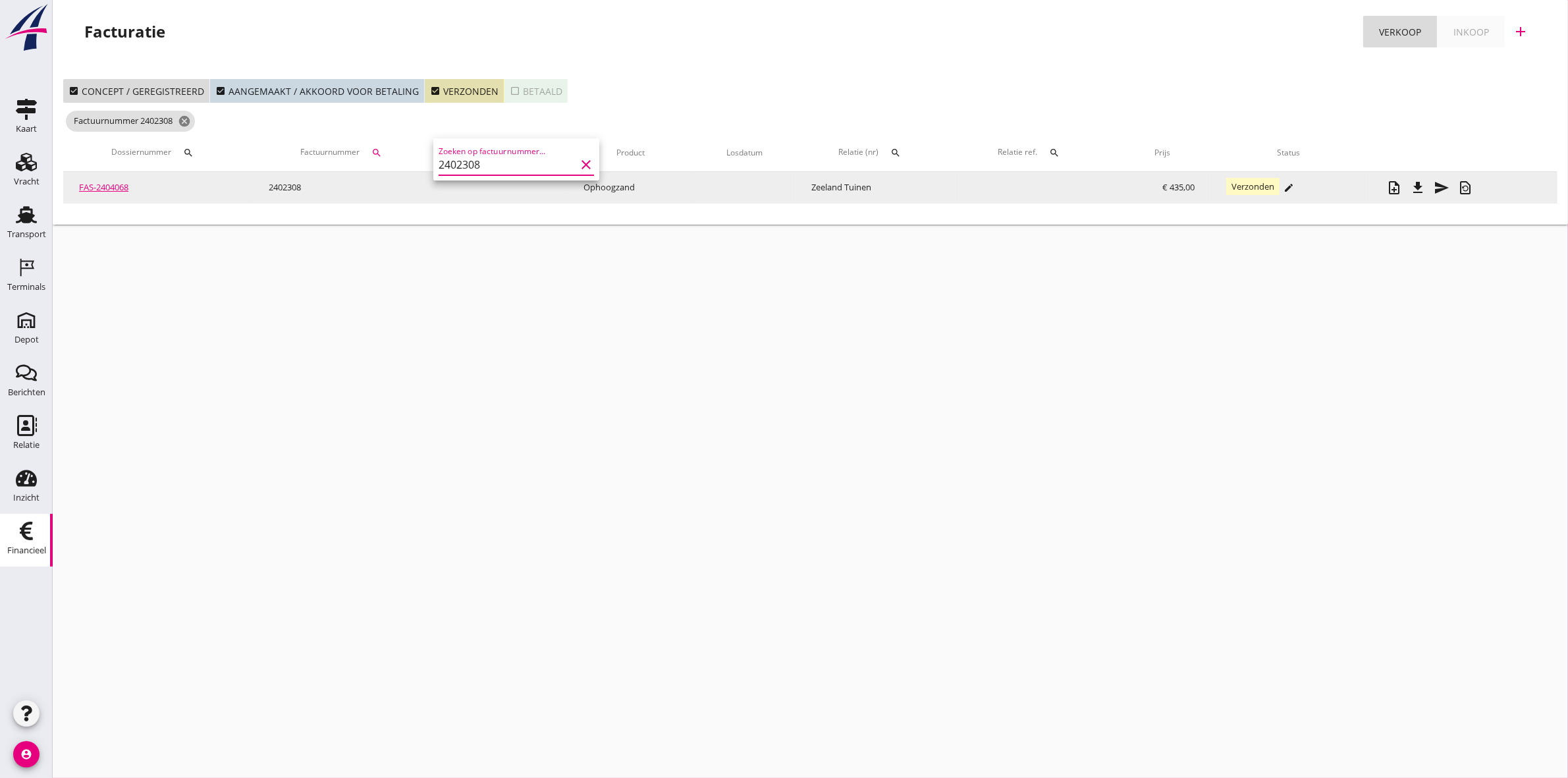
click at [1424, 180] on icon "file_download" at bounding box center [1418, 188] width 16 height 16
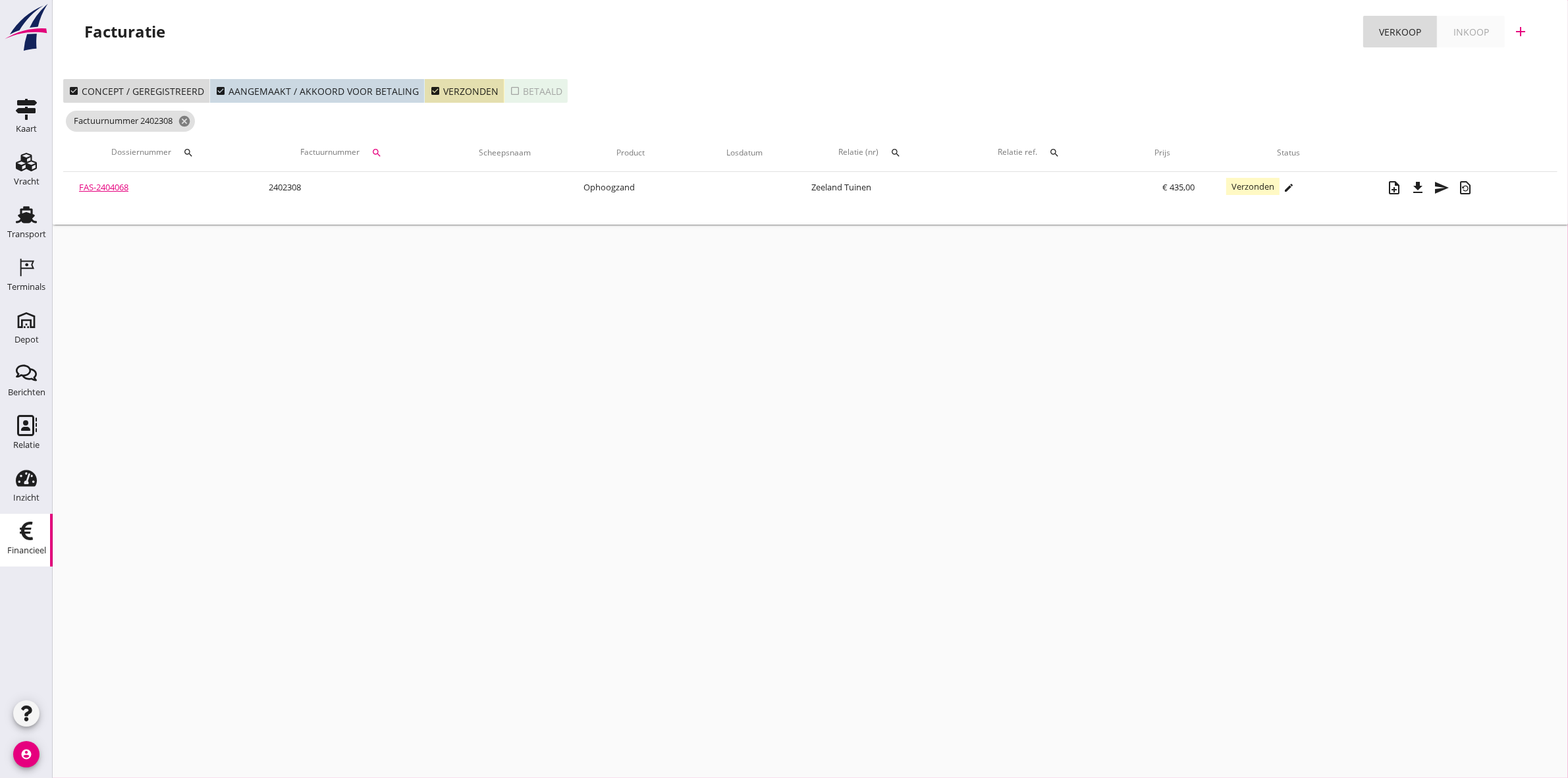
click at [380, 148] on icon "search" at bounding box center [377, 152] width 11 height 11
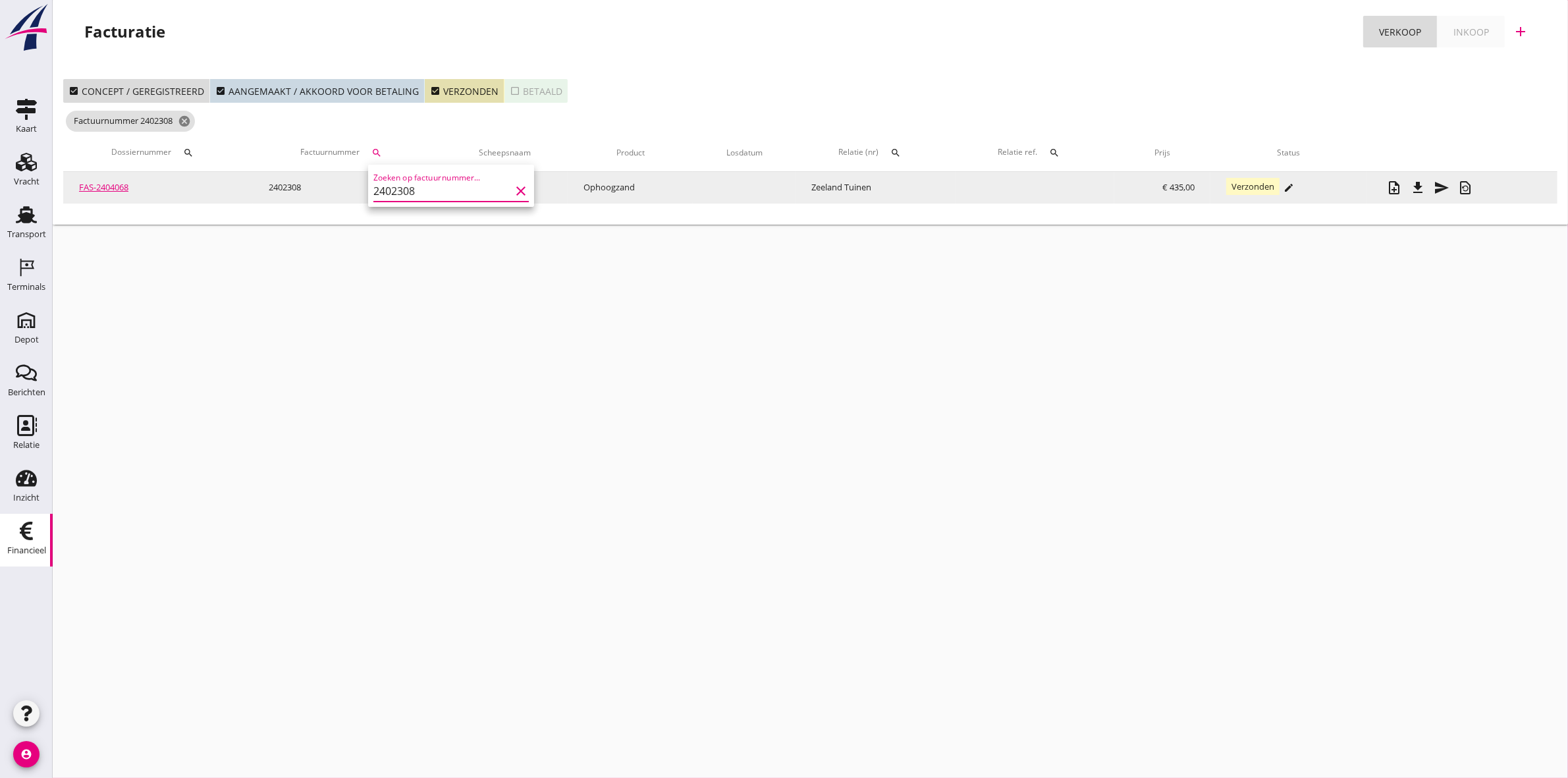
drag, startPoint x: 443, startPoint y: 193, endPoint x: 359, endPoint y: 193, distance: 84.0
click at [359, 193] on div "Crediteer factuur Verstuur factuur Download factuur Genereer PDF Verzonden arro…" at bounding box center [784, 389] width 1568 height 778
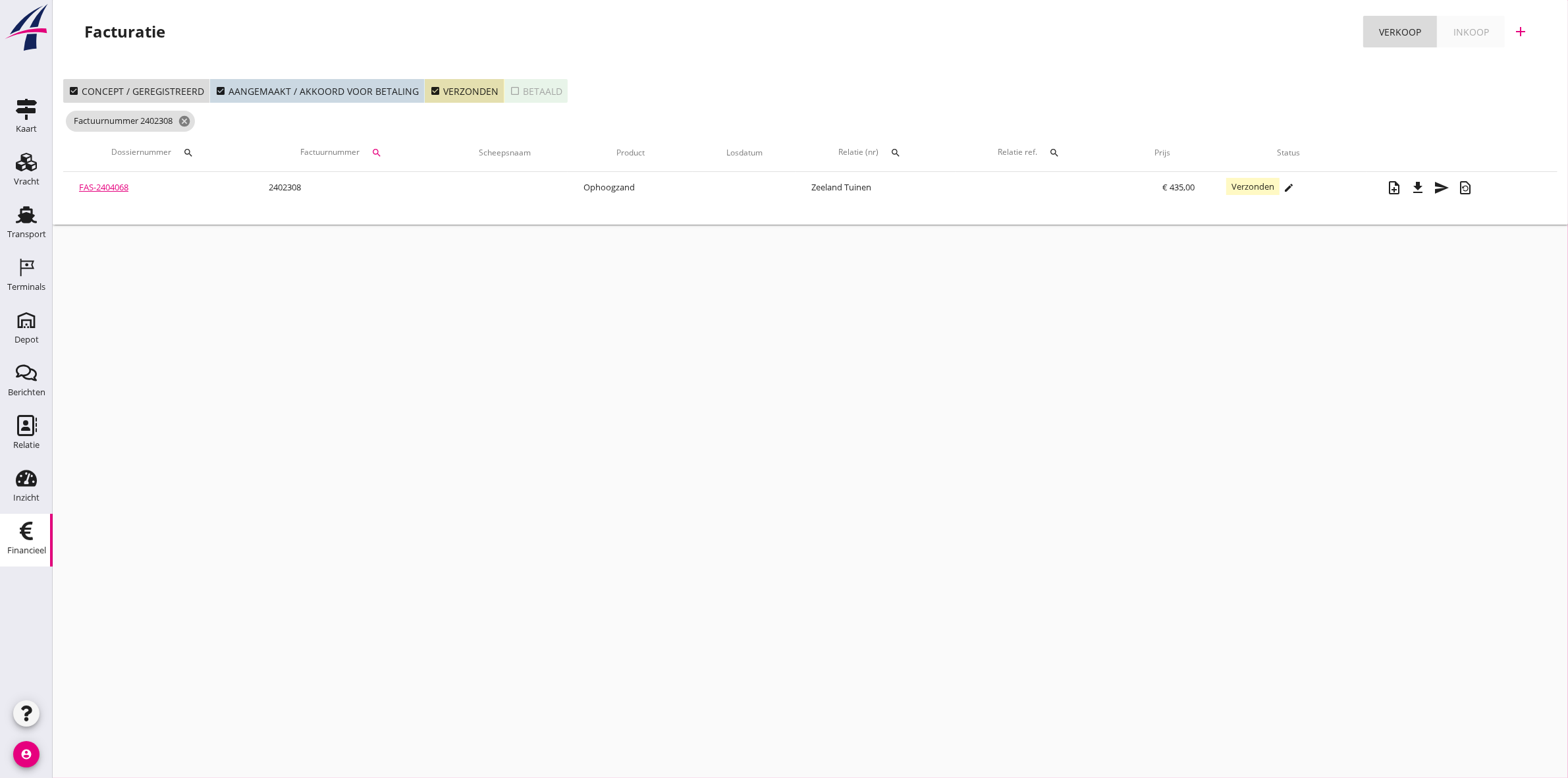
click at [382, 150] on icon "search" at bounding box center [377, 152] width 11 height 11
click at [382, 196] on input "2402308" at bounding box center [442, 191] width 137 height 21
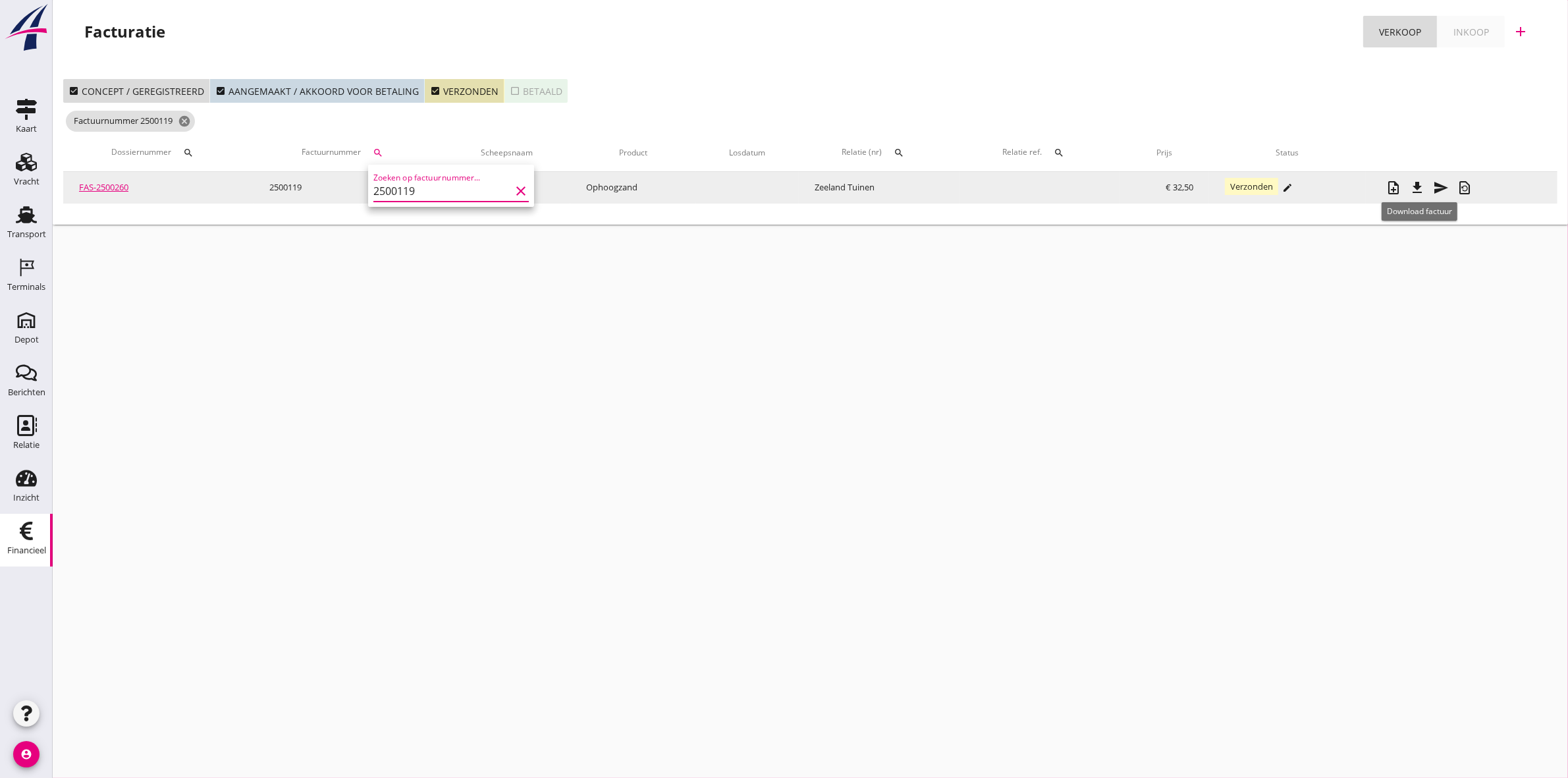
click at [1421, 188] on icon "file_download" at bounding box center [1418, 188] width 16 height 16
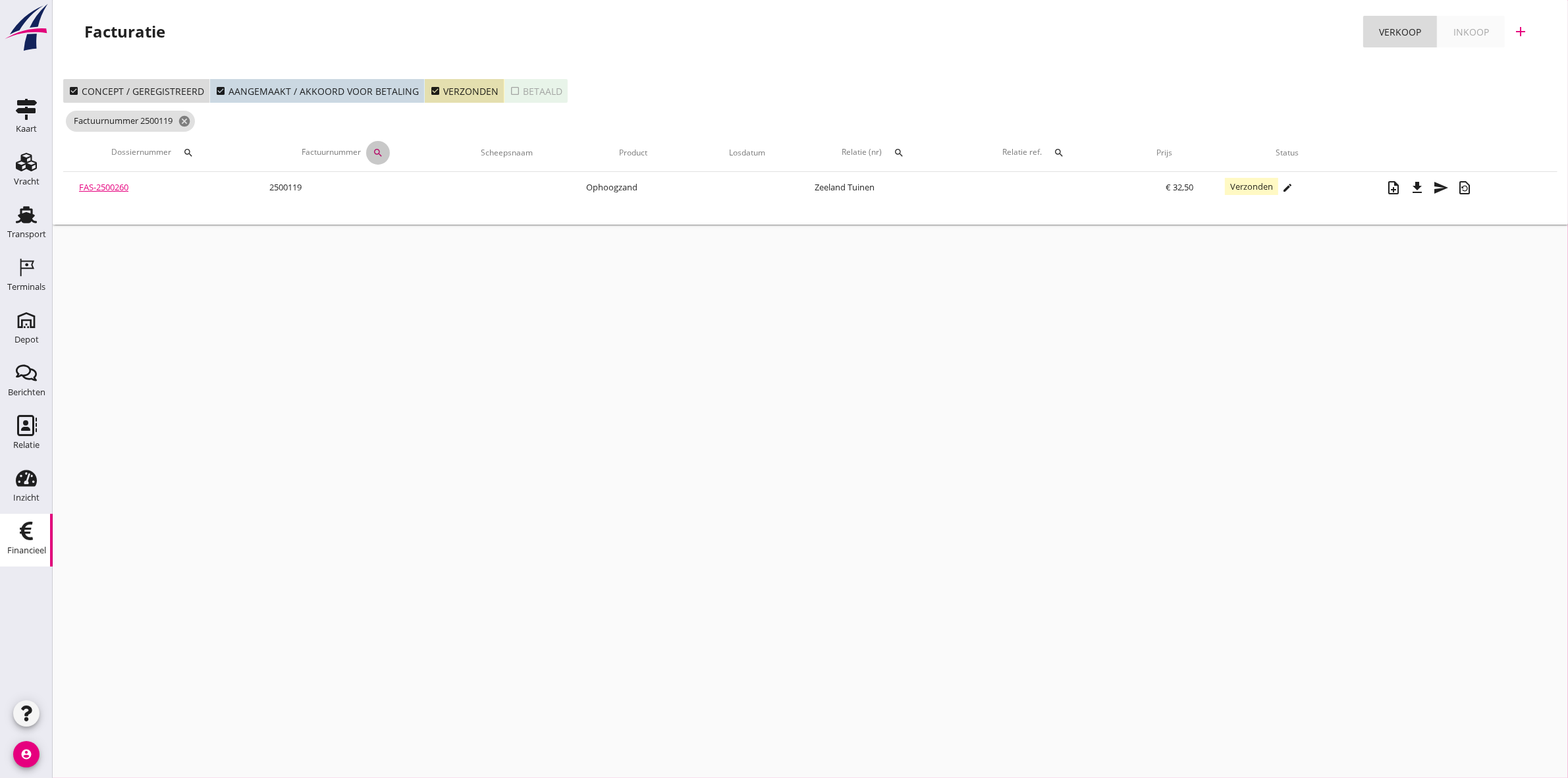
click at [384, 147] on icon "search" at bounding box center [378, 152] width 11 height 11
click at [421, 193] on input "2500119" at bounding box center [443, 191] width 137 height 21
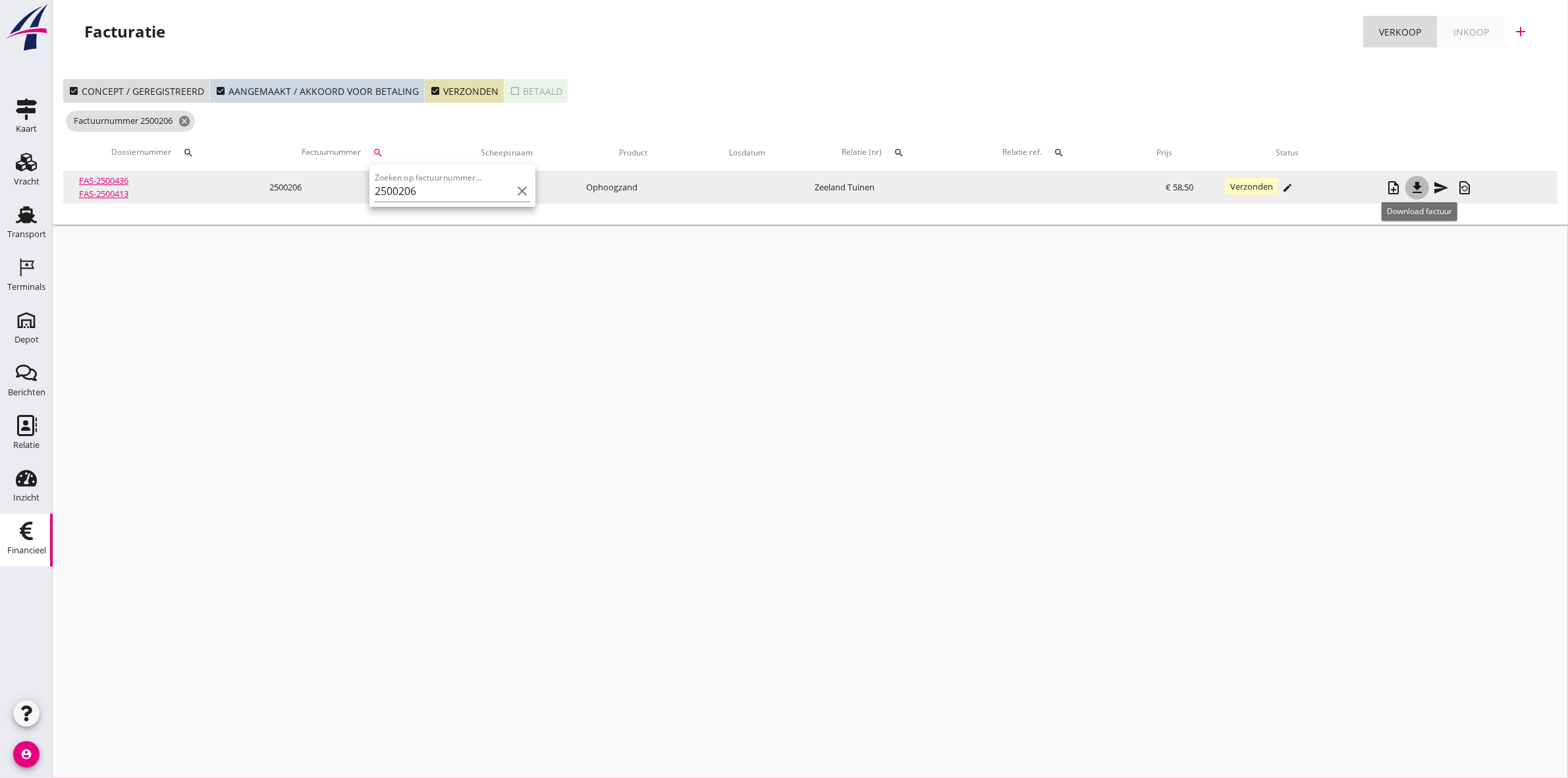
click at [1423, 185] on icon "file_download" at bounding box center [1418, 188] width 16 height 16
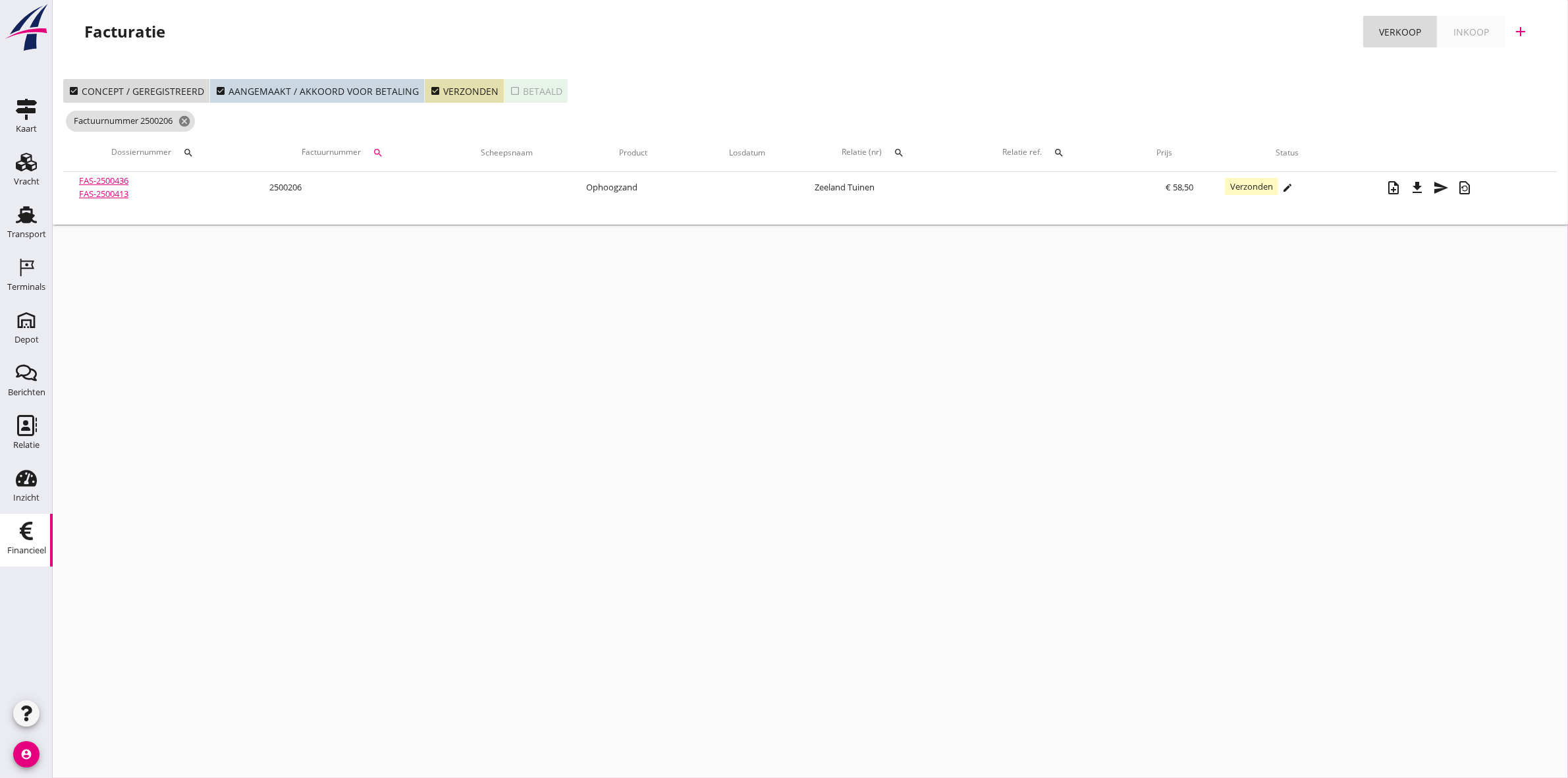
click at [376, 155] on icon "search" at bounding box center [378, 152] width 11 height 11
click at [431, 193] on input "2500206" at bounding box center [443, 191] width 137 height 21
click at [443, 187] on input "2500206" at bounding box center [443, 191] width 137 height 21
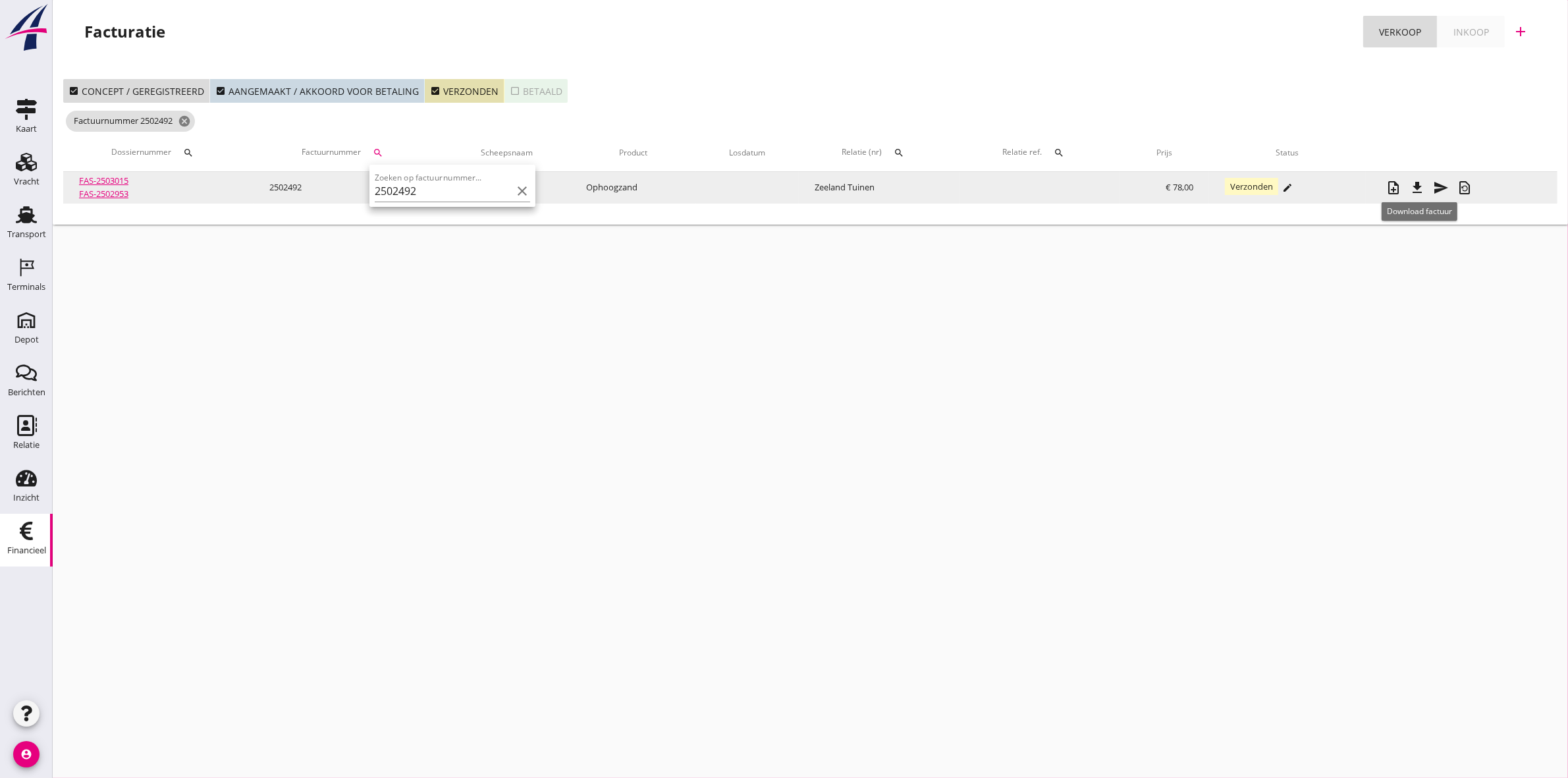
click at [1423, 187] on icon "file_download" at bounding box center [1418, 188] width 16 height 16
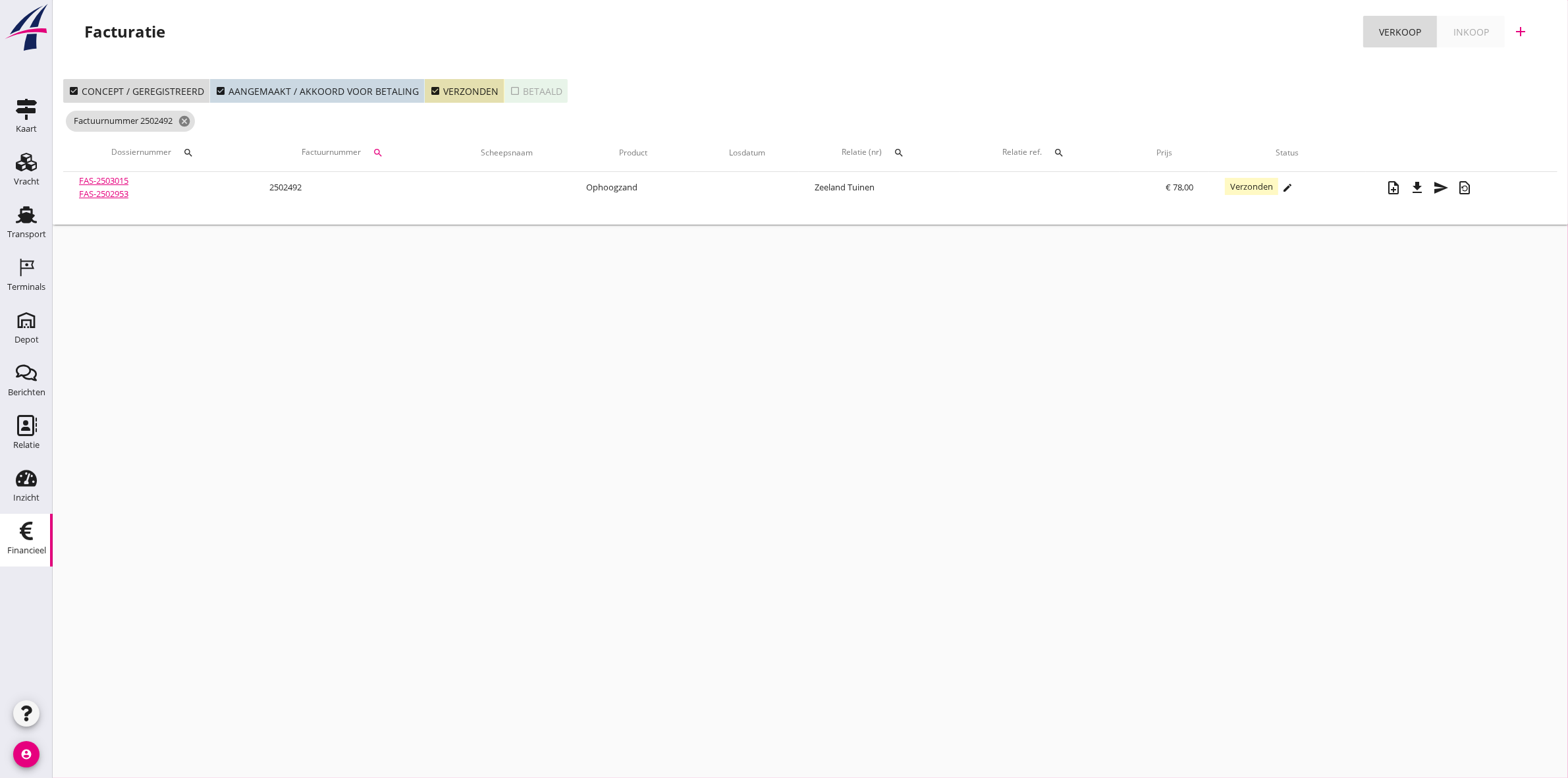
click at [374, 151] on div "search" at bounding box center [378, 152] width 24 height 11
click at [429, 190] on input "2502492" at bounding box center [443, 191] width 137 height 21
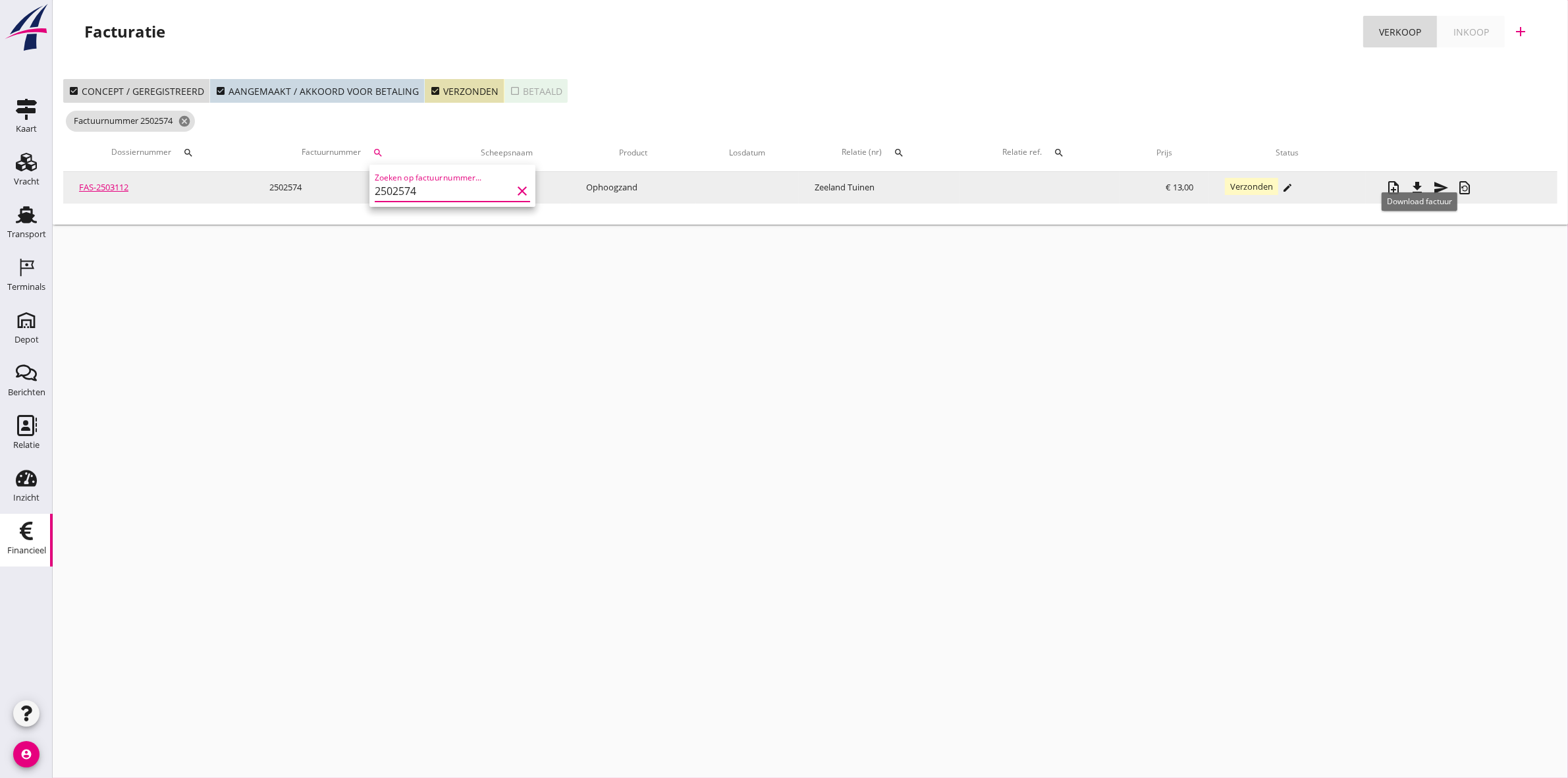
type input "2502574"
click at [1418, 181] on icon "file_download" at bounding box center [1418, 188] width 16 height 16
